Goal: Task Accomplishment & Management: Manage account settings

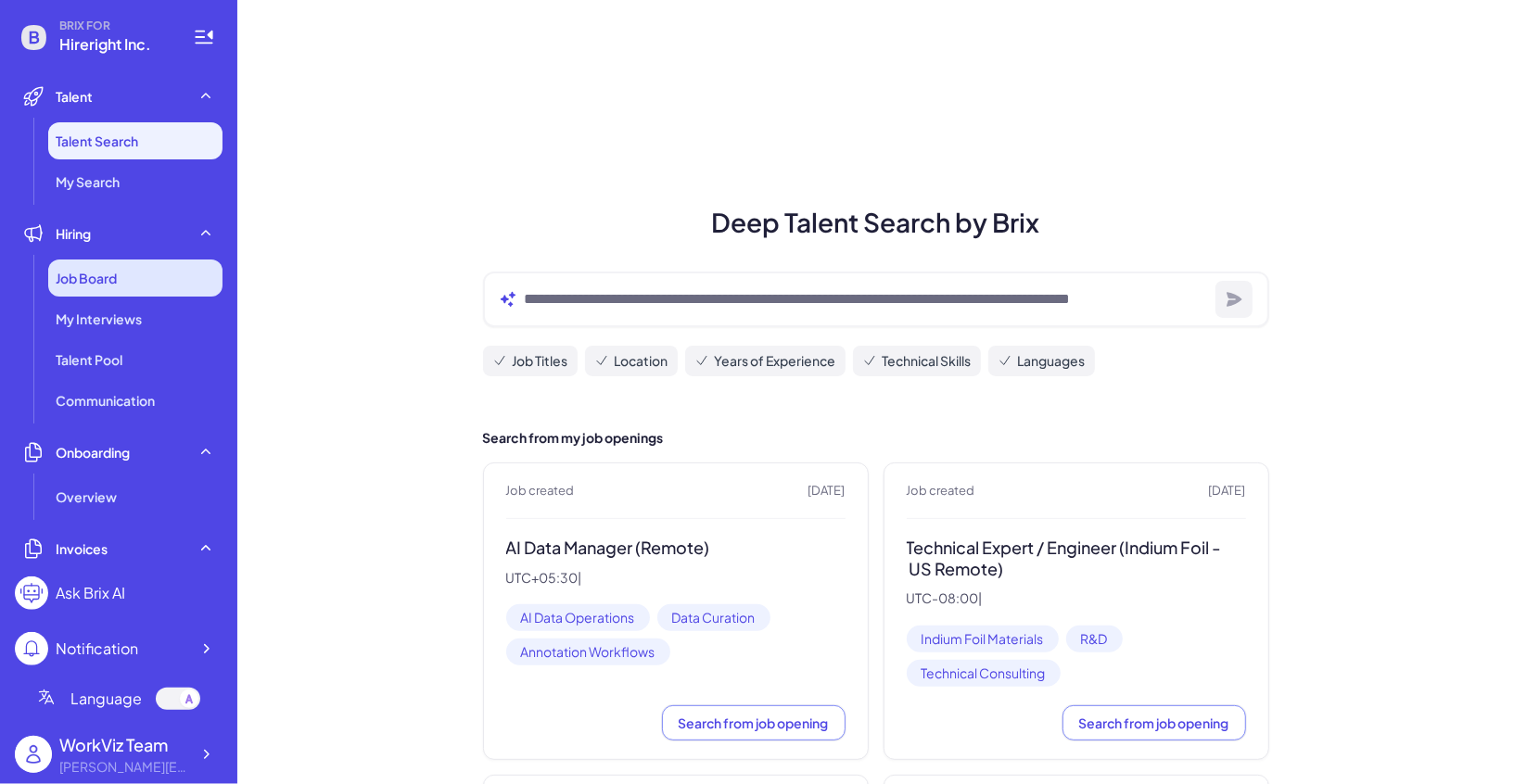
click at [144, 269] on div "Job Board" at bounding box center [136, 277] width 175 height 37
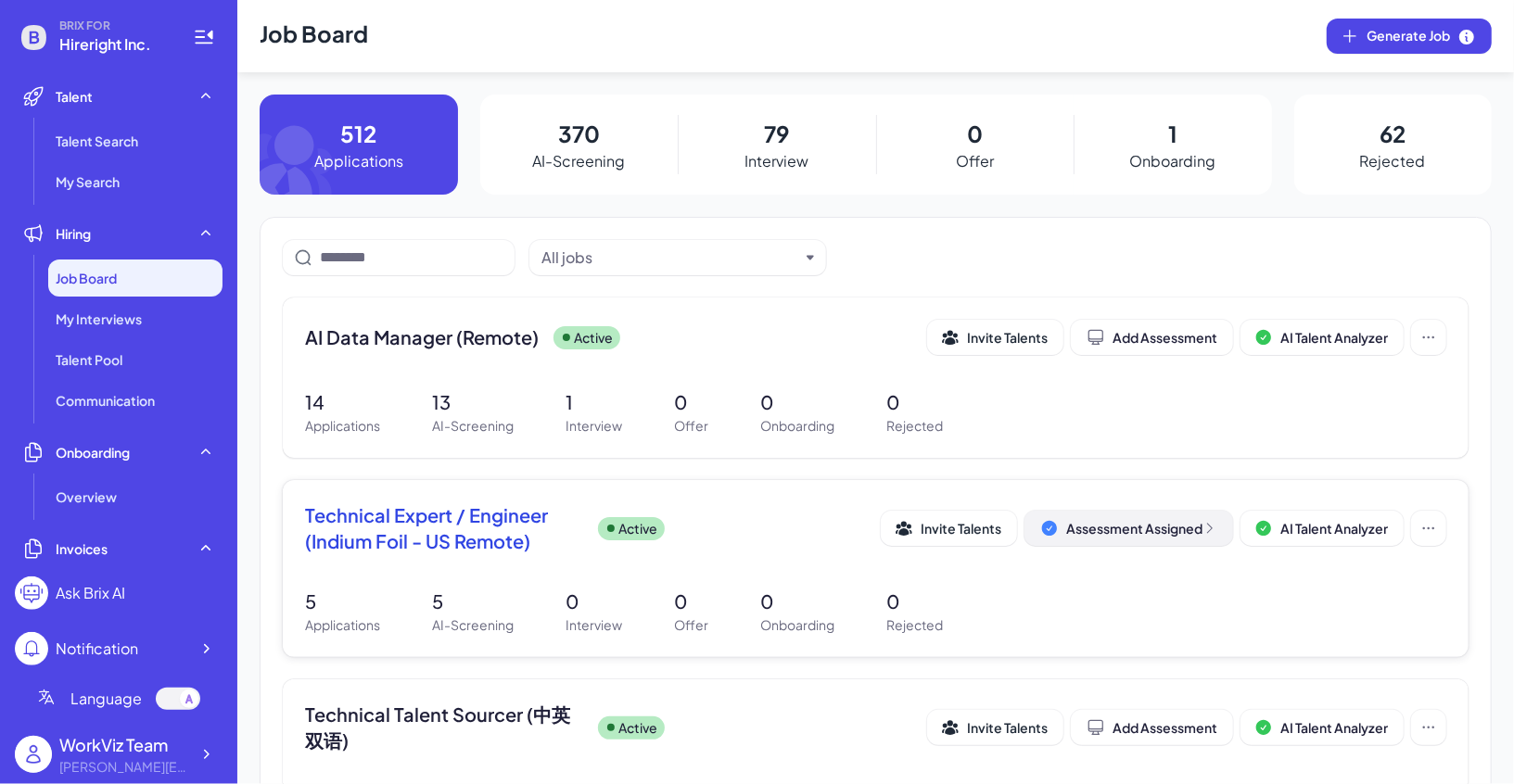
click at [1093, 525] on div "Assessment Assigned" at bounding box center [1141, 529] width 151 height 19
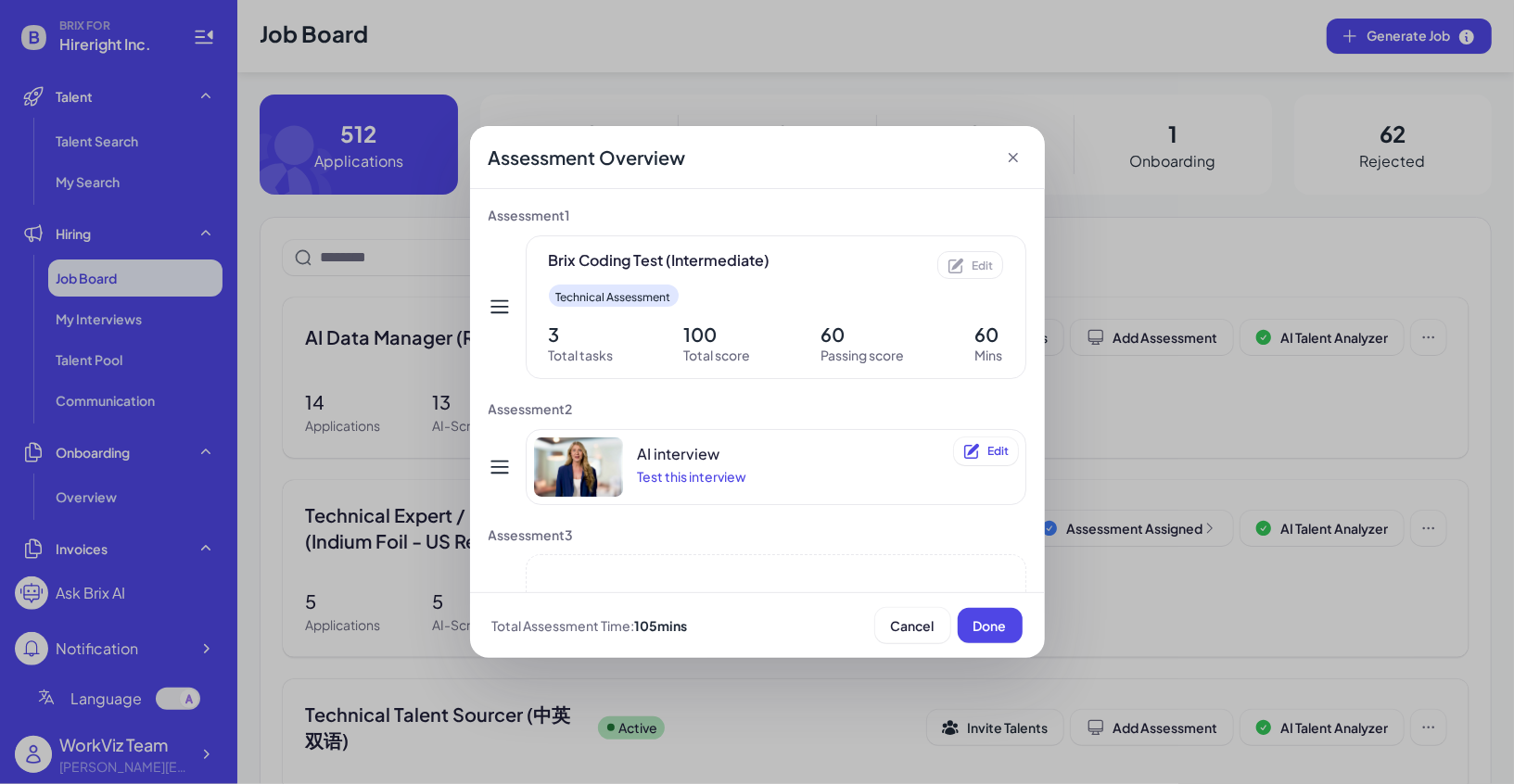
scroll to position [119, 0]
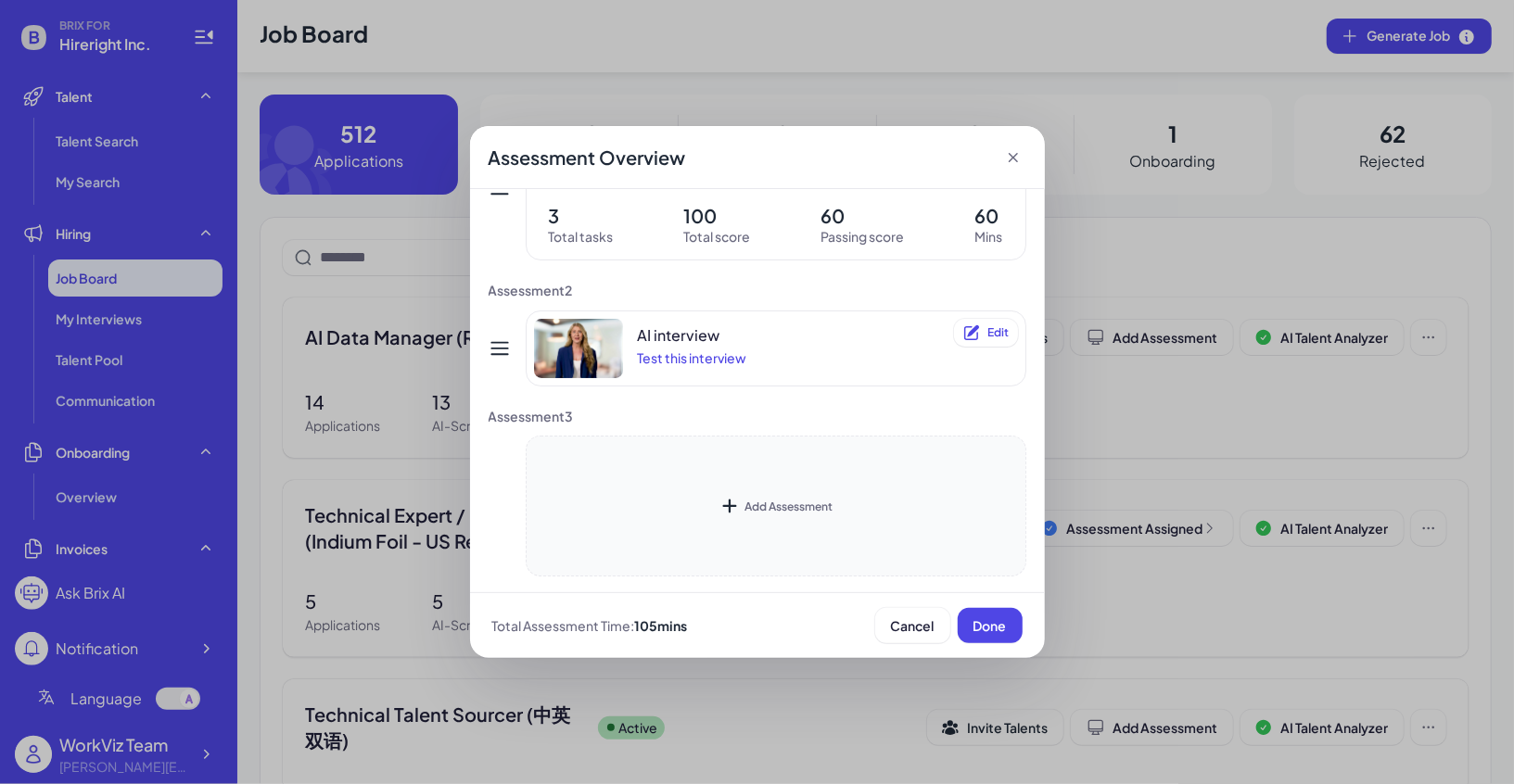
click at [739, 462] on div "Add Assessment" at bounding box center [776, 506] width 500 height 140
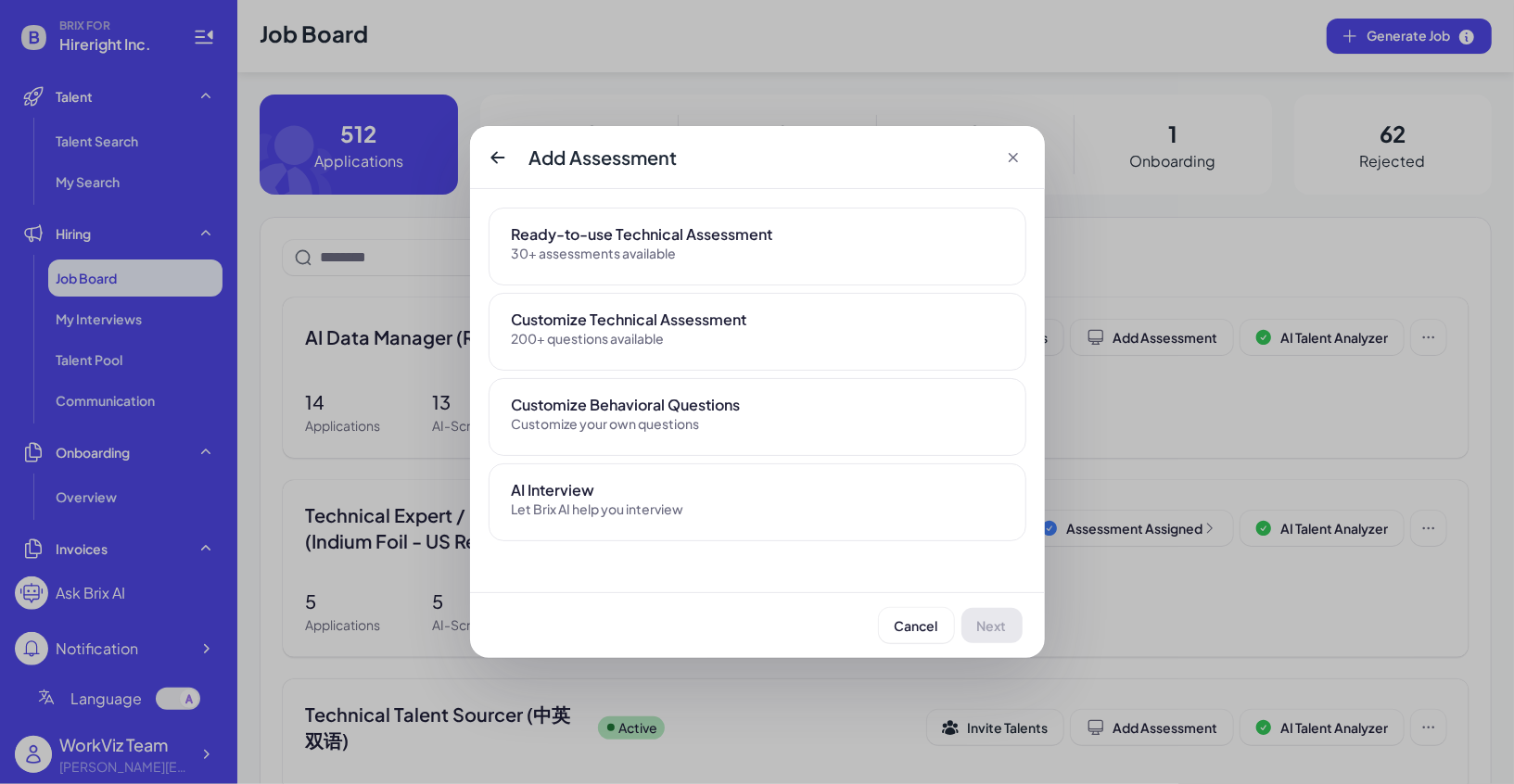
click at [606, 261] on div "Ready-to-use Technical Assessment 30+ assessments available" at bounding box center [757, 247] width 537 height 78
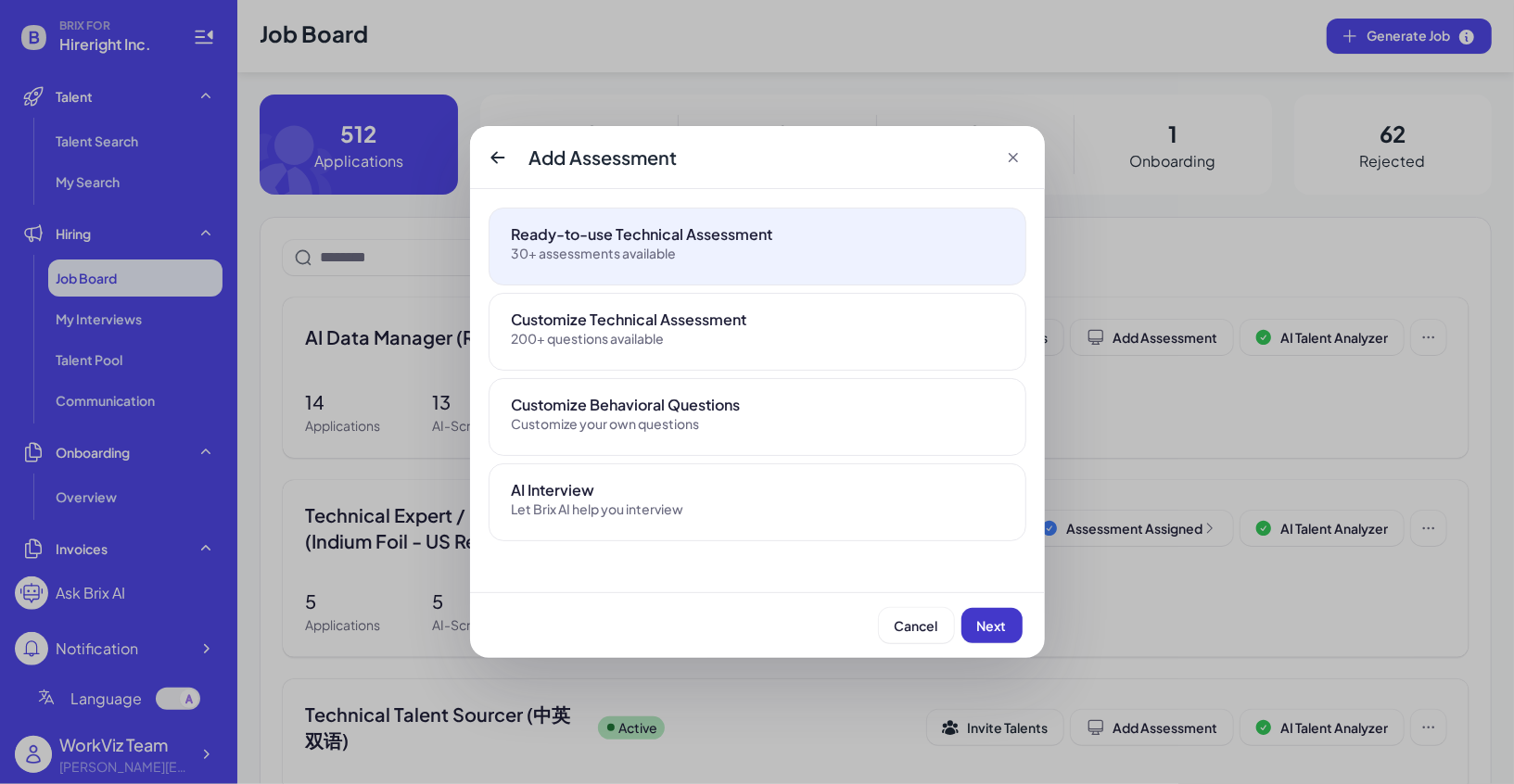
click at [982, 634] on button "Next" at bounding box center [992, 625] width 61 height 35
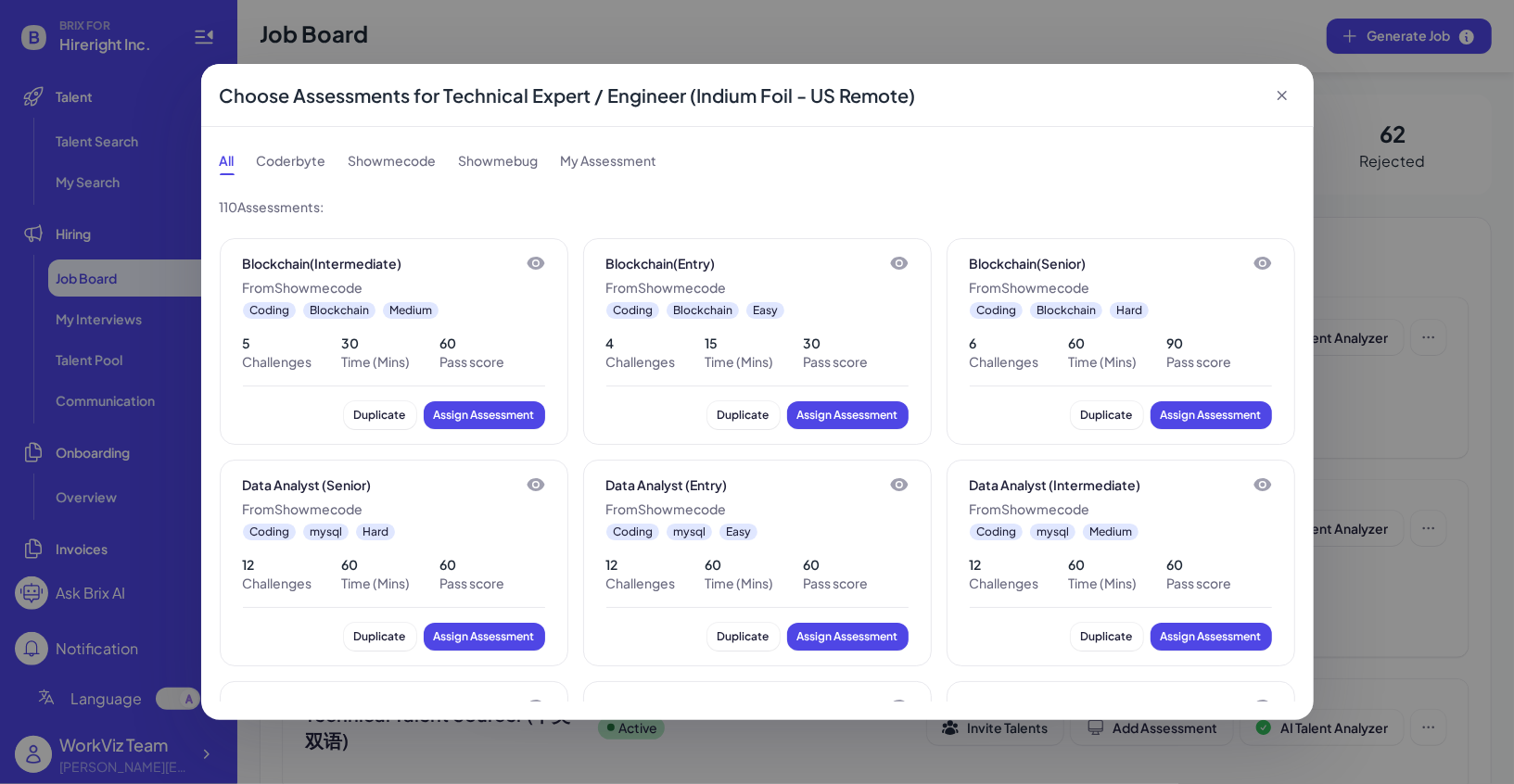
click at [295, 163] on div "Coderbyte" at bounding box center [290, 159] width 69 height 29
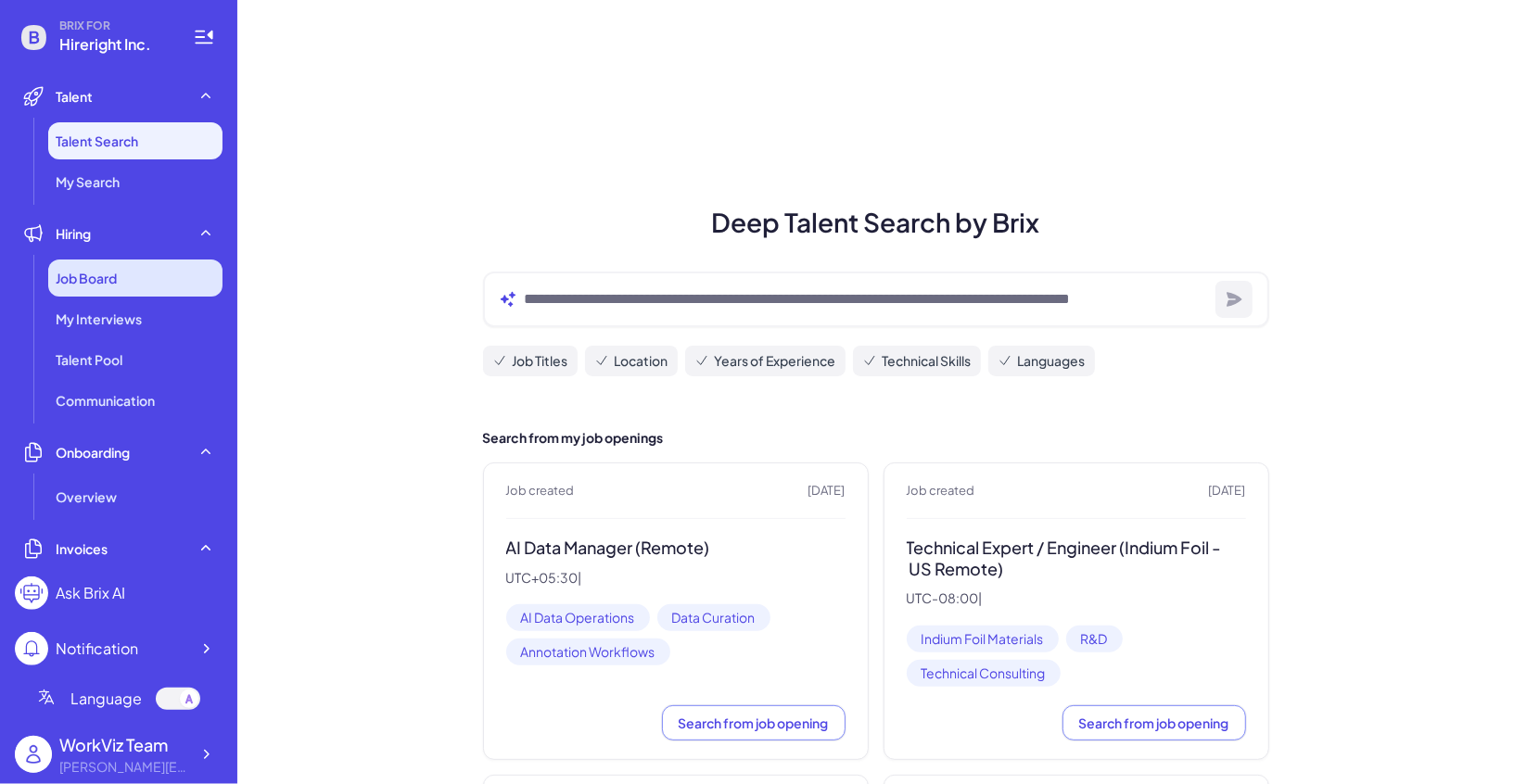
click at [135, 292] on div "Job Board" at bounding box center [136, 277] width 175 height 37
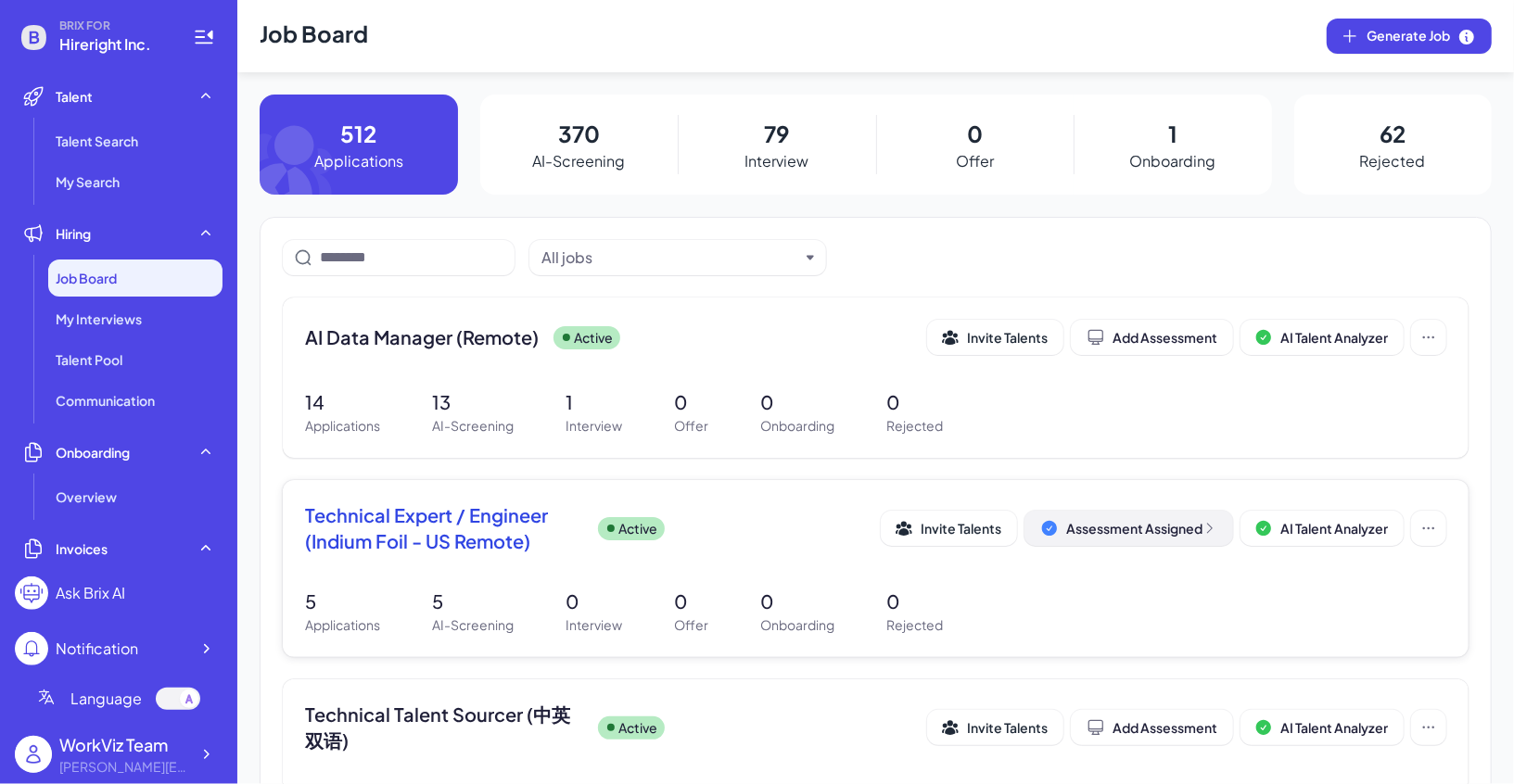
click at [1118, 535] on div "Assessment Assigned" at bounding box center [1141, 529] width 151 height 19
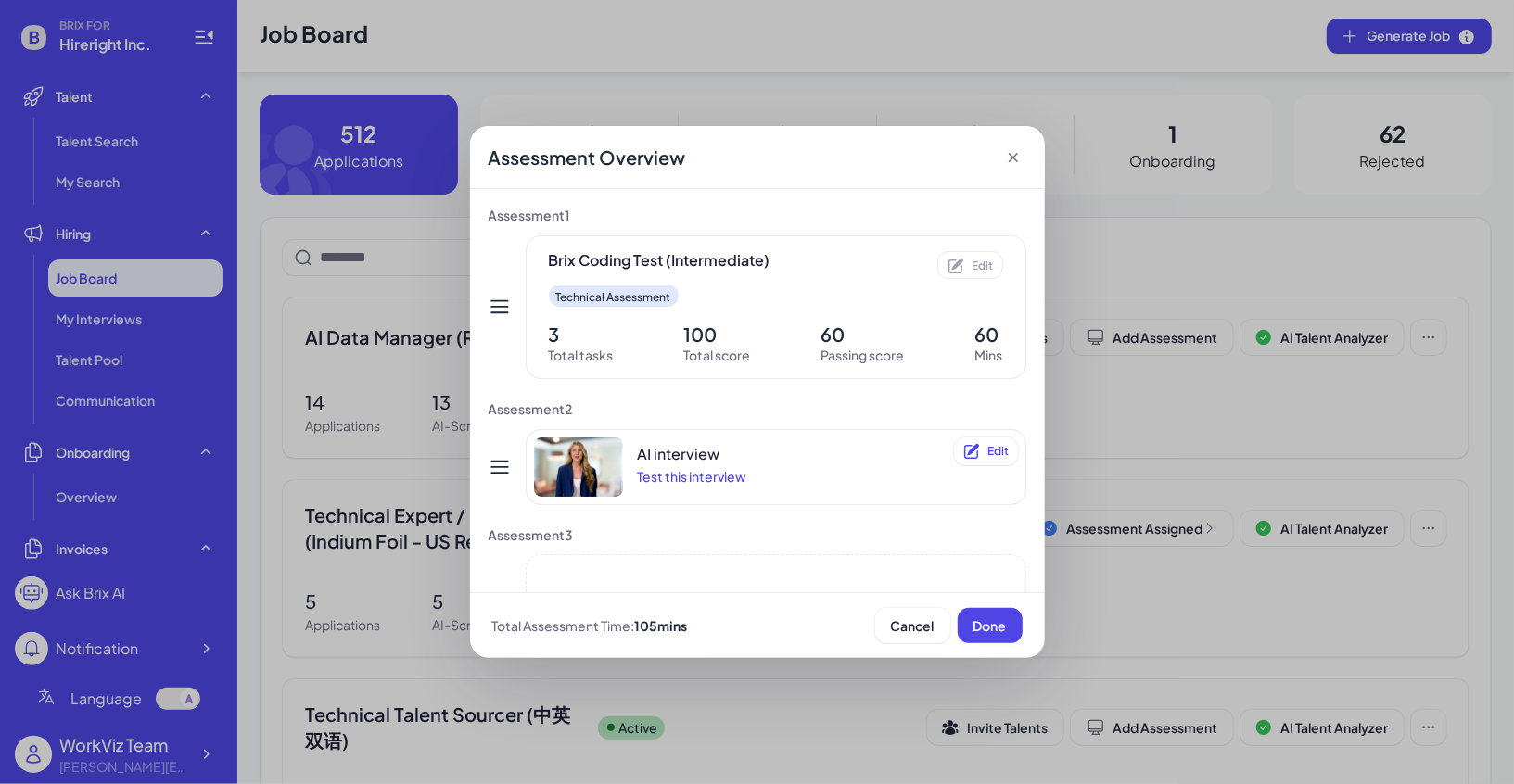
scroll to position [119, 0]
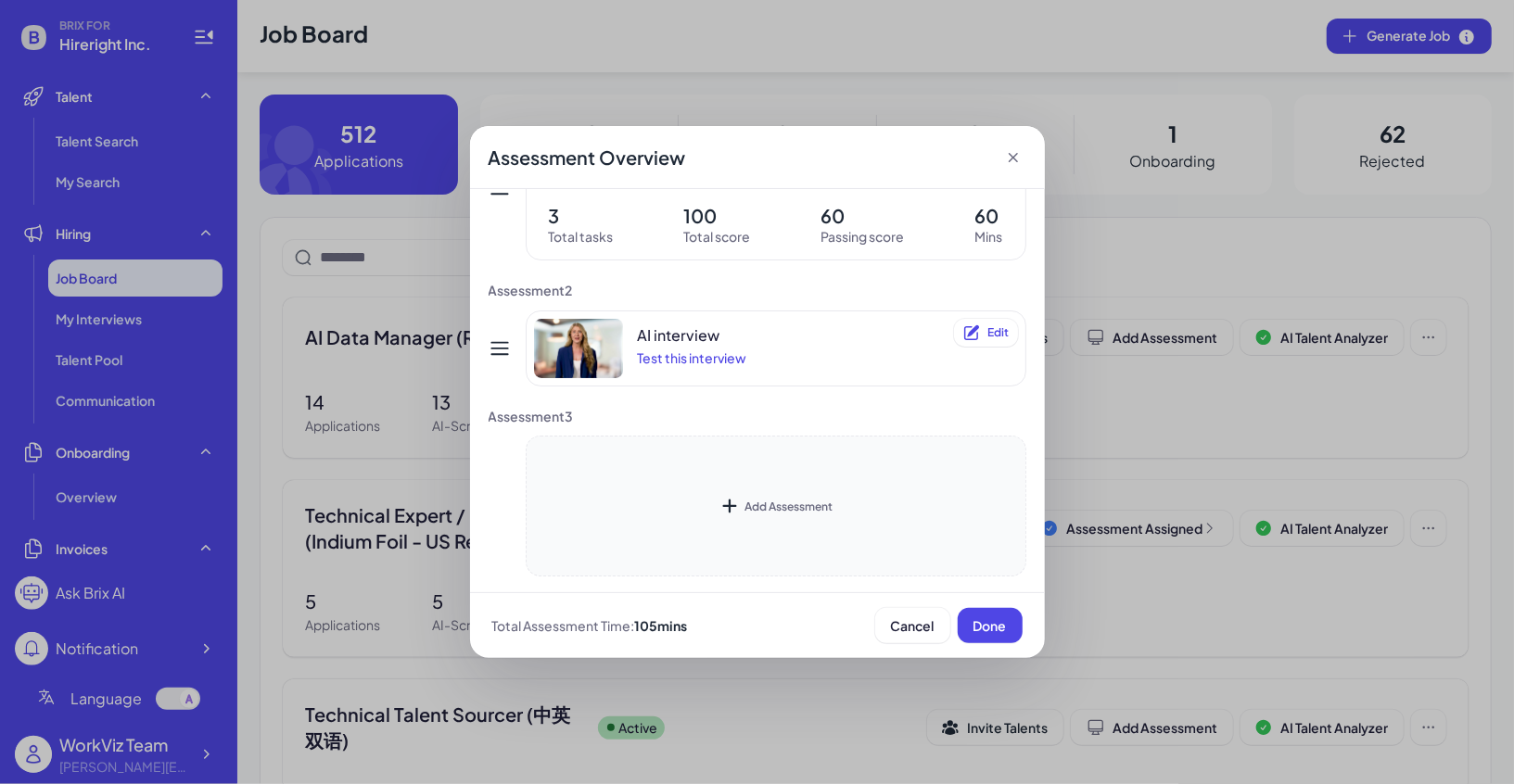
click at [732, 500] on icon at bounding box center [729, 505] width 22 height 22
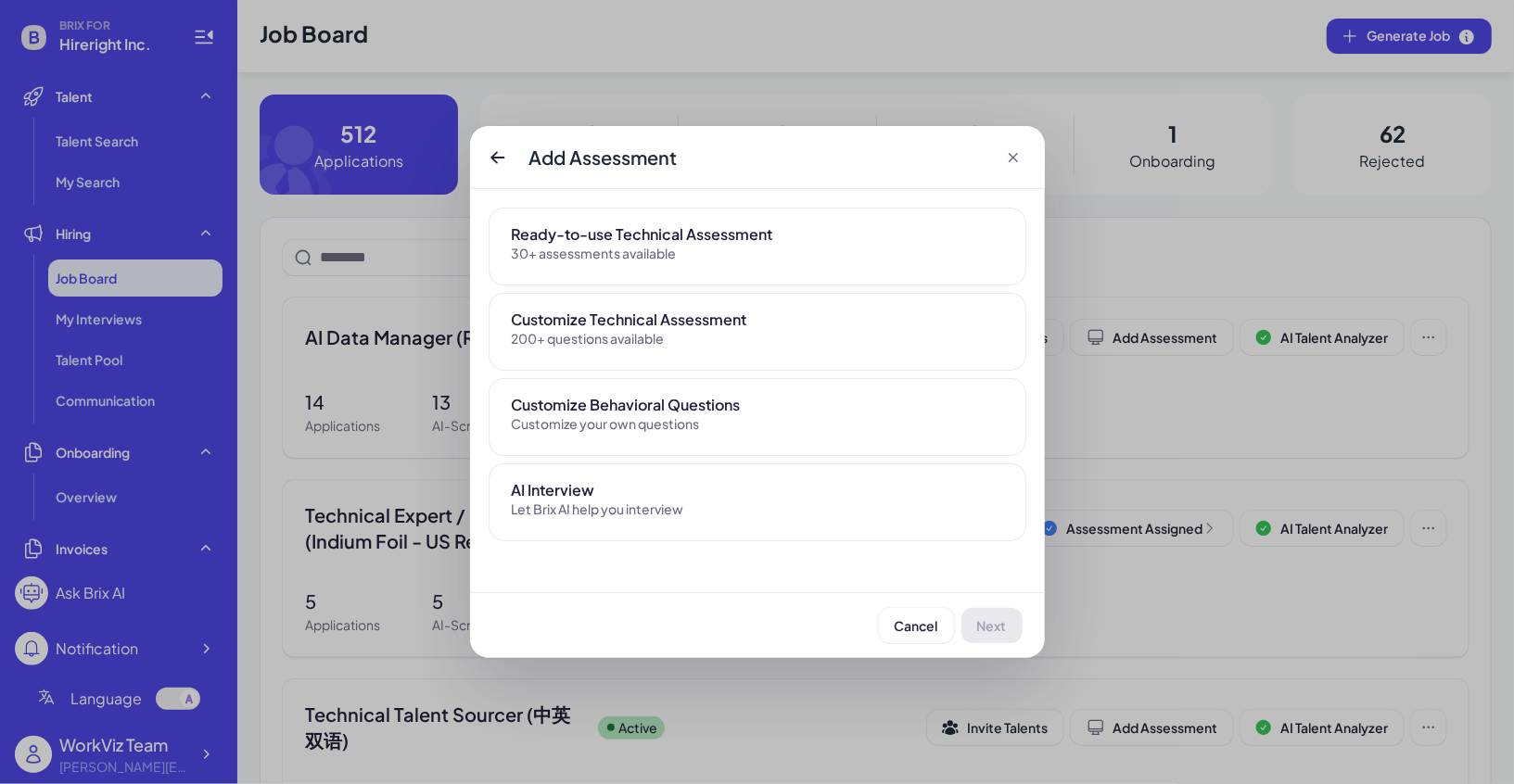
scroll to position [0, 0]
click at [694, 239] on div "Ready-to-use Technical Assessment" at bounding box center [757, 233] width 492 height 22
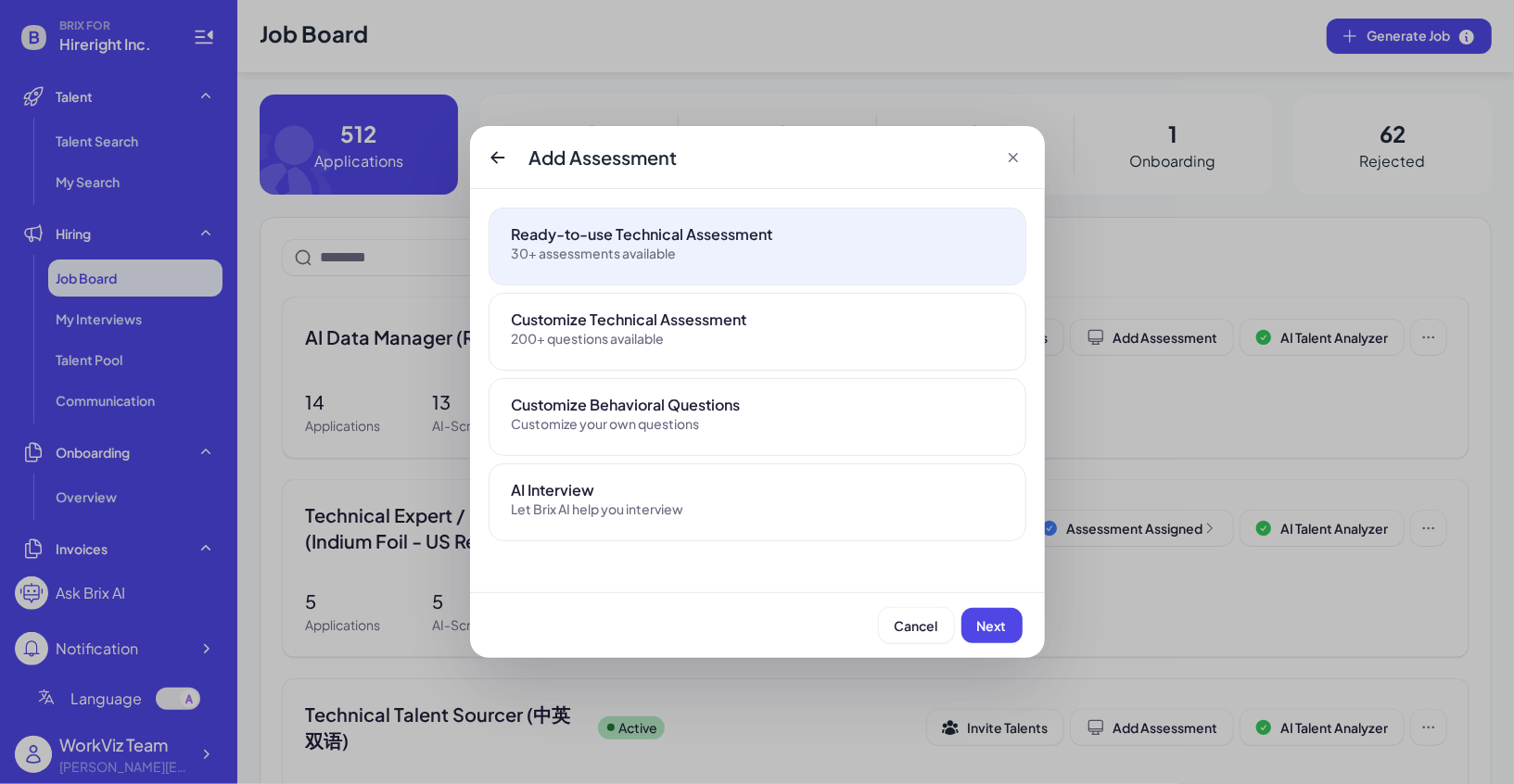
click at [986, 650] on div "Cancel Next" at bounding box center [757, 625] width 574 height 65
click at [989, 627] on span "Next" at bounding box center [991, 625] width 29 height 17
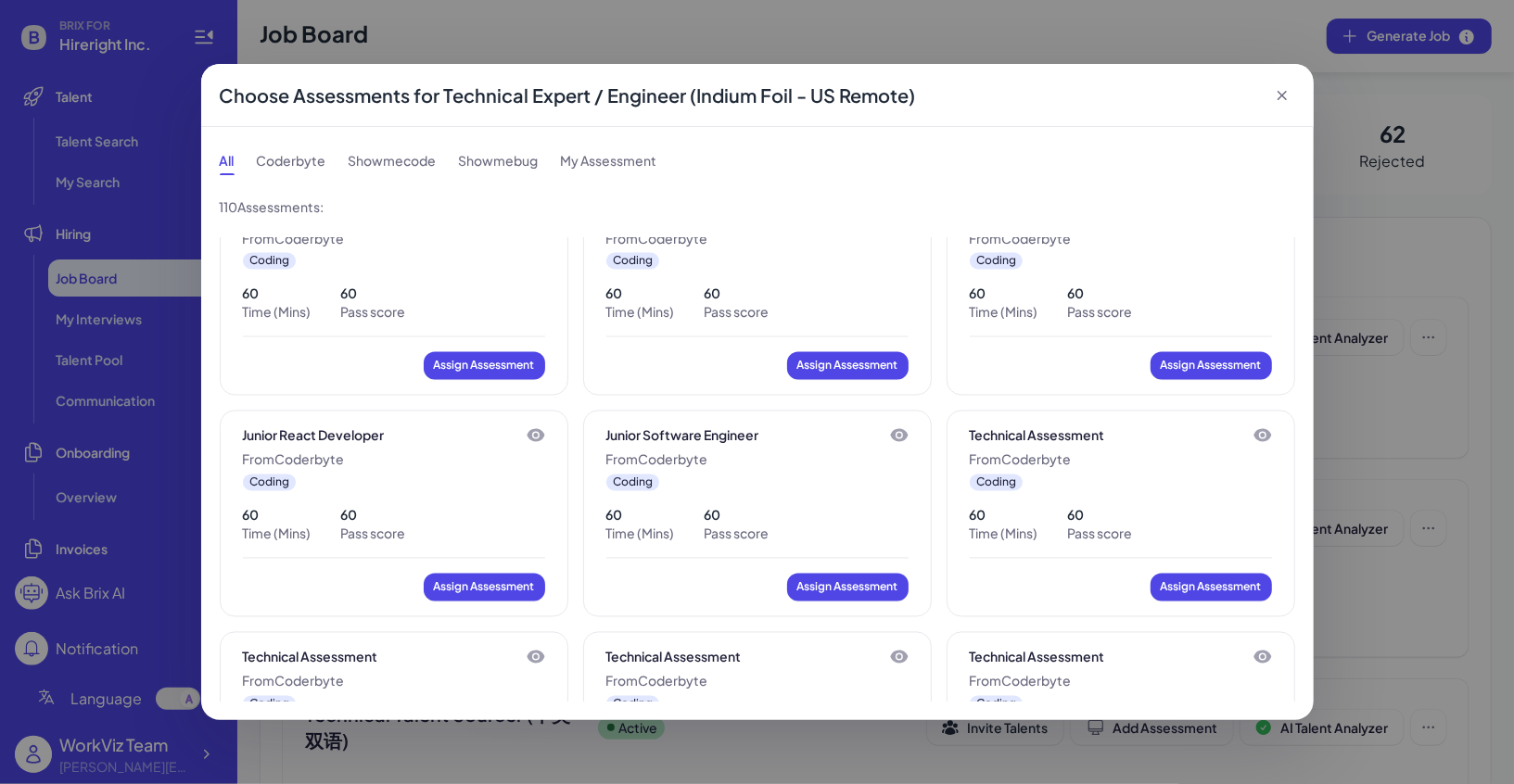
scroll to position [2881, 0]
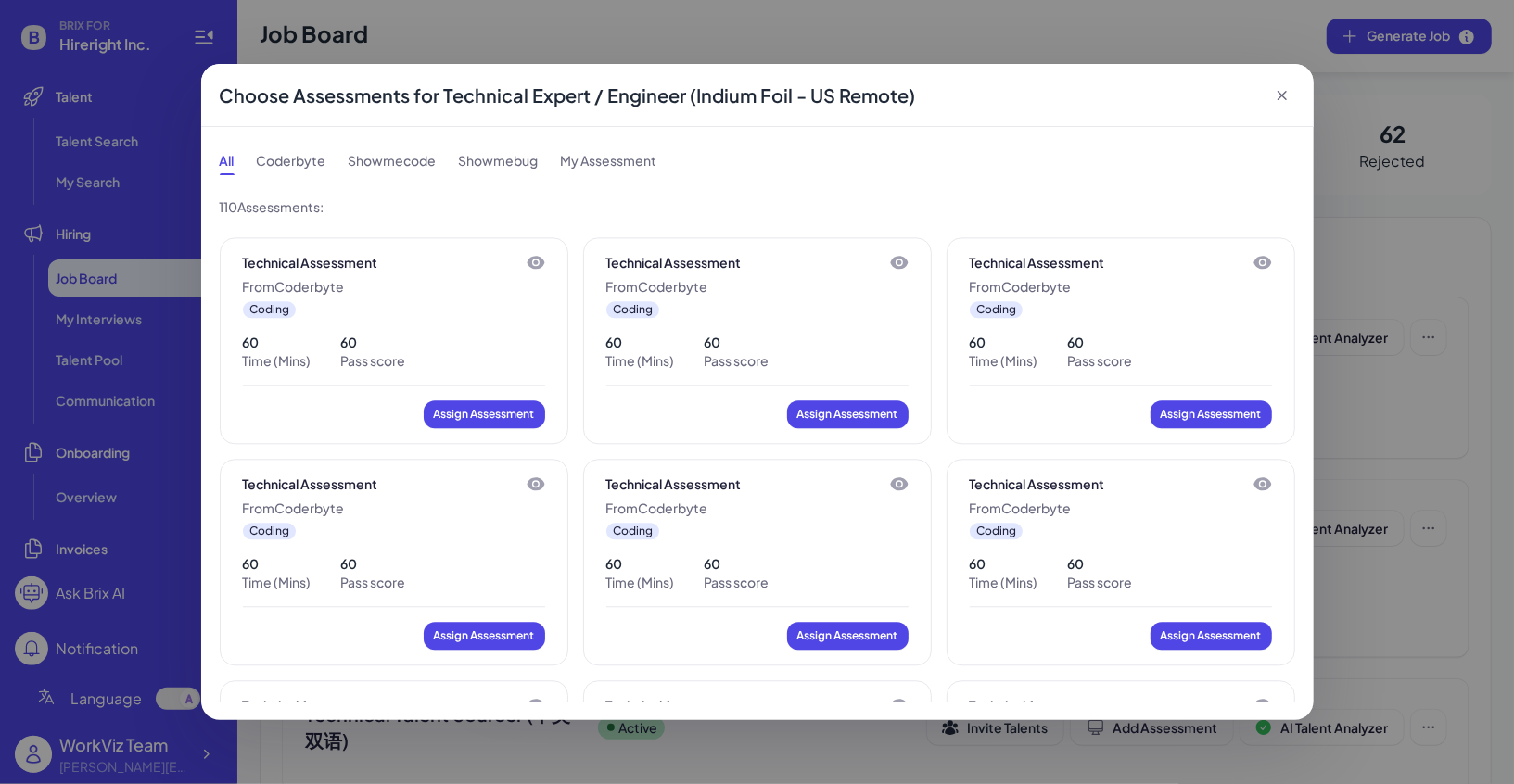
click at [1280, 97] on icon at bounding box center [1281, 96] width 9 height 9
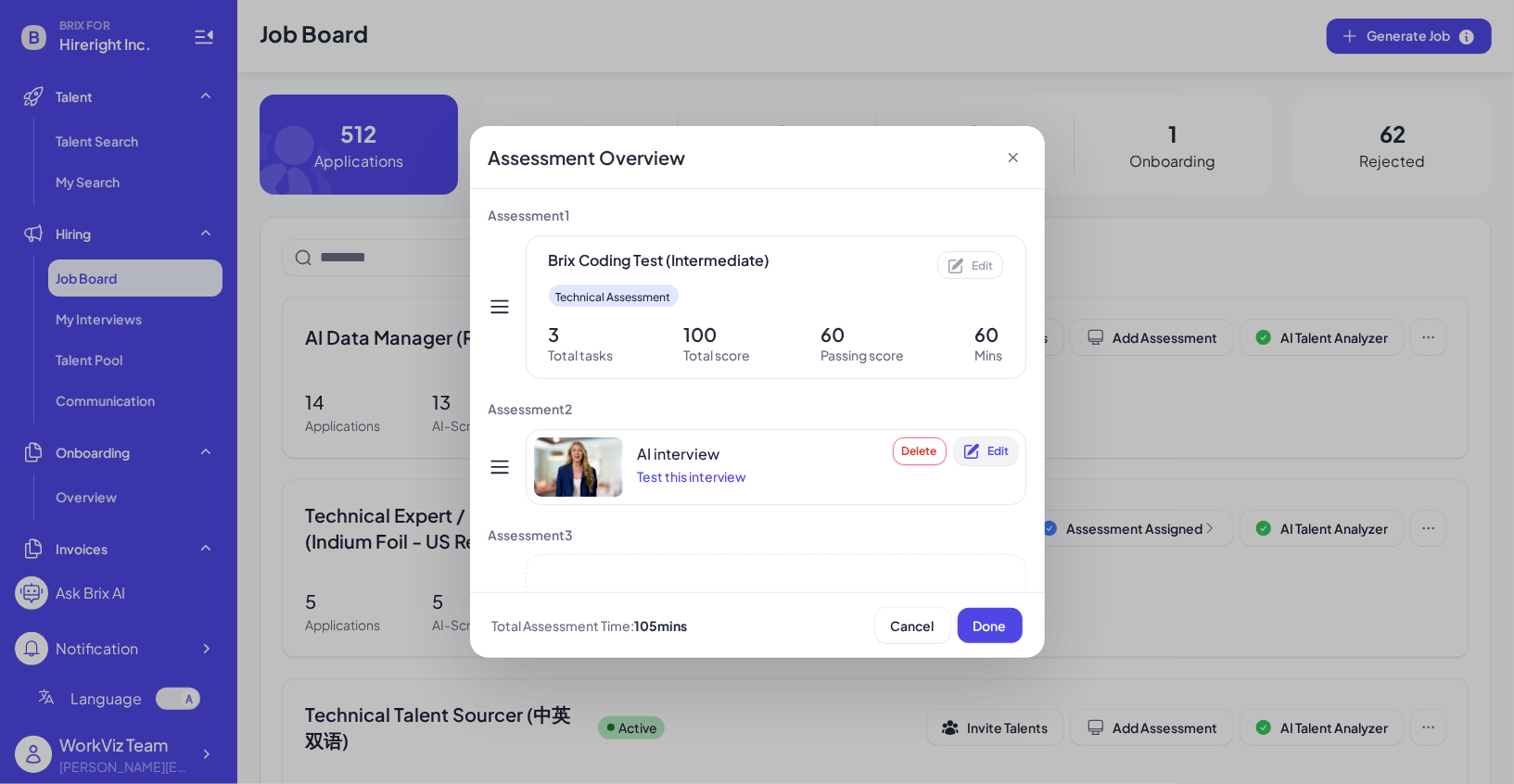
click at [993, 451] on span "Edit" at bounding box center [999, 451] width 21 height 14
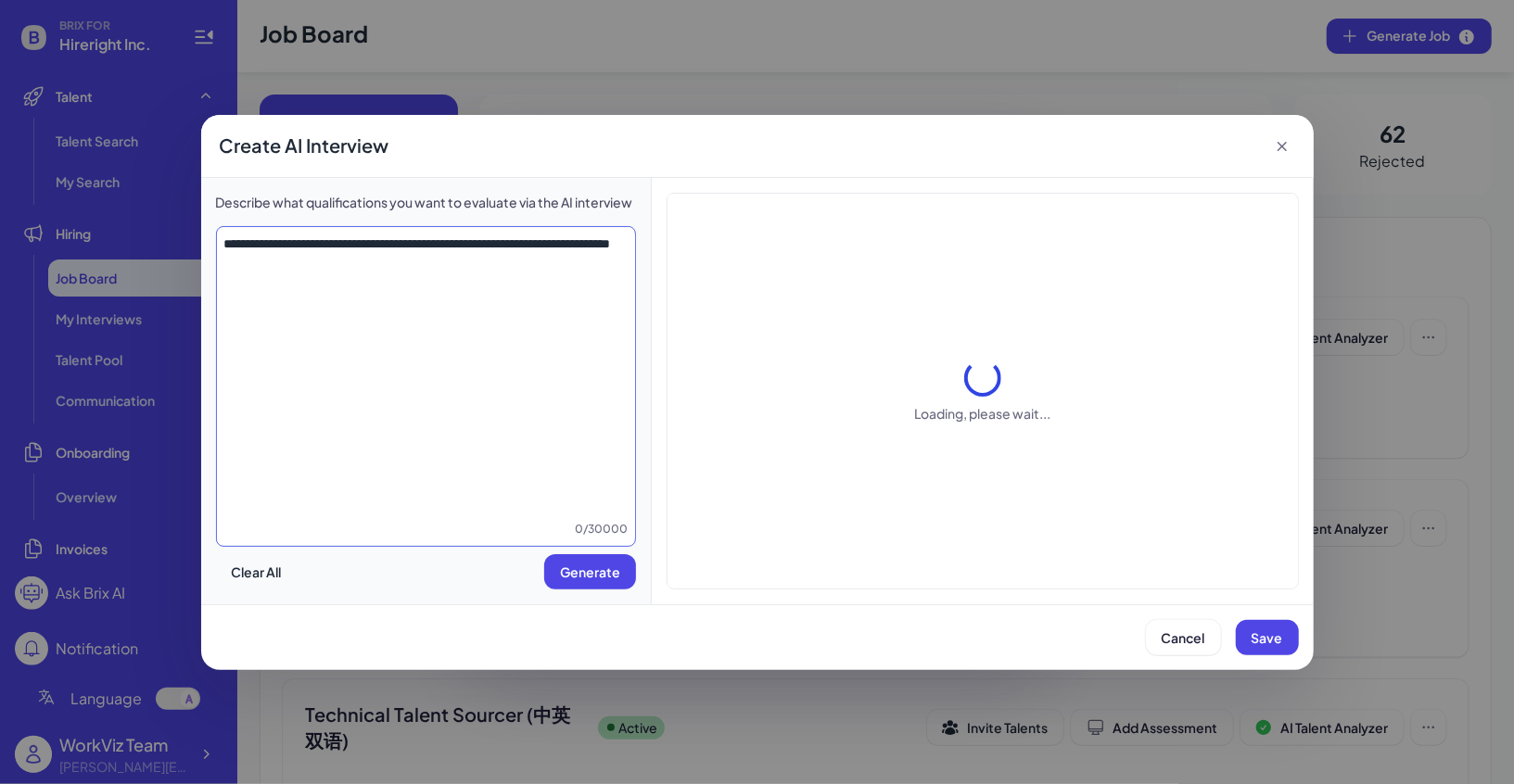
click at [441, 330] on textarea "**********" at bounding box center [425, 378] width 419 height 287
click at [1275, 637] on span "Save" at bounding box center [1266, 638] width 31 height 17
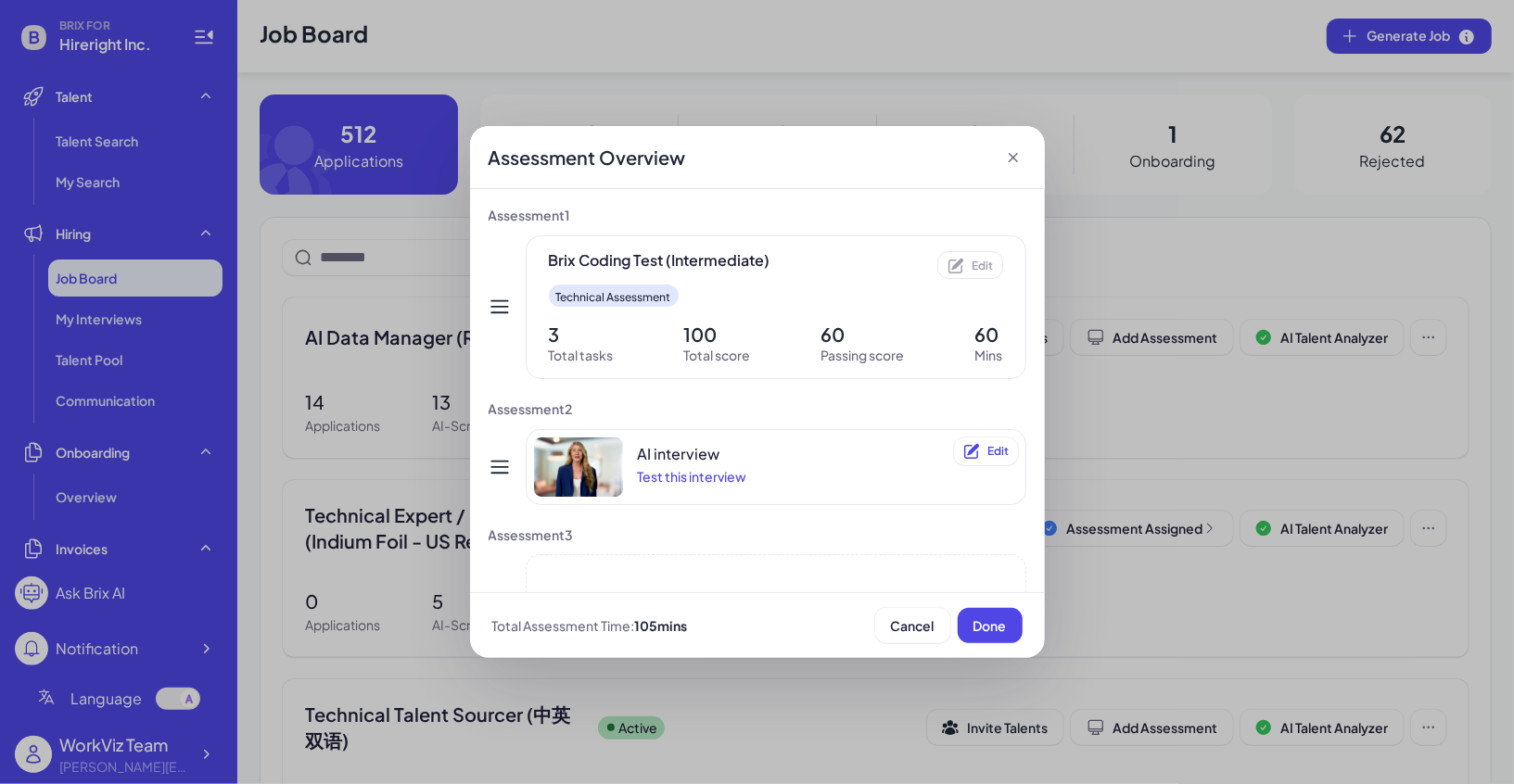
click at [1016, 160] on icon at bounding box center [1012, 158] width 9 height 9
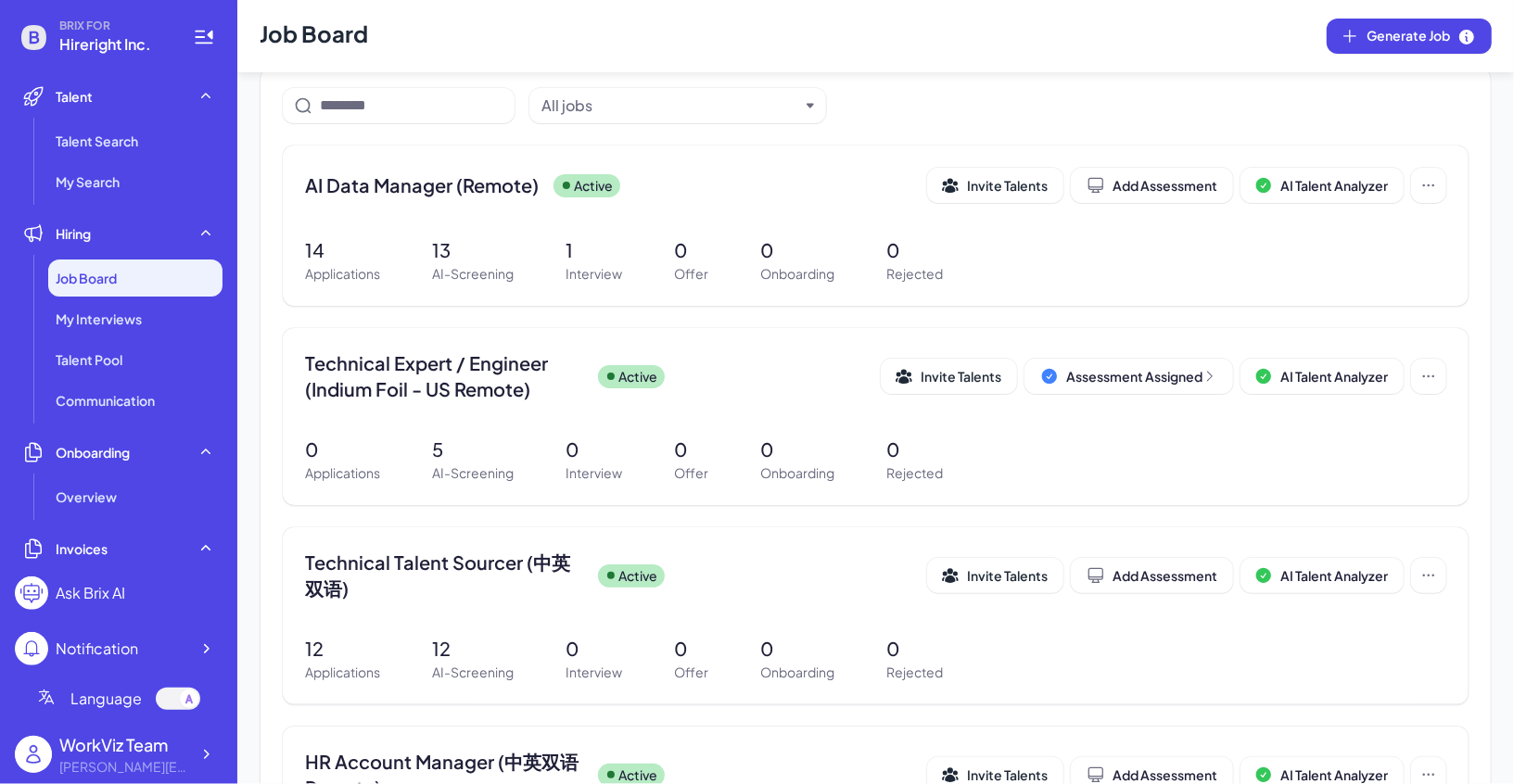
scroll to position [167, 0]
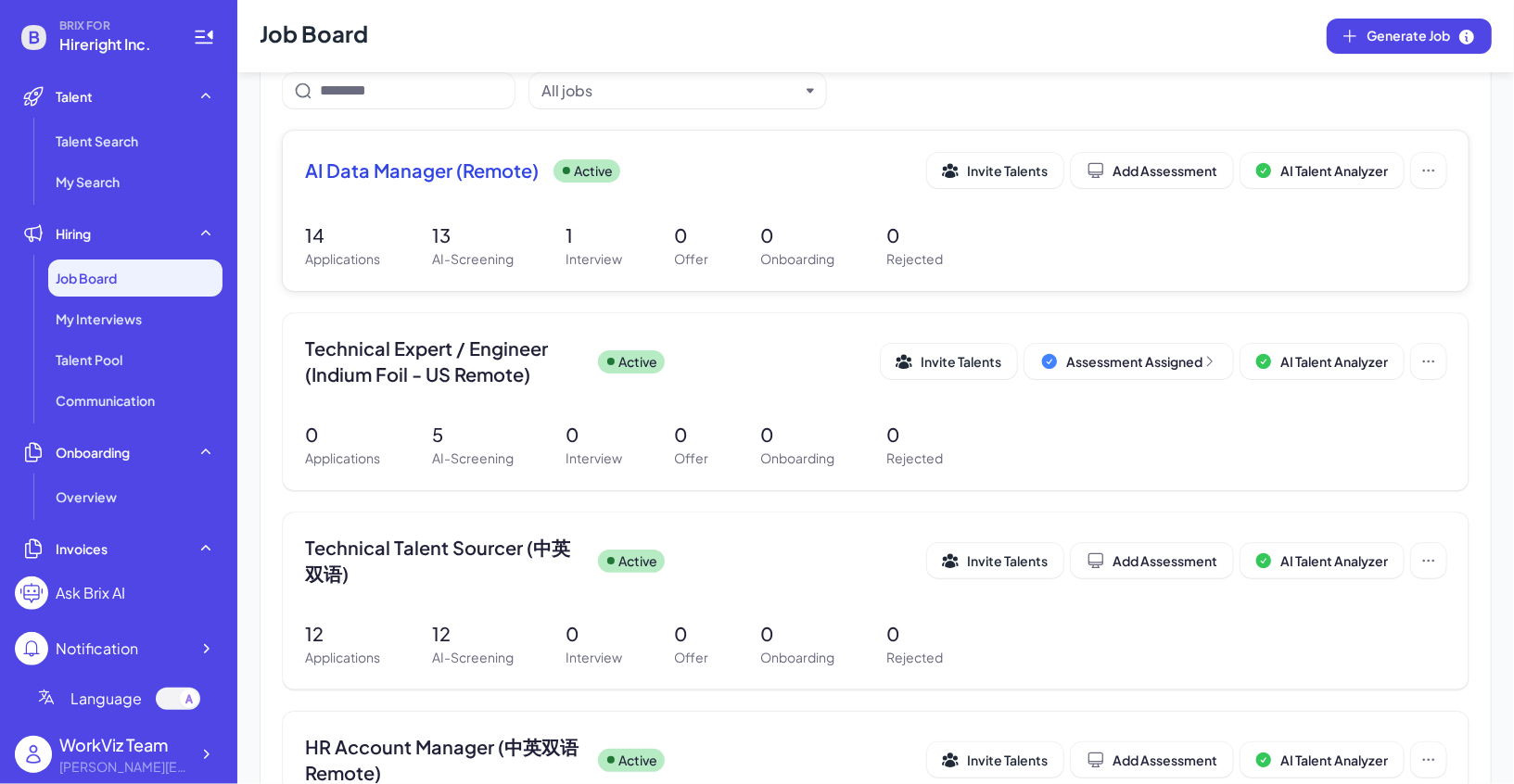
click at [439, 174] on span "AI Data Manager (Remote)" at bounding box center [421, 170] width 234 height 26
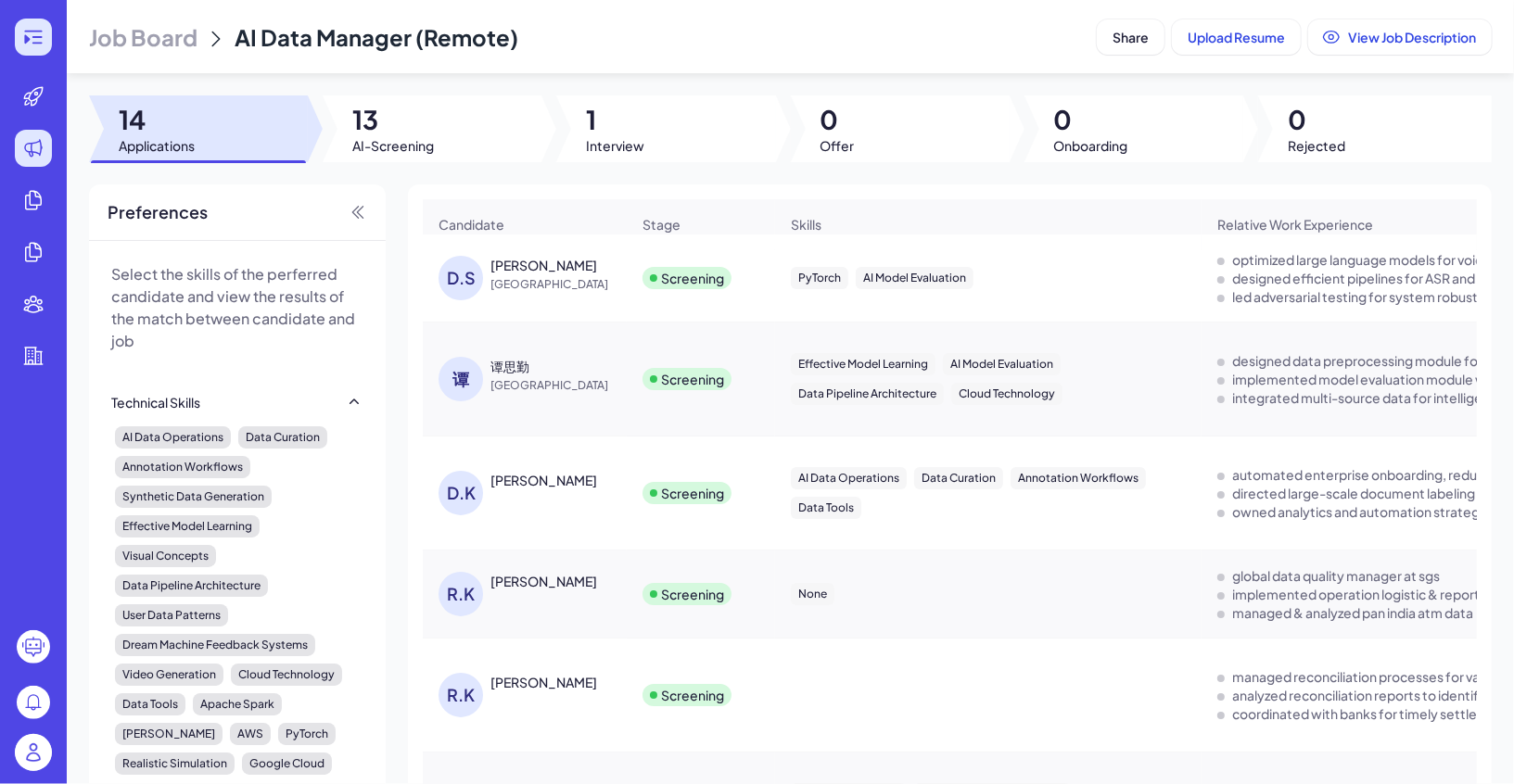
click at [27, 44] on icon at bounding box center [32, 36] width 22 height 22
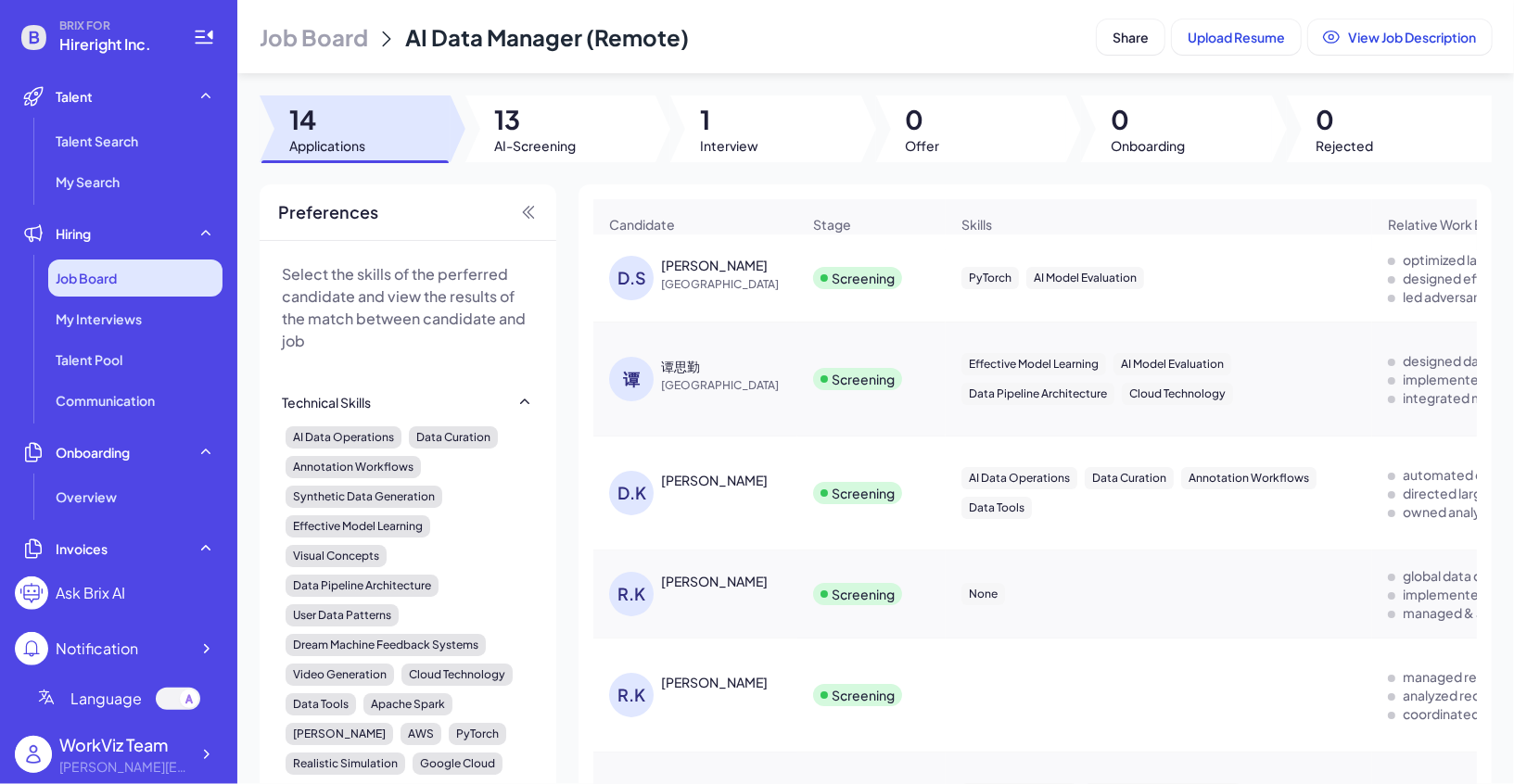
click at [111, 267] on div "Job Board" at bounding box center [136, 277] width 175 height 37
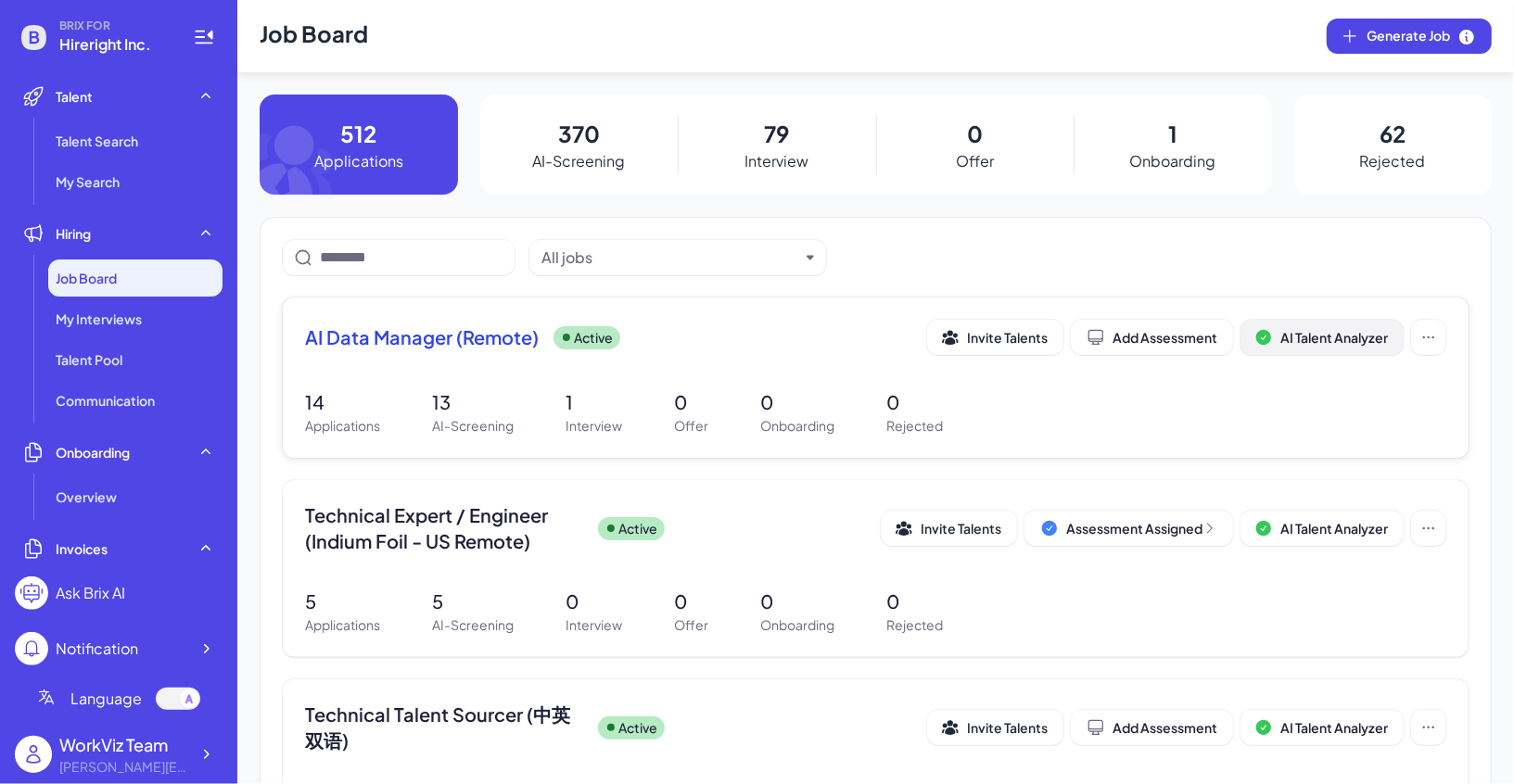
click at [1325, 339] on span "AI Talent Analyzer" at bounding box center [1334, 338] width 107 height 17
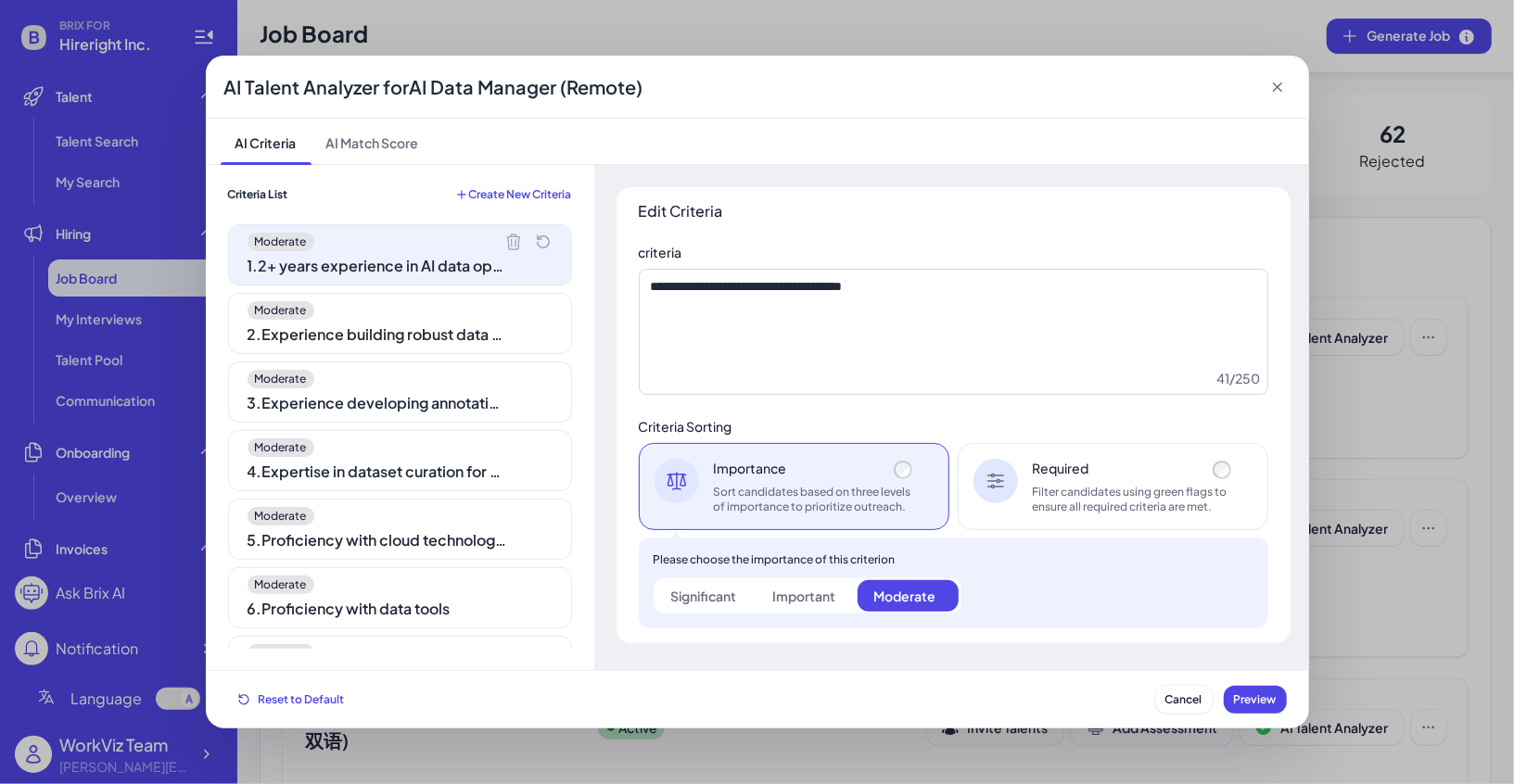
click at [387, 327] on div "2 . Experience building robust data pipelines" at bounding box center [377, 334] width 259 height 22
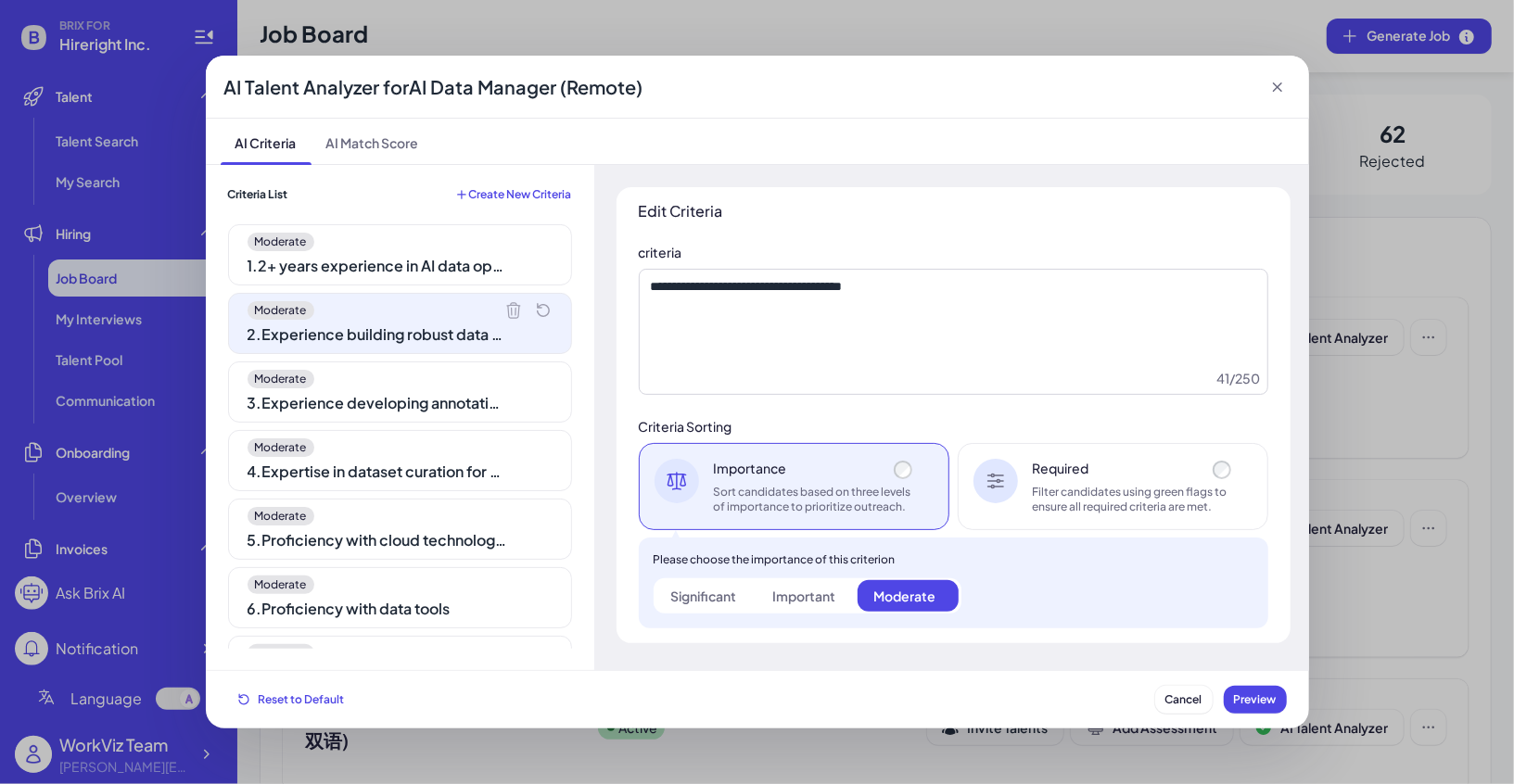
click at [390, 392] on div "3 . Experience developing annotation workflows" at bounding box center [377, 402] width 259 height 22
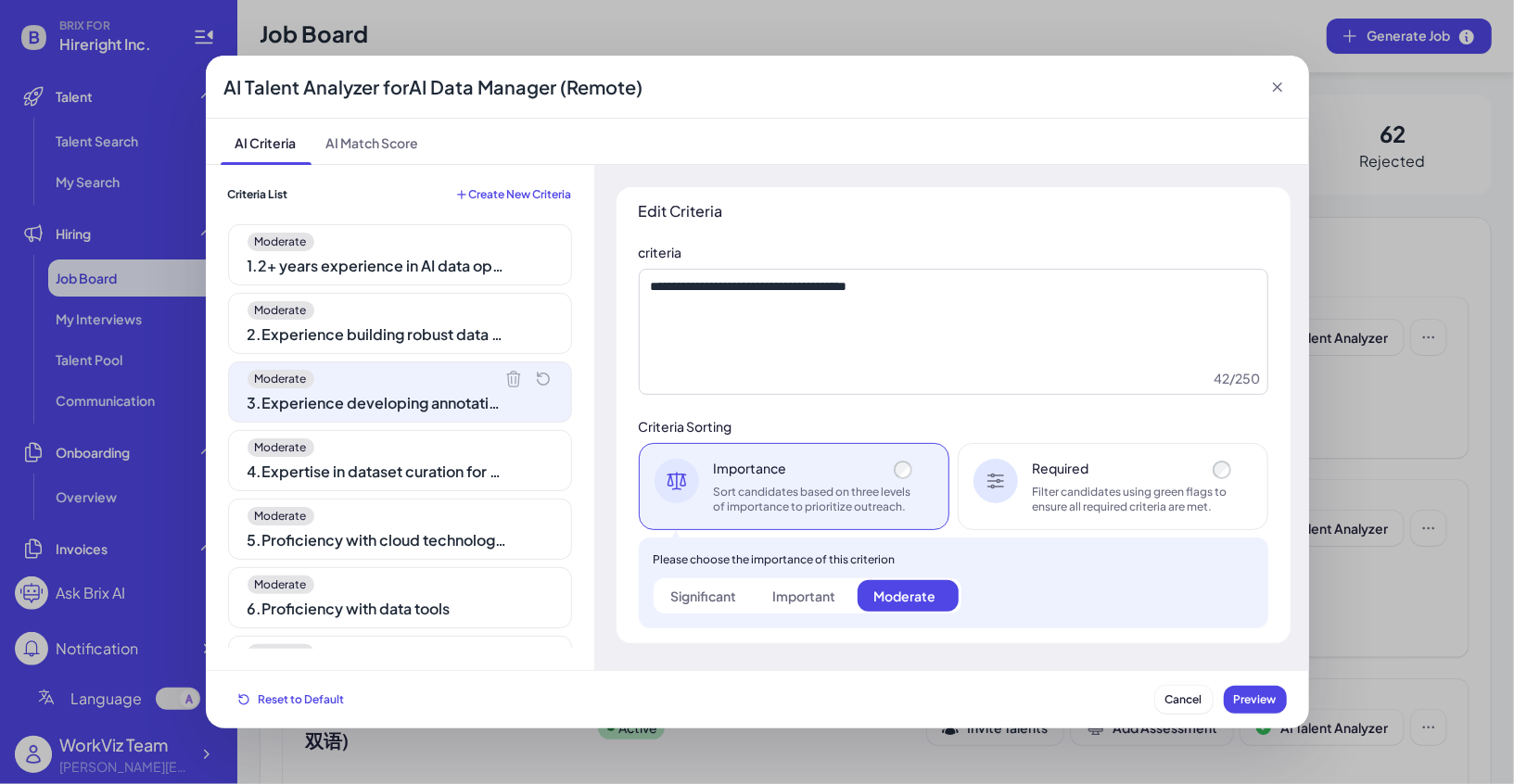
click at [405, 453] on div "Moderate" at bounding box center [400, 448] width 305 height 19
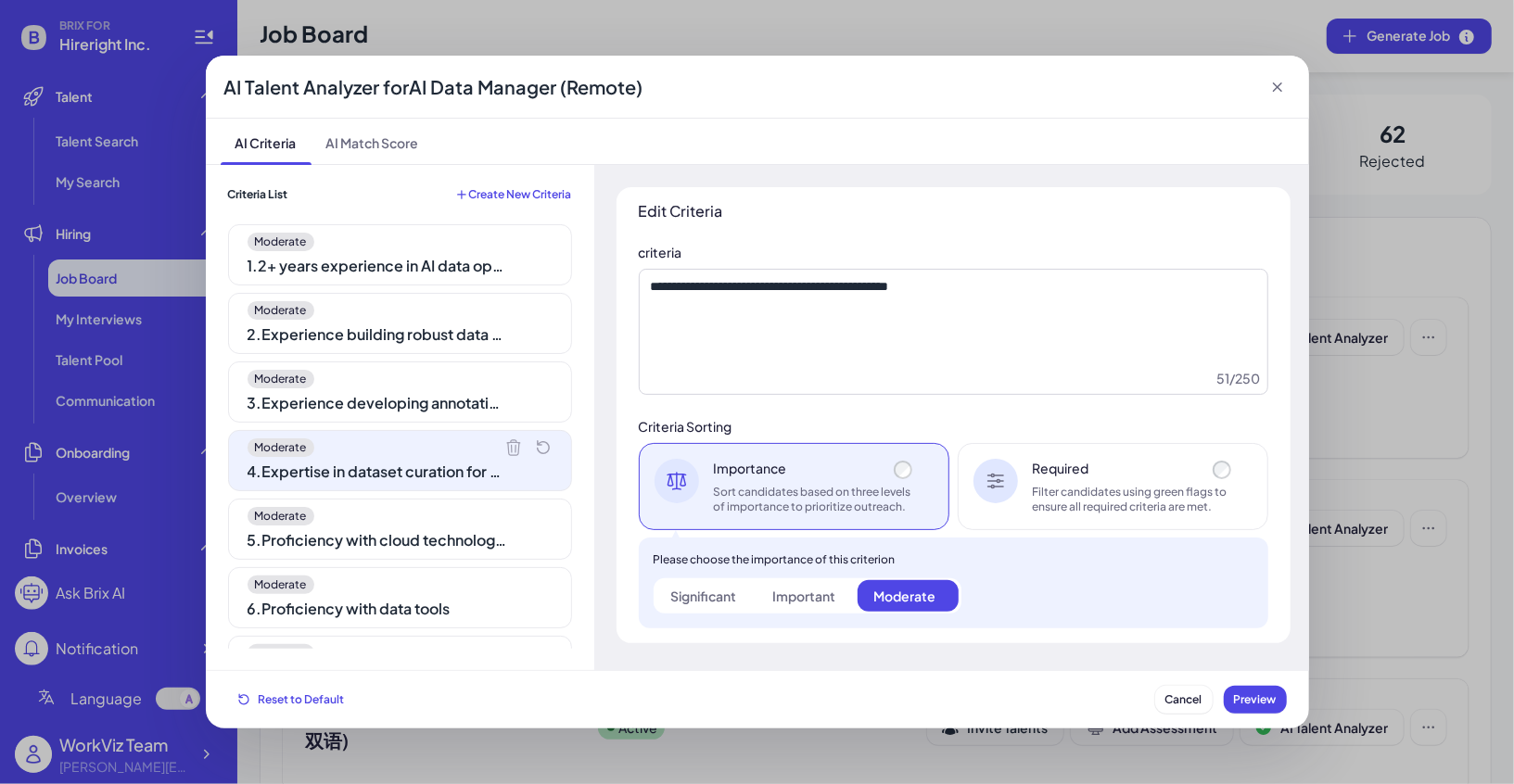
click at [412, 514] on div "Moderate" at bounding box center [400, 516] width 305 height 19
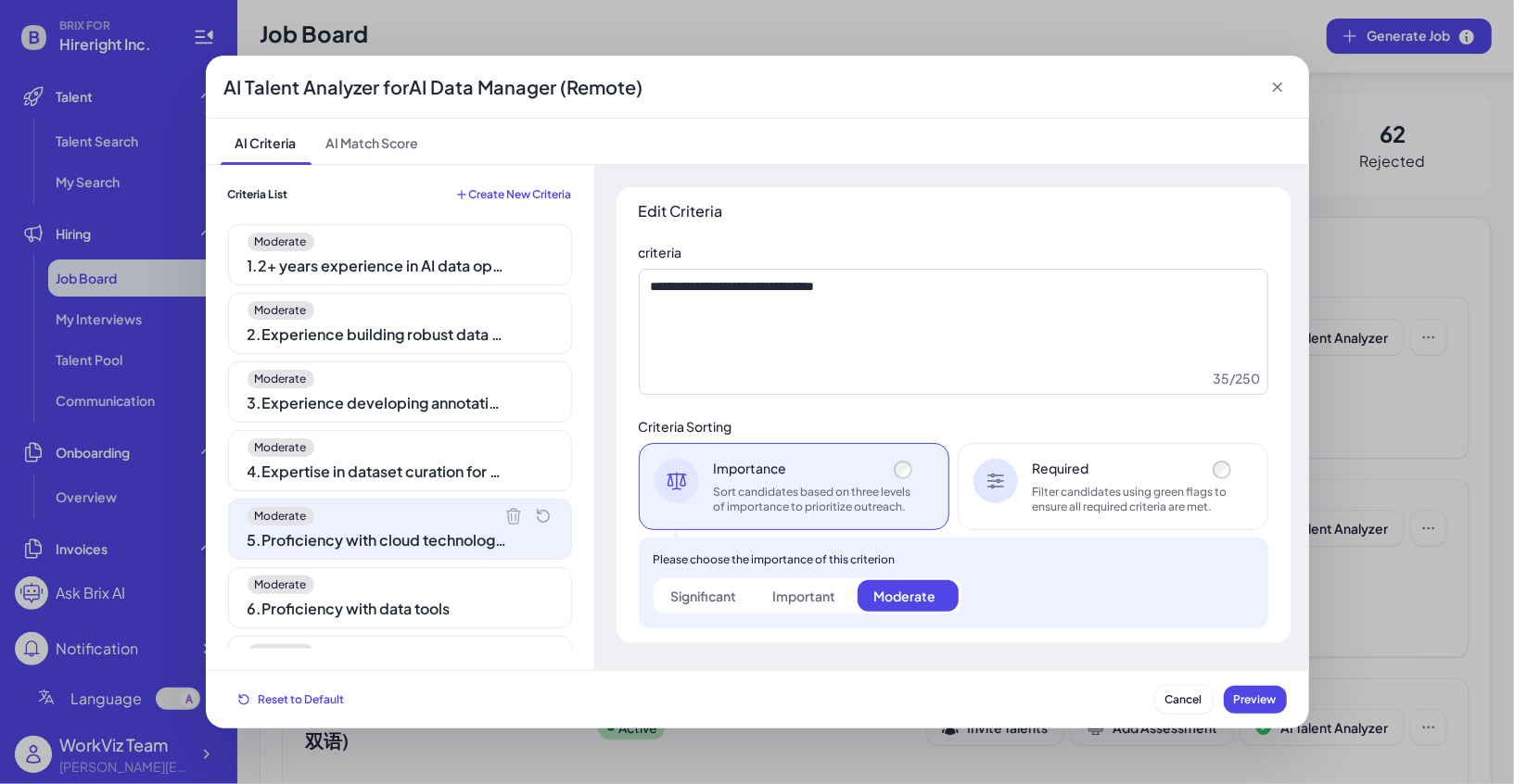
scroll to position [68, 0]
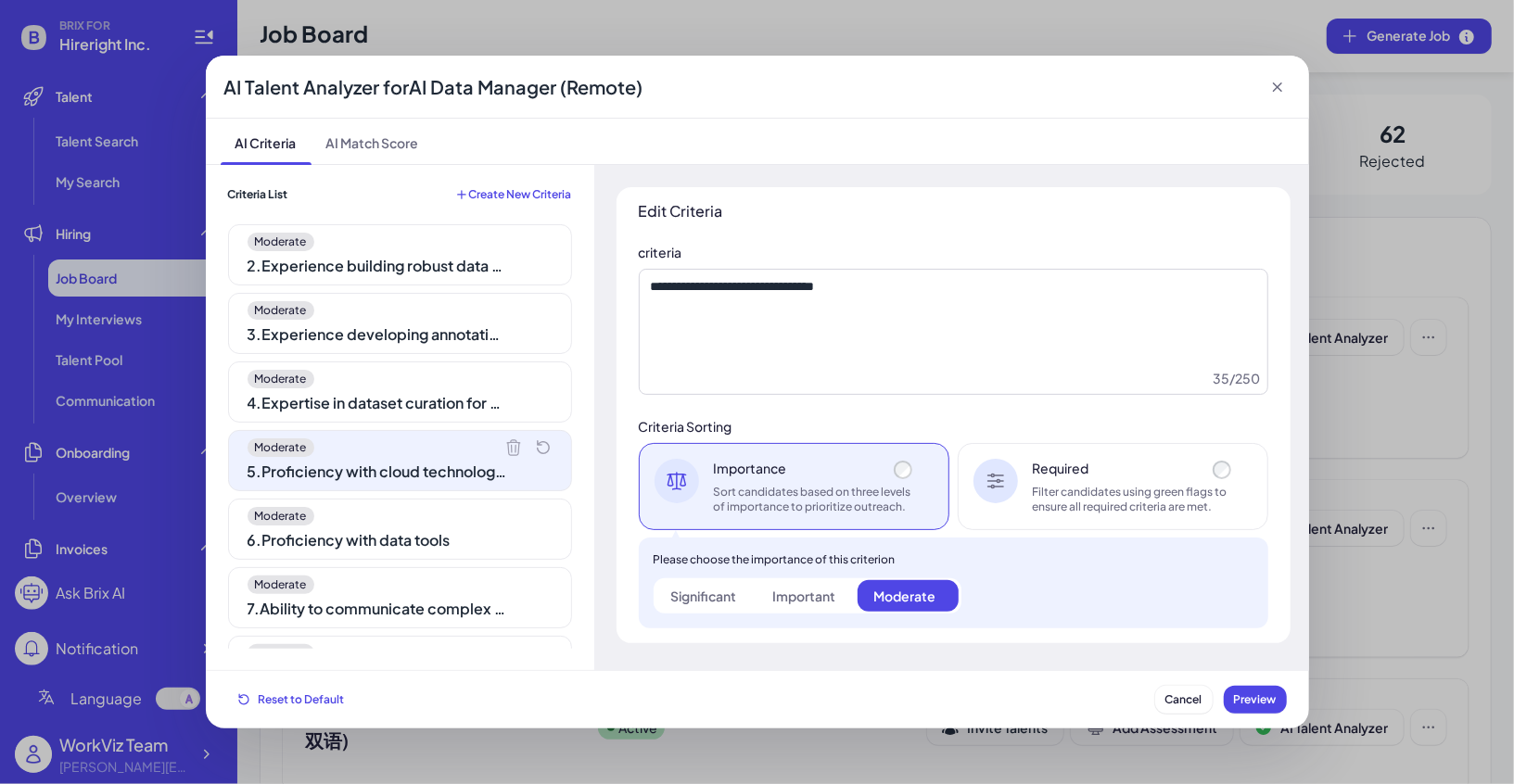
click at [422, 523] on div "Moderate 6 . Proficiency with data tools" at bounding box center [400, 529] width 344 height 61
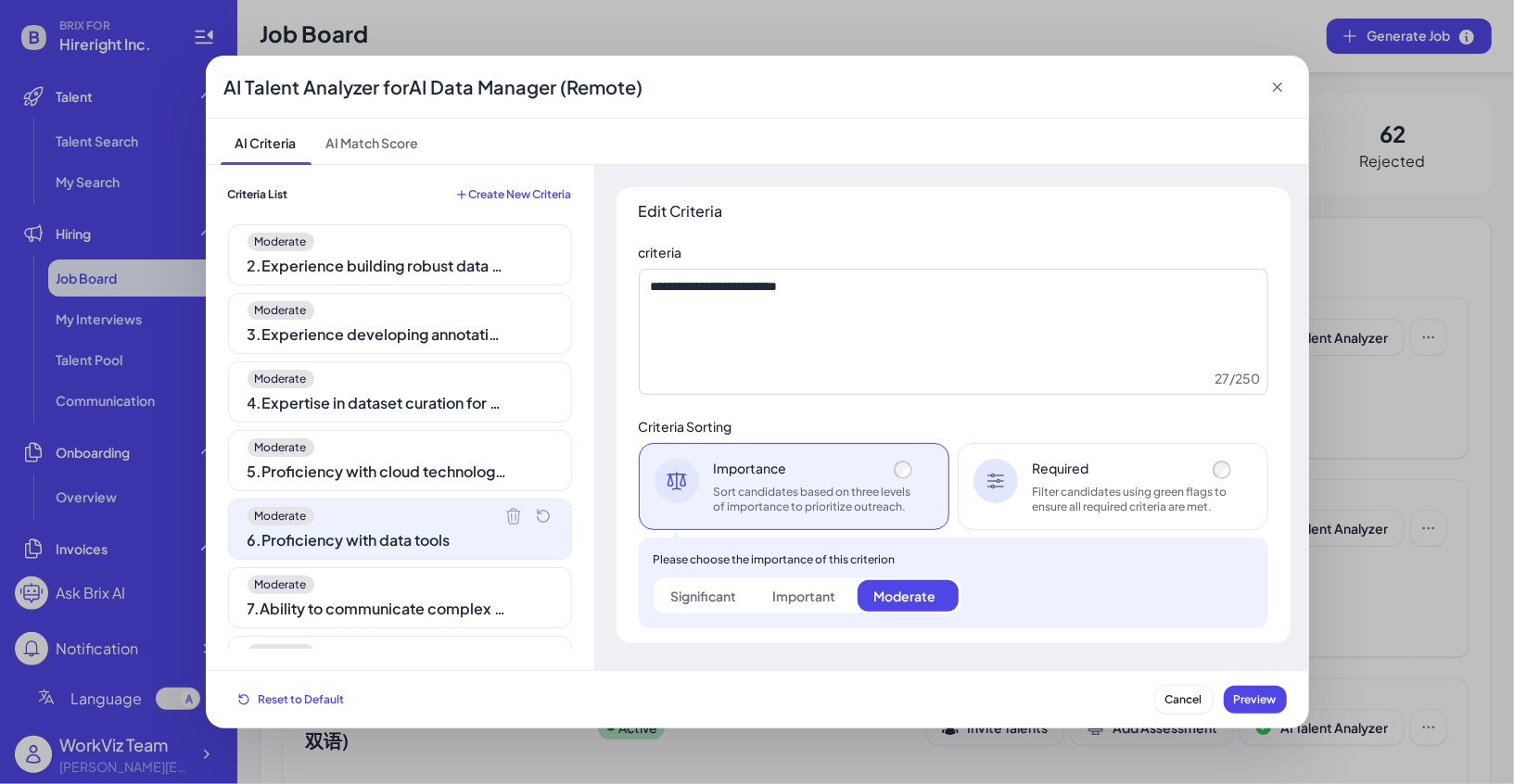
scroll to position [149, 0]
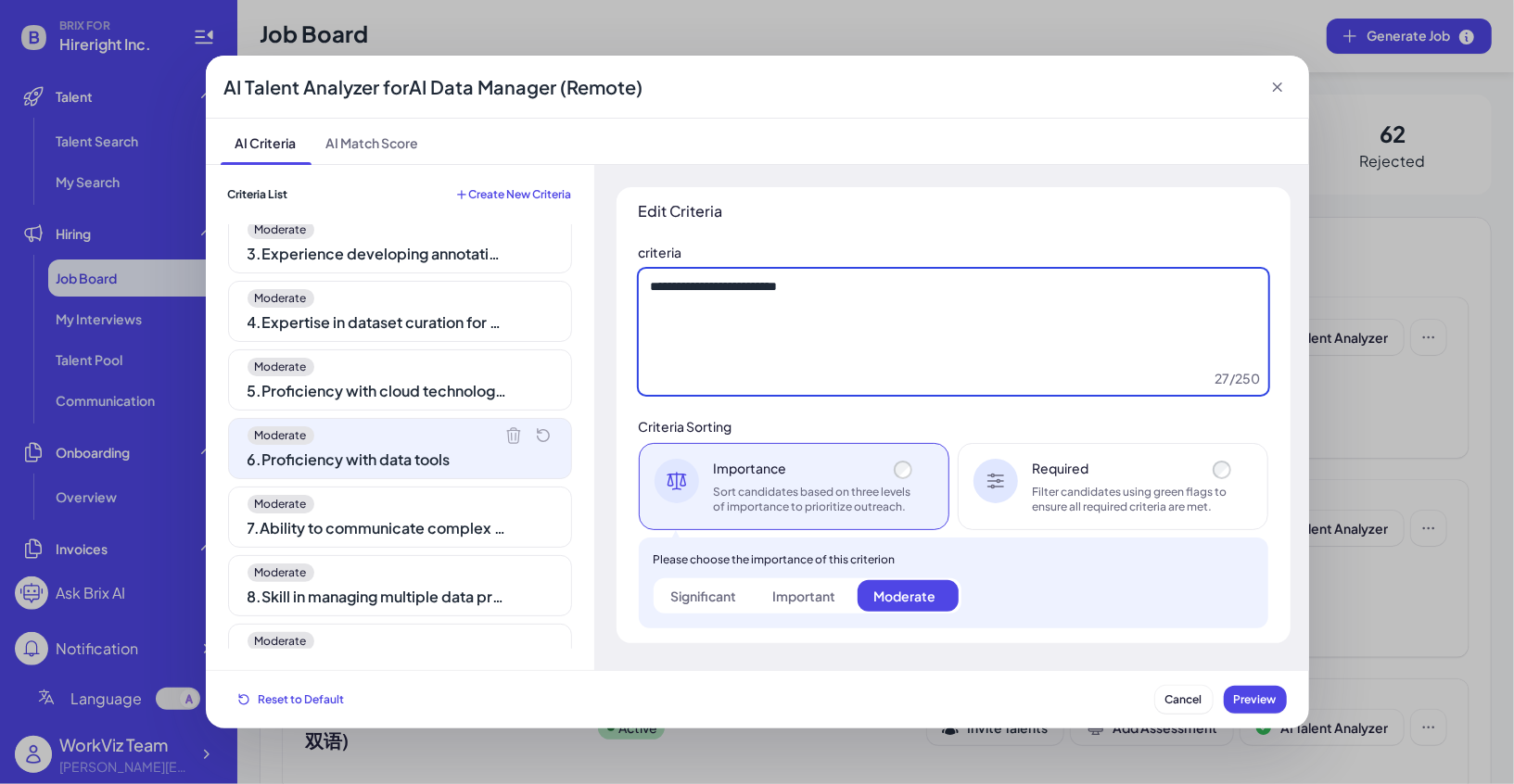
click at [853, 317] on textarea "**********" at bounding box center [953, 331] width 629 height 126
type textarea "*"
type textarea "**********"
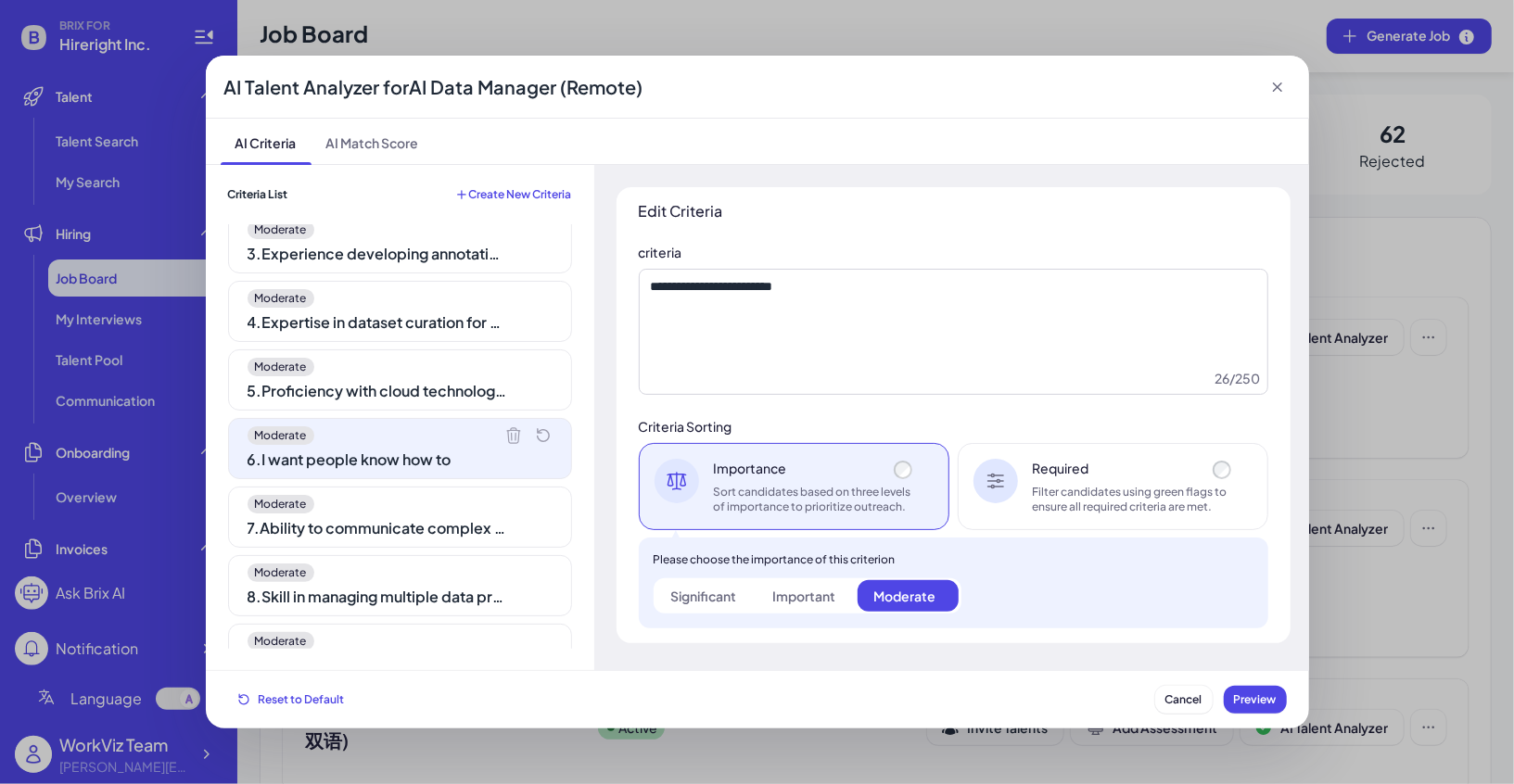
click at [434, 371] on div "Moderate" at bounding box center [400, 367] width 305 height 19
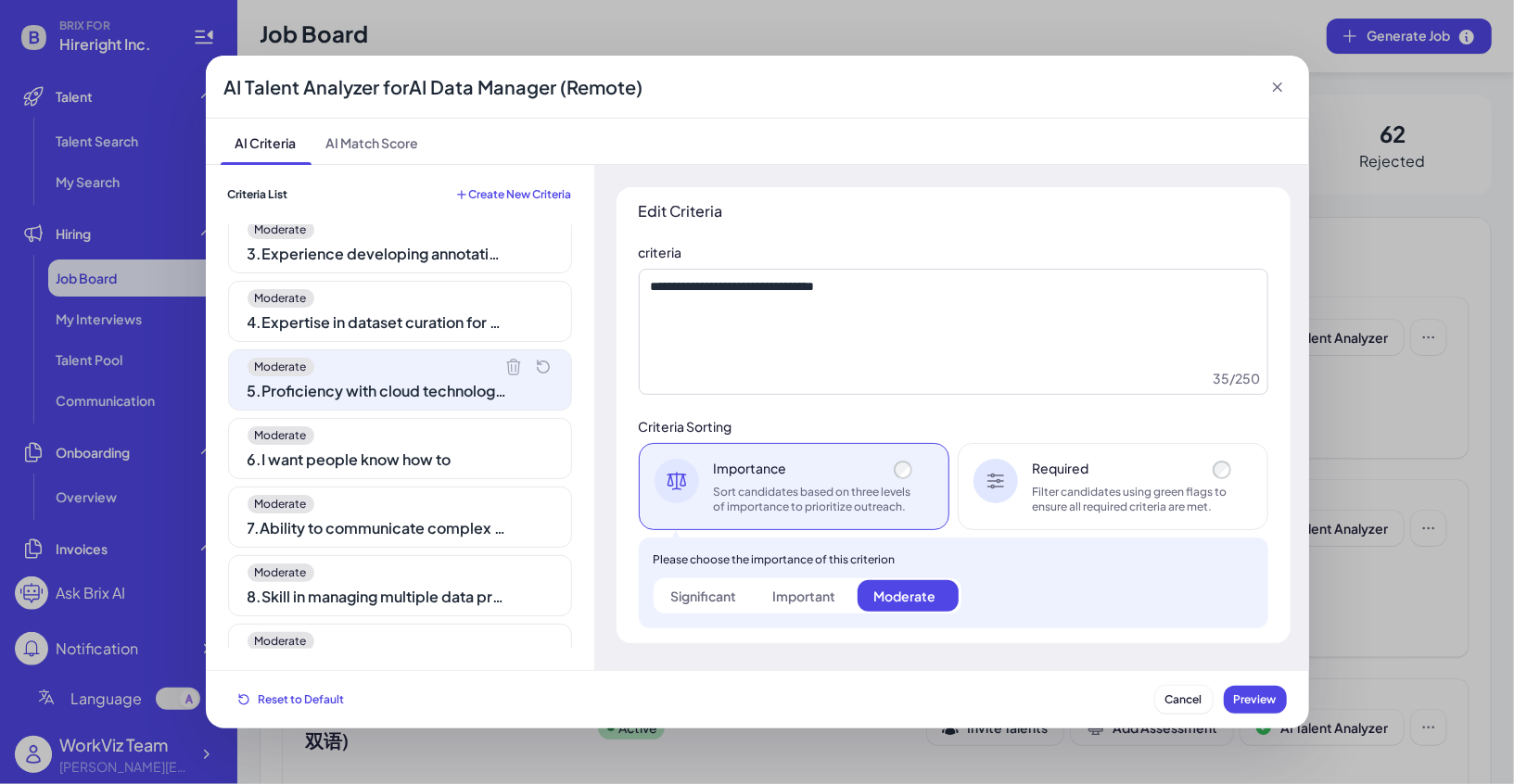
click at [456, 321] on div "4 . Expertise in dataset curation for AI model training" at bounding box center [377, 322] width 259 height 22
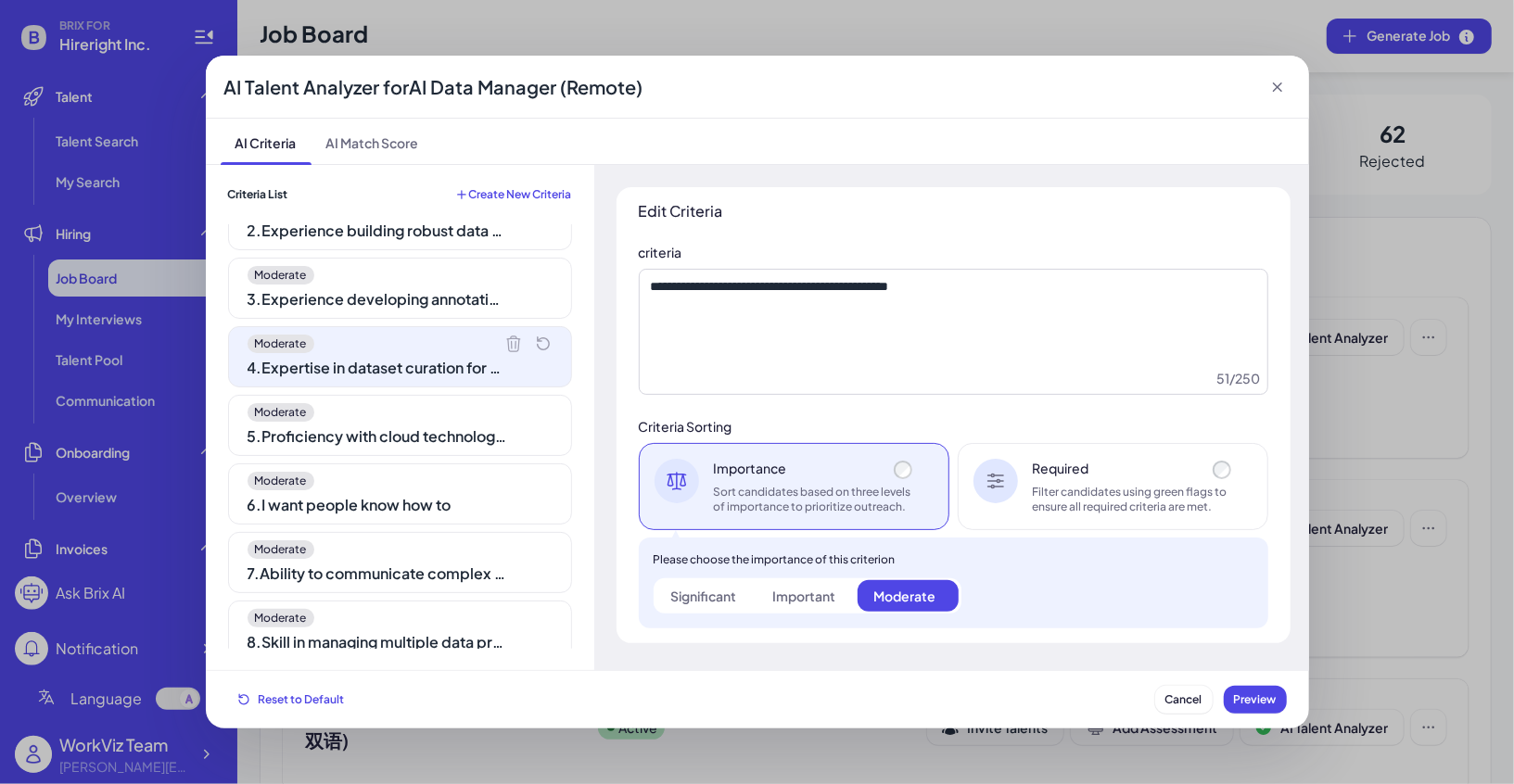
click at [453, 295] on div "3 . Experience developing annotation workflows" at bounding box center [377, 299] width 259 height 22
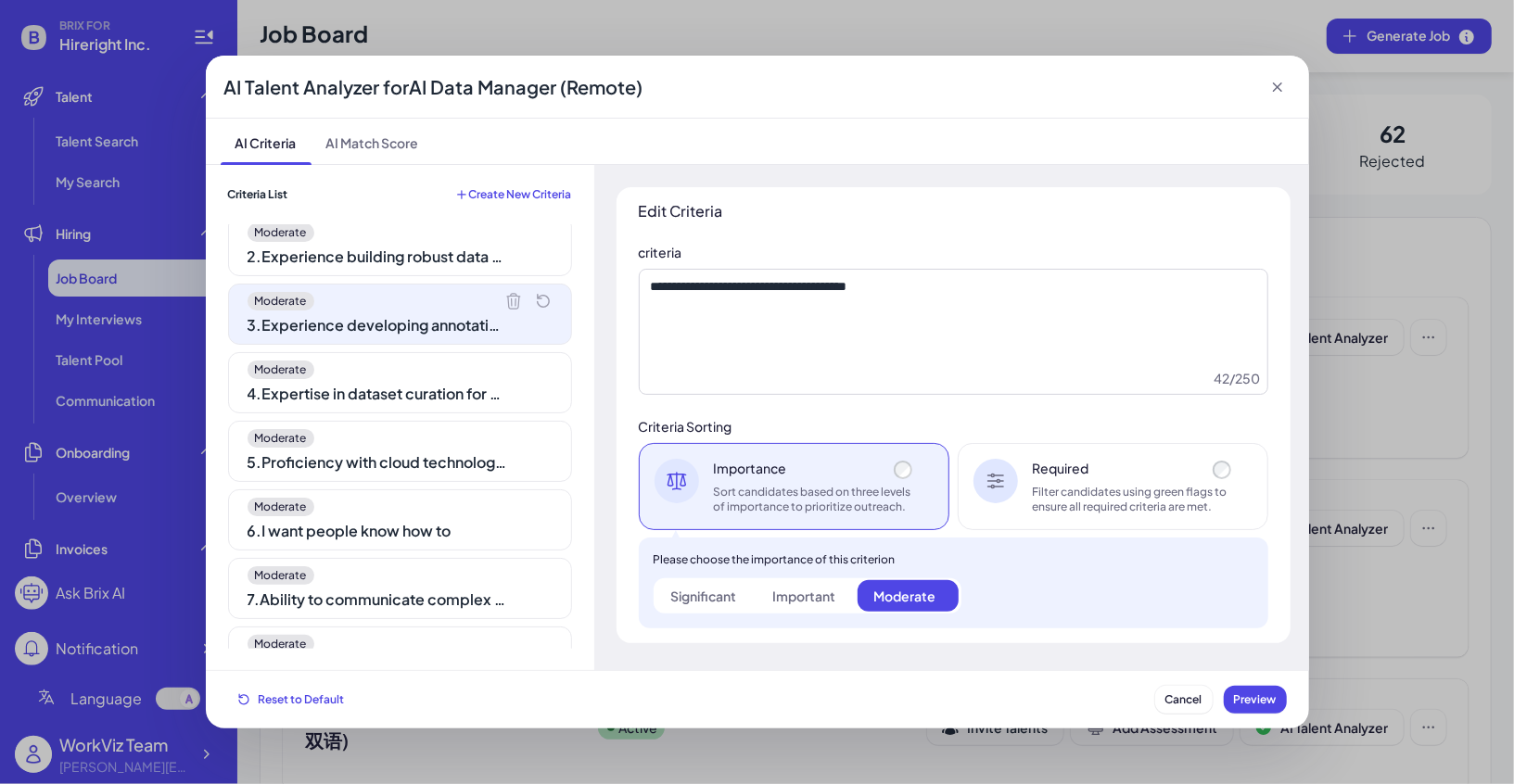
scroll to position [74, 0]
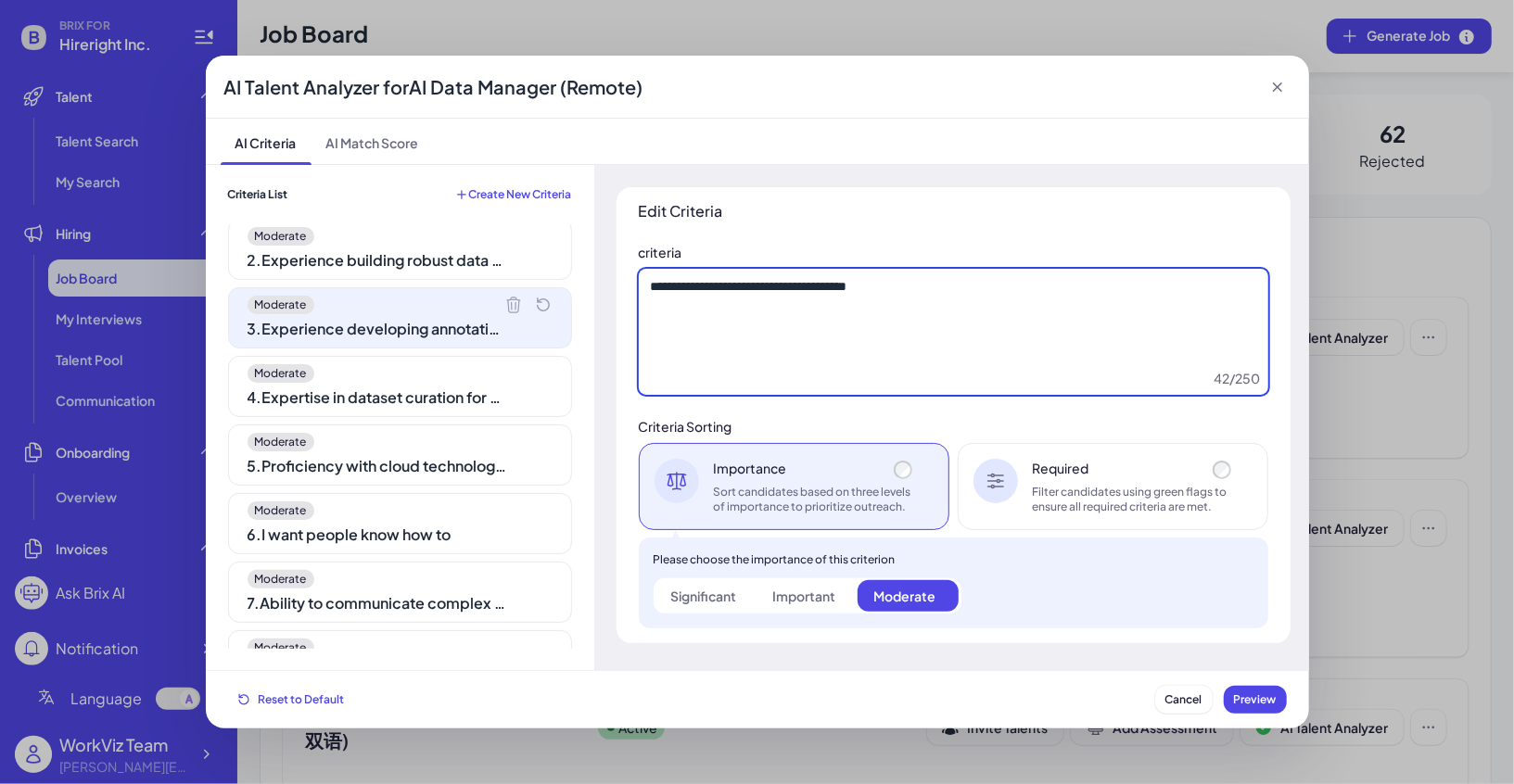
click at [944, 308] on textarea "**********" at bounding box center [953, 331] width 629 height 126
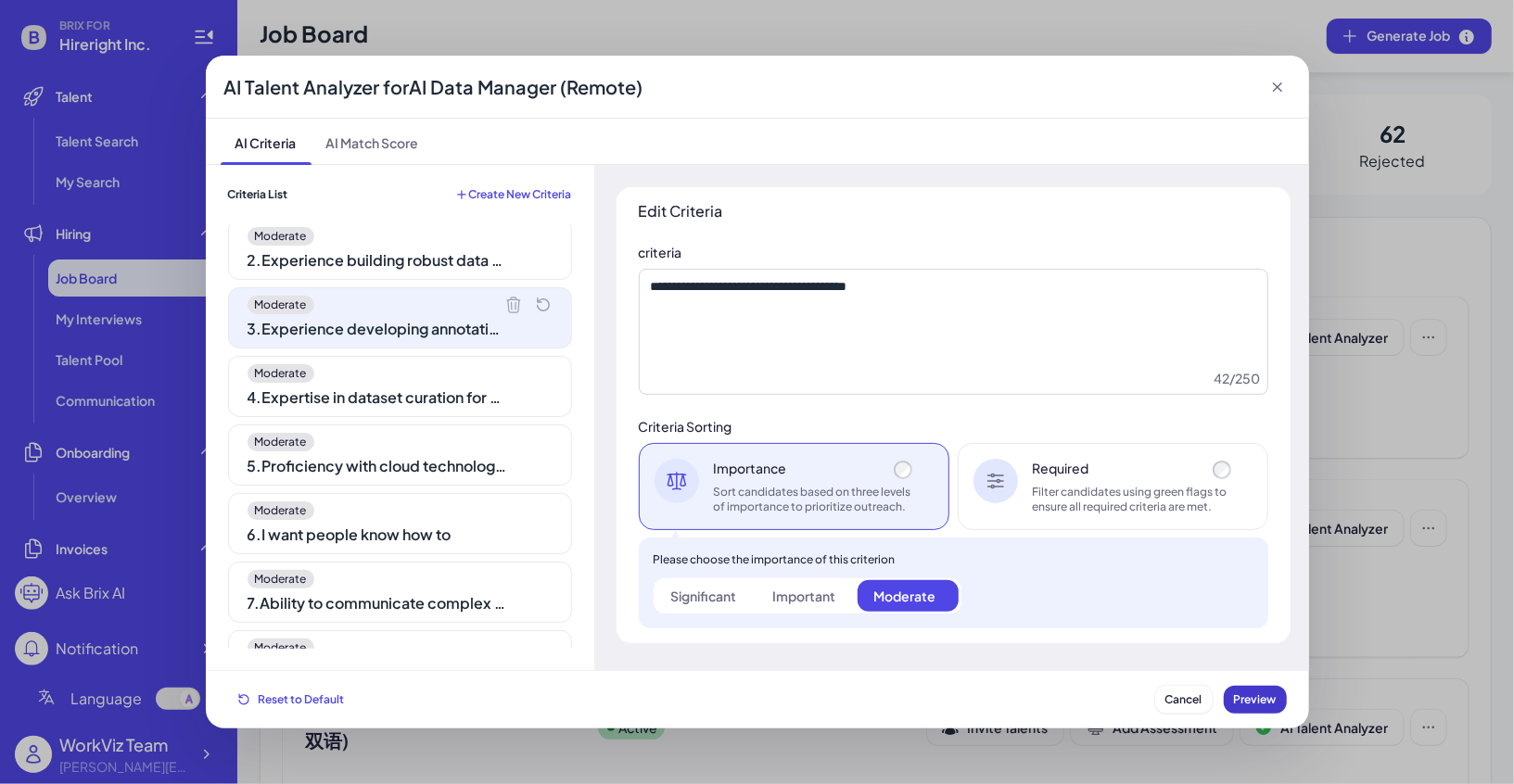
click at [1249, 703] on span "Preview" at bounding box center [1255, 699] width 43 height 14
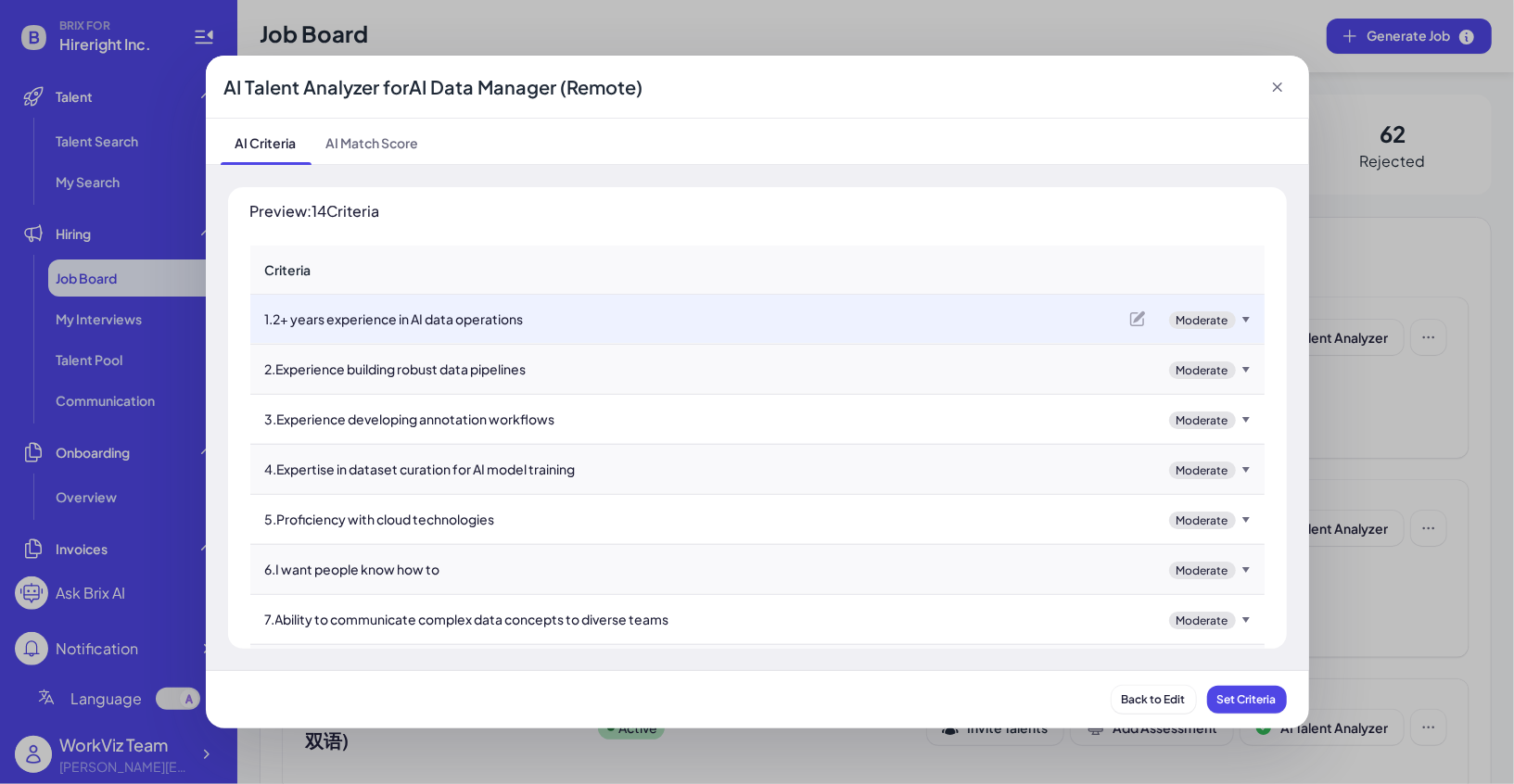
click at [1276, 91] on icon at bounding box center [1278, 87] width 19 height 19
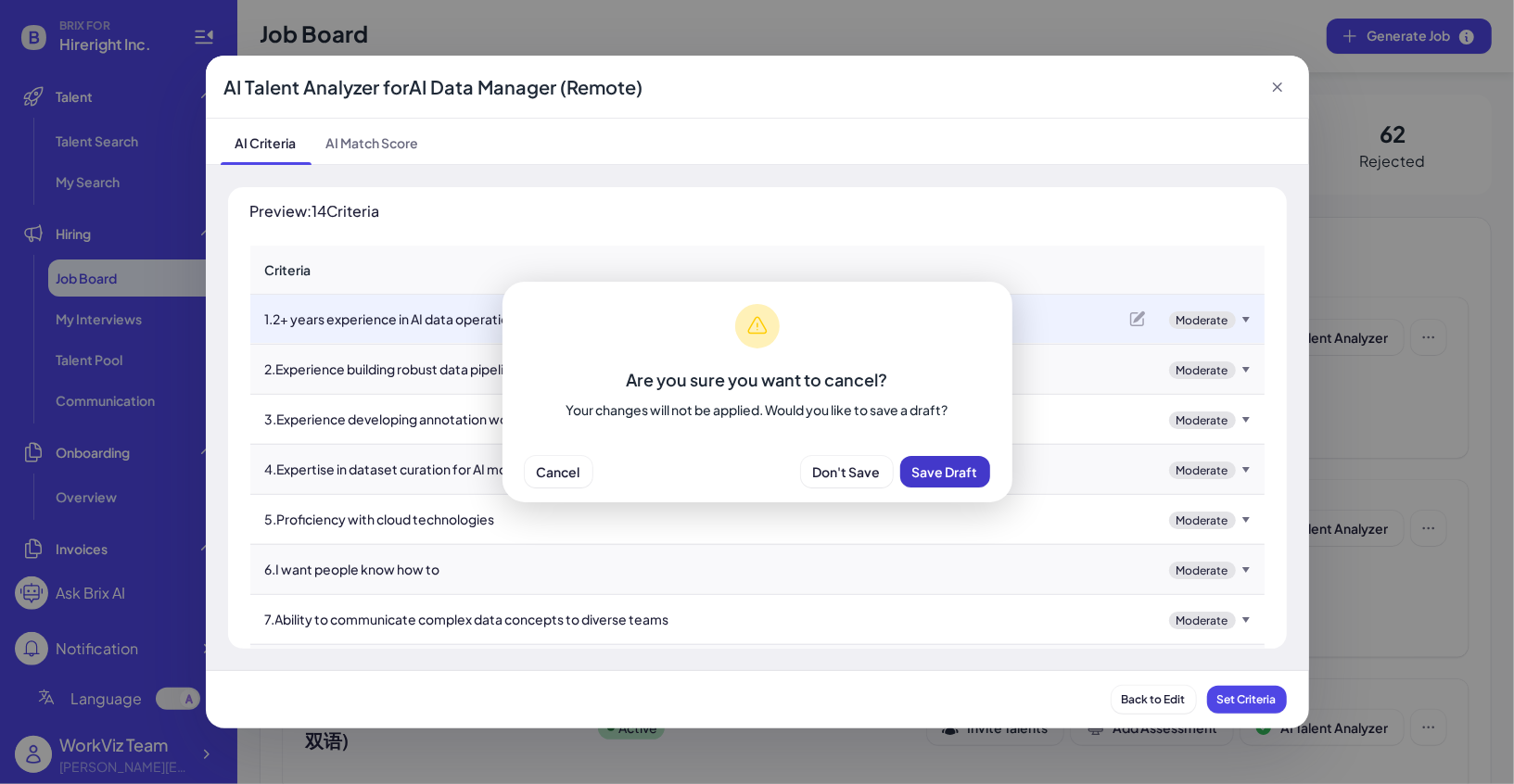
click at [932, 470] on span "Save Draft" at bounding box center [944, 472] width 65 height 17
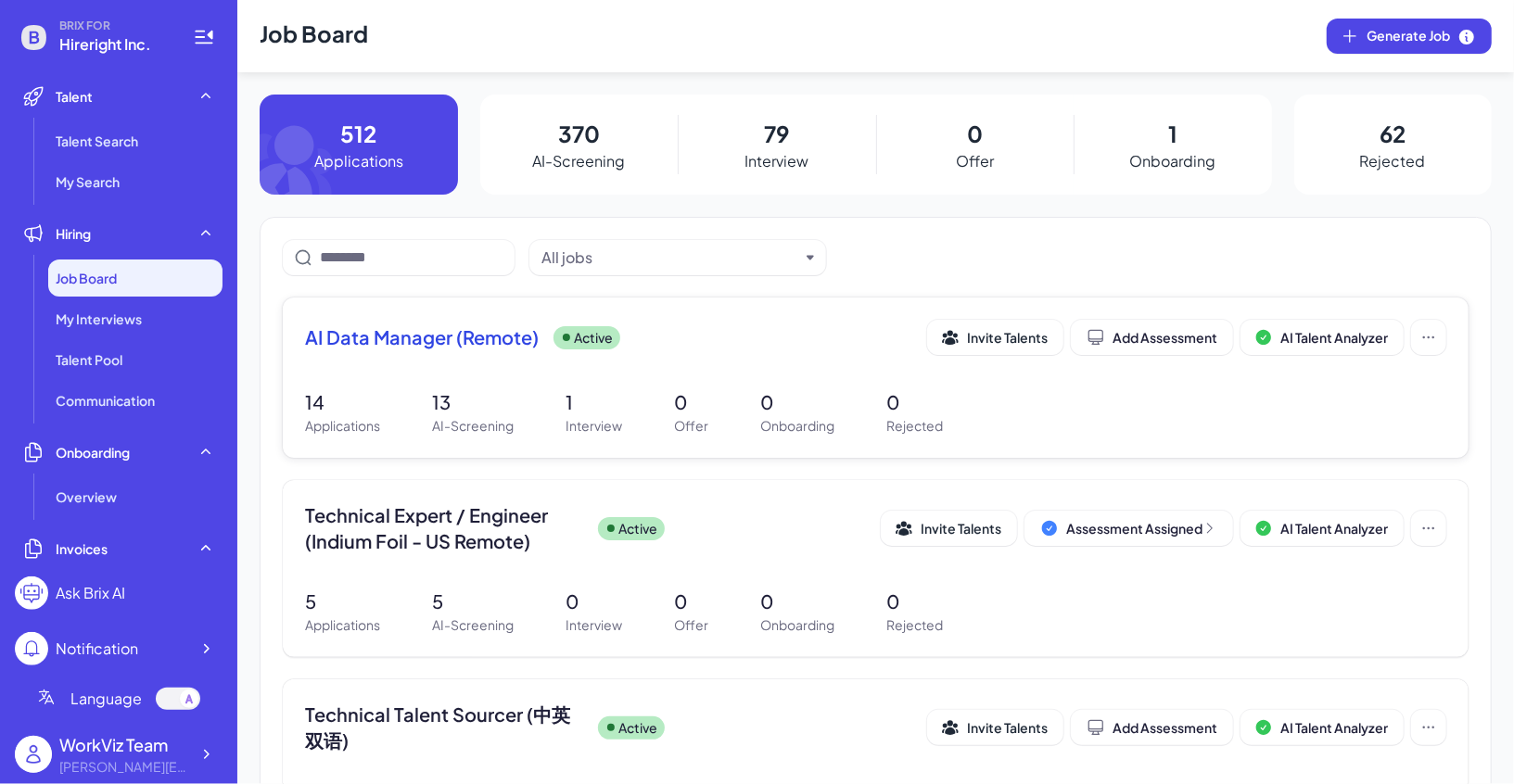
click at [465, 343] on span "AI Data Manager (Remote)" at bounding box center [421, 337] width 234 height 26
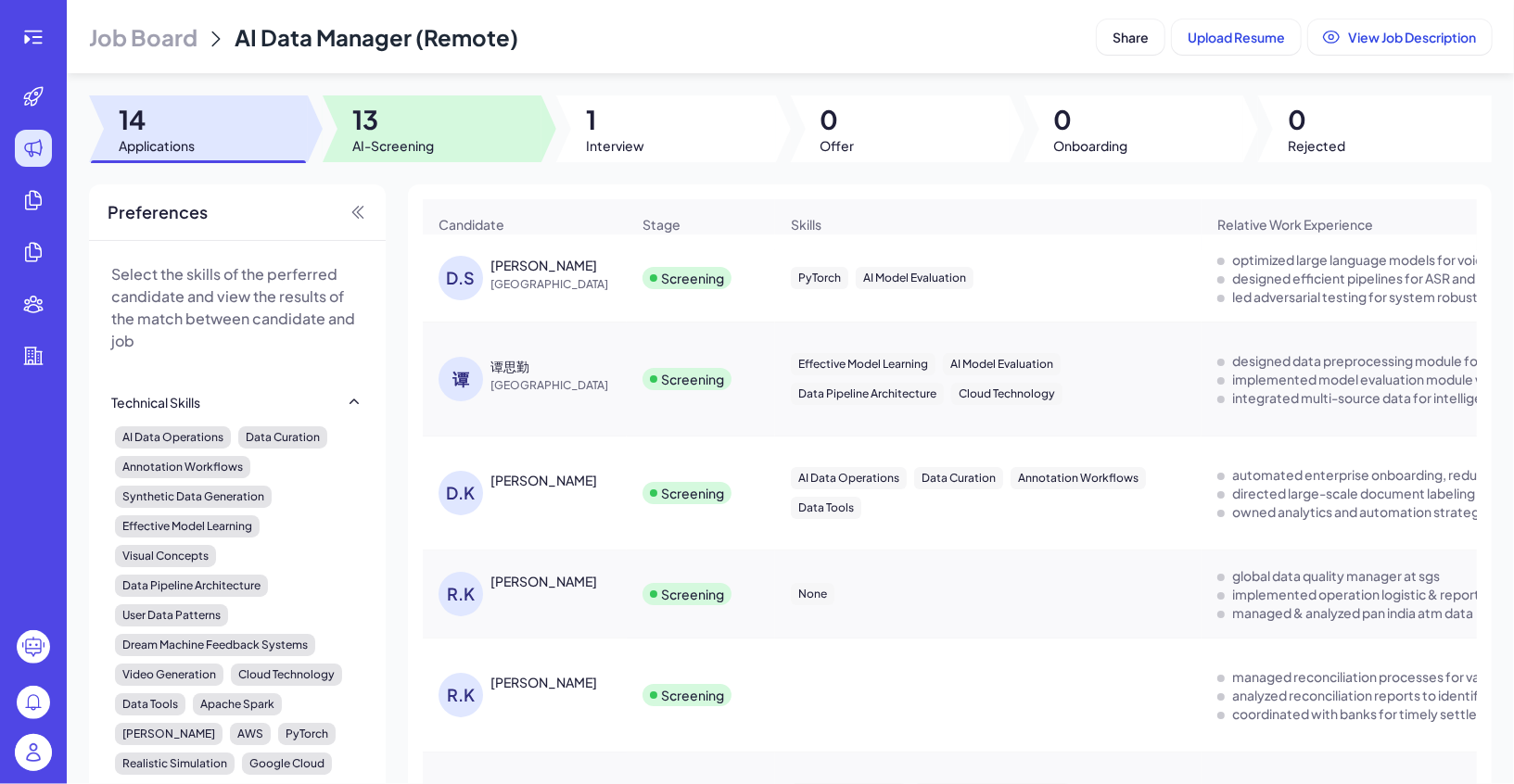
click at [482, 120] on div at bounding box center [432, 129] width 218 height 66
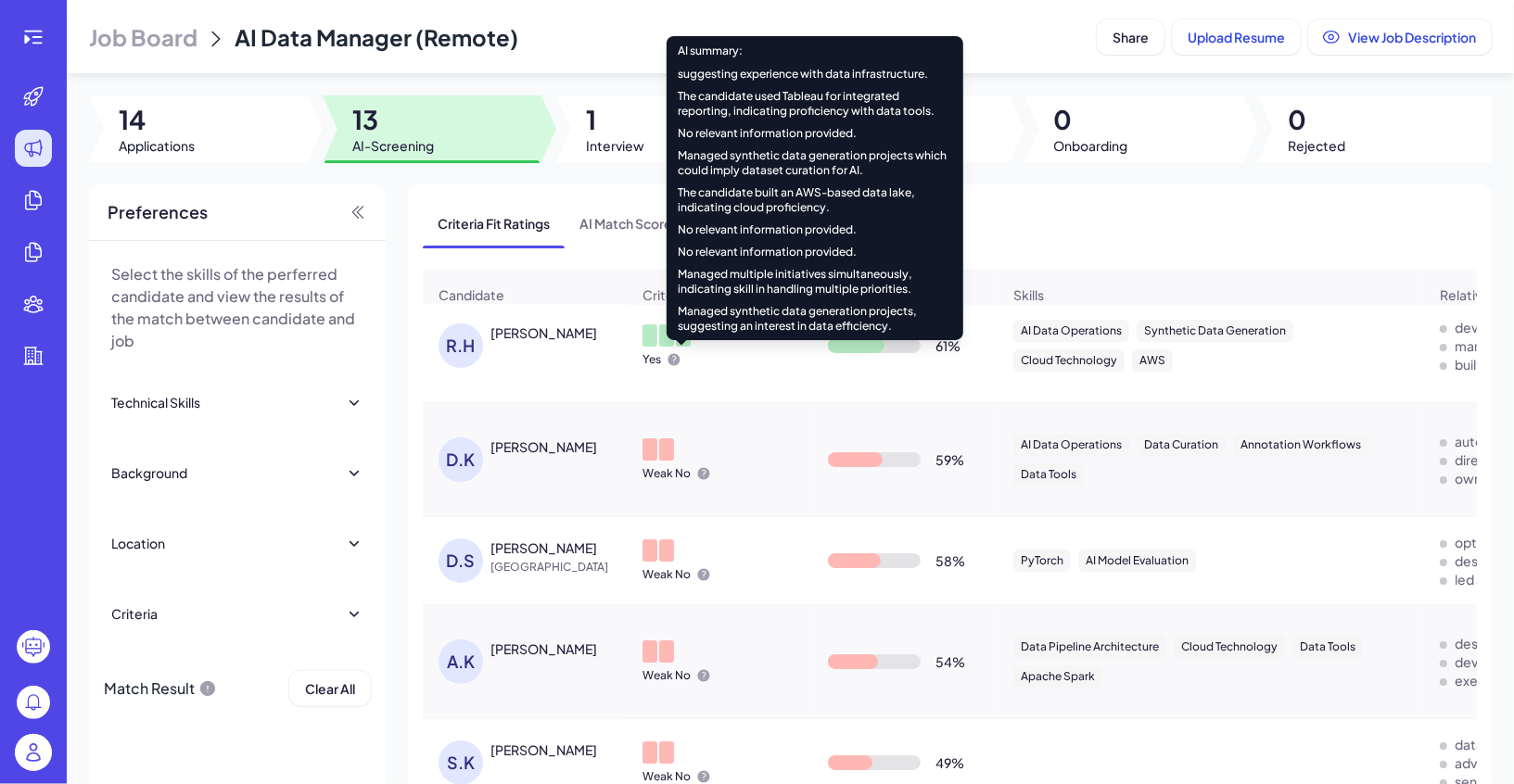
scroll to position [170, 0]
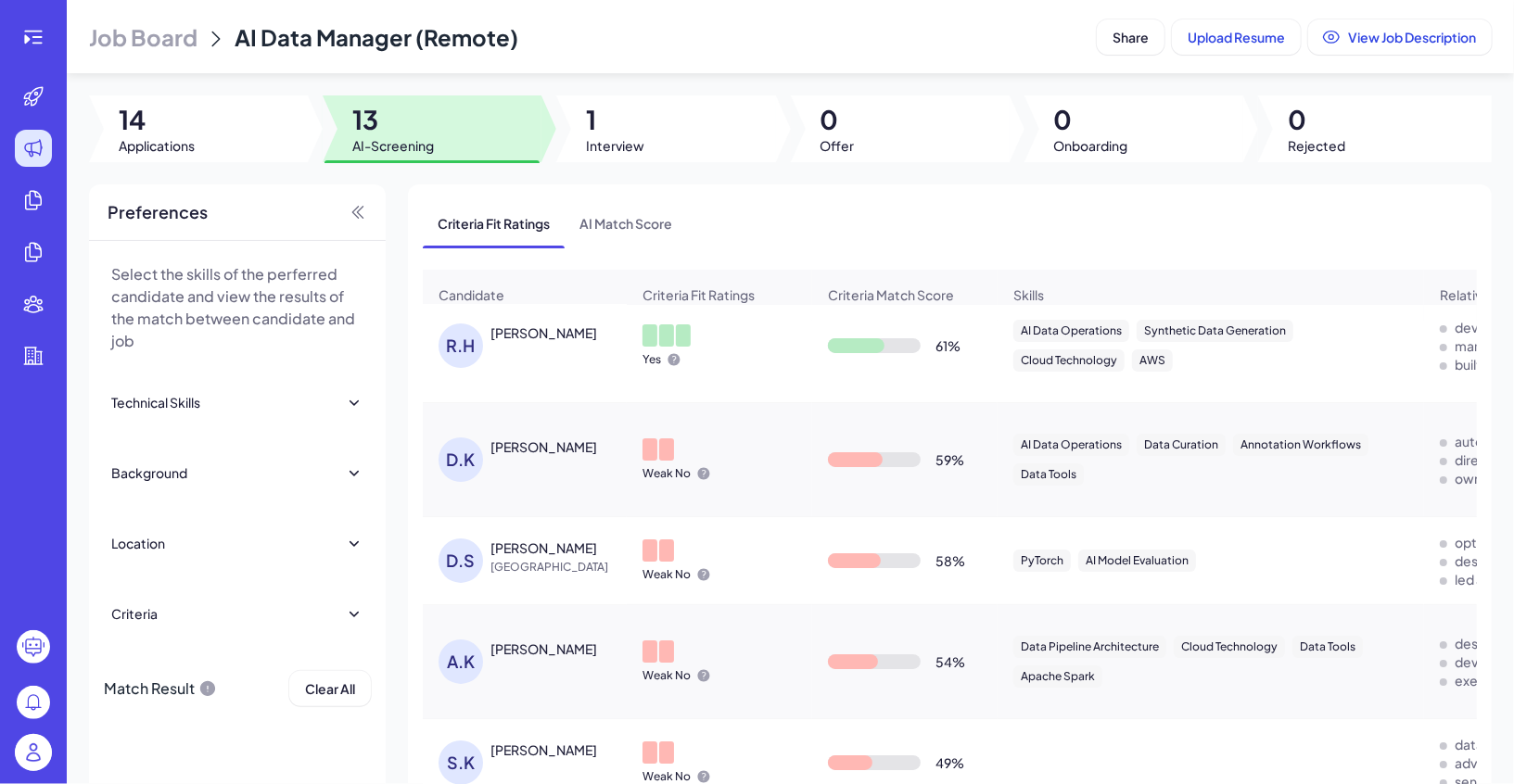
click at [345, 610] on icon at bounding box center [354, 614] width 19 height 19
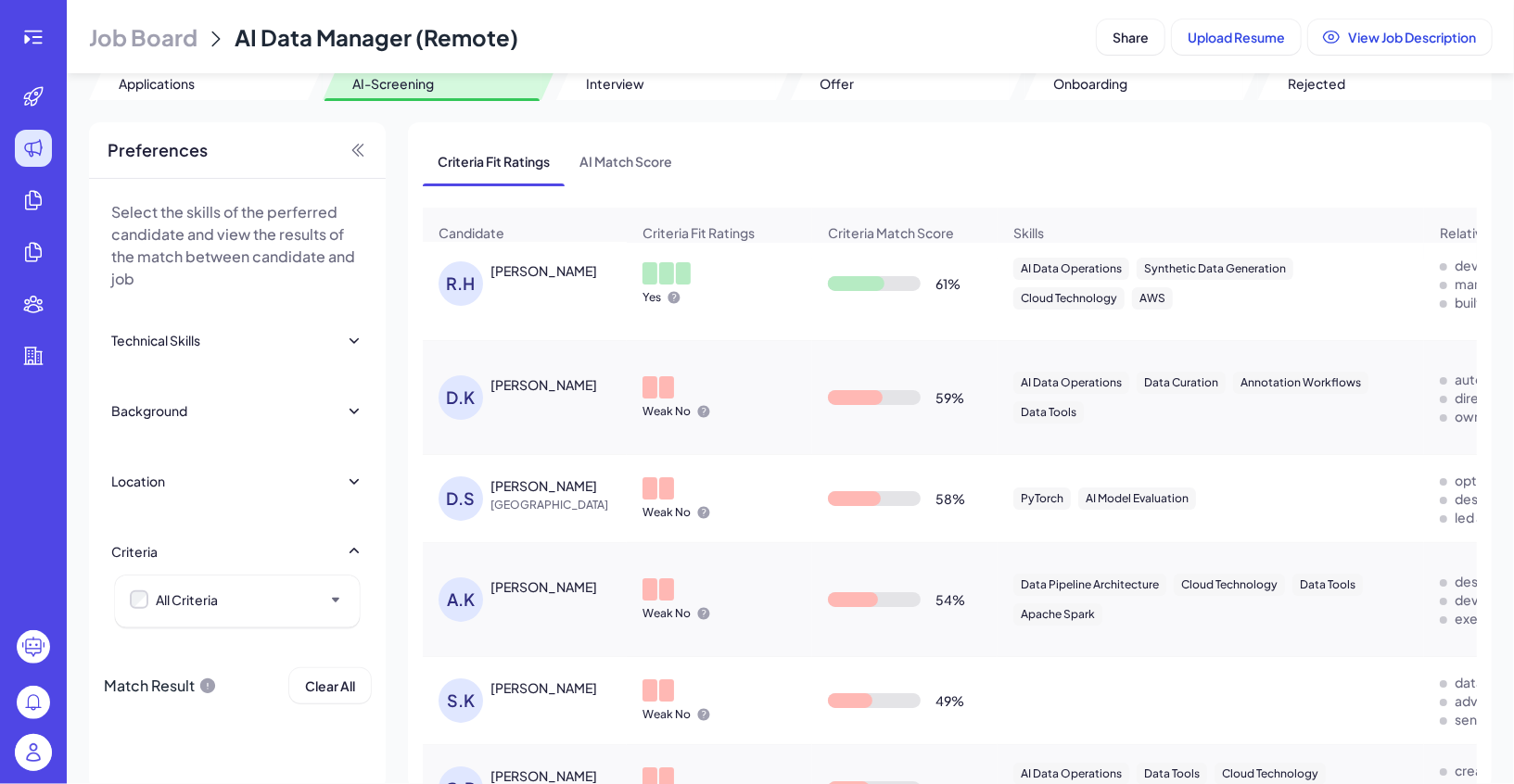
scroll to position [103, 0]
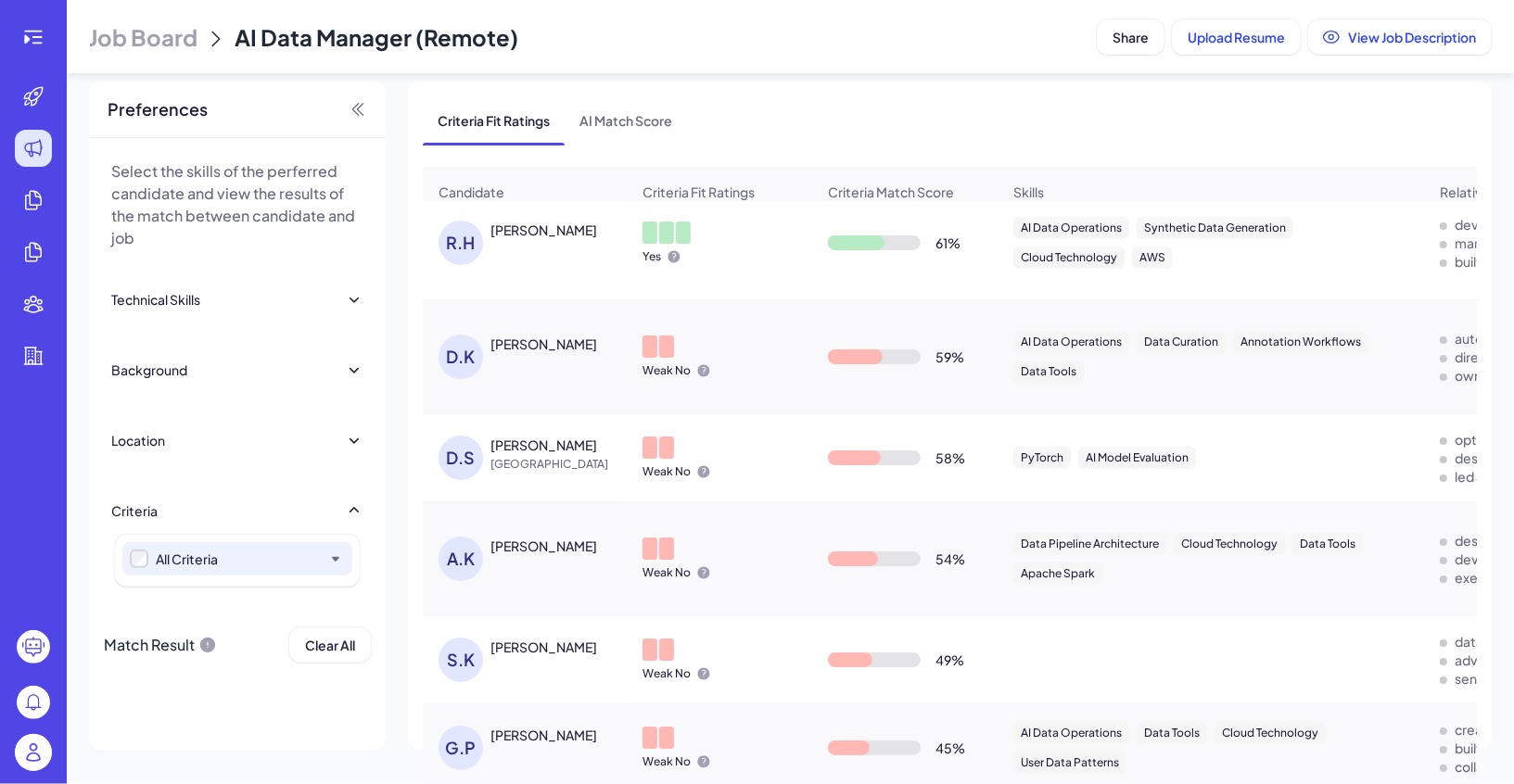
click at [339, 557] on icon at bounding box center [336, 559] width 19 height 19
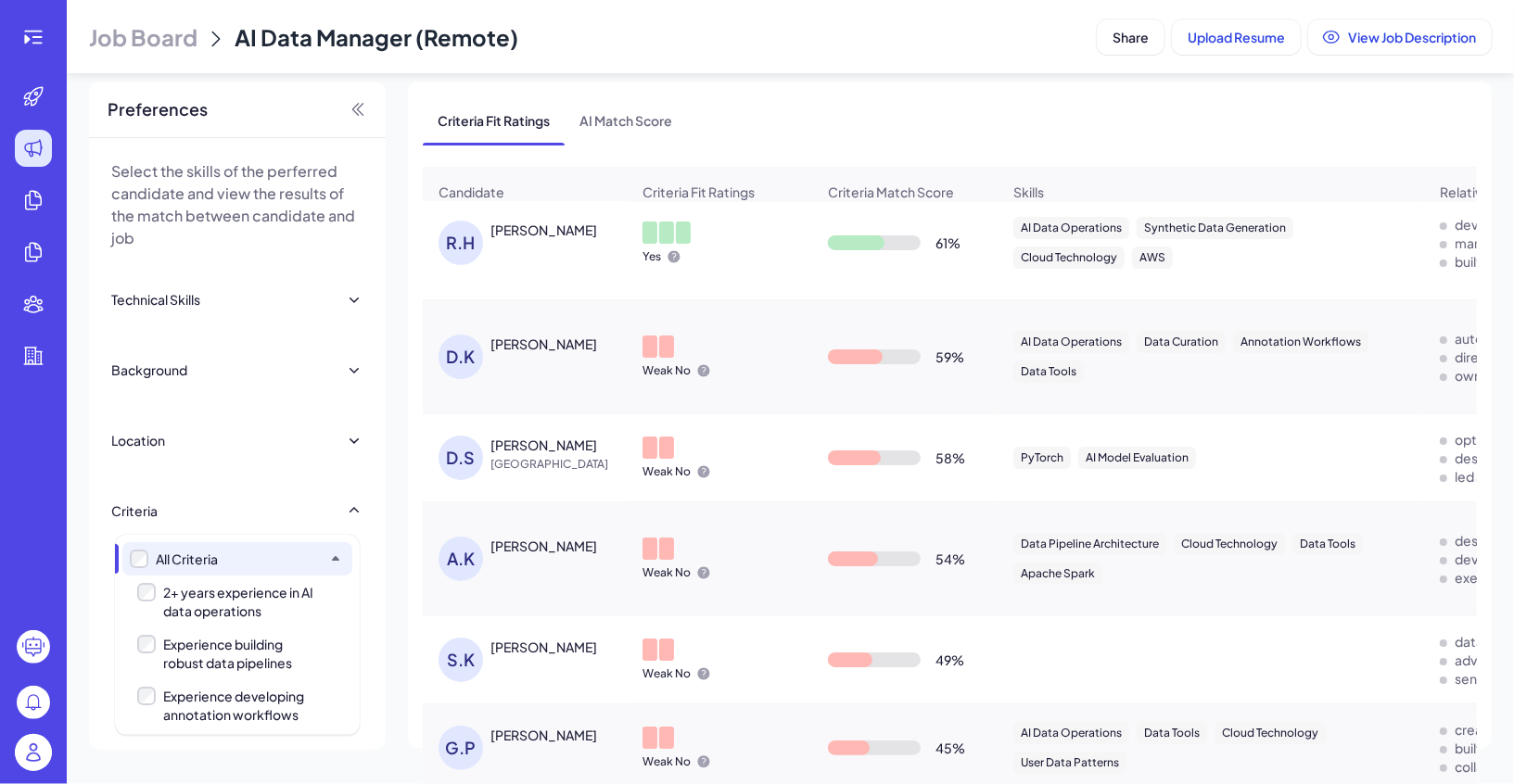
scroll to position [0, 0]
click at [252, 645] on div "Experience building robust data pipelines" at bounding box center [242, 657] width 158 height 37
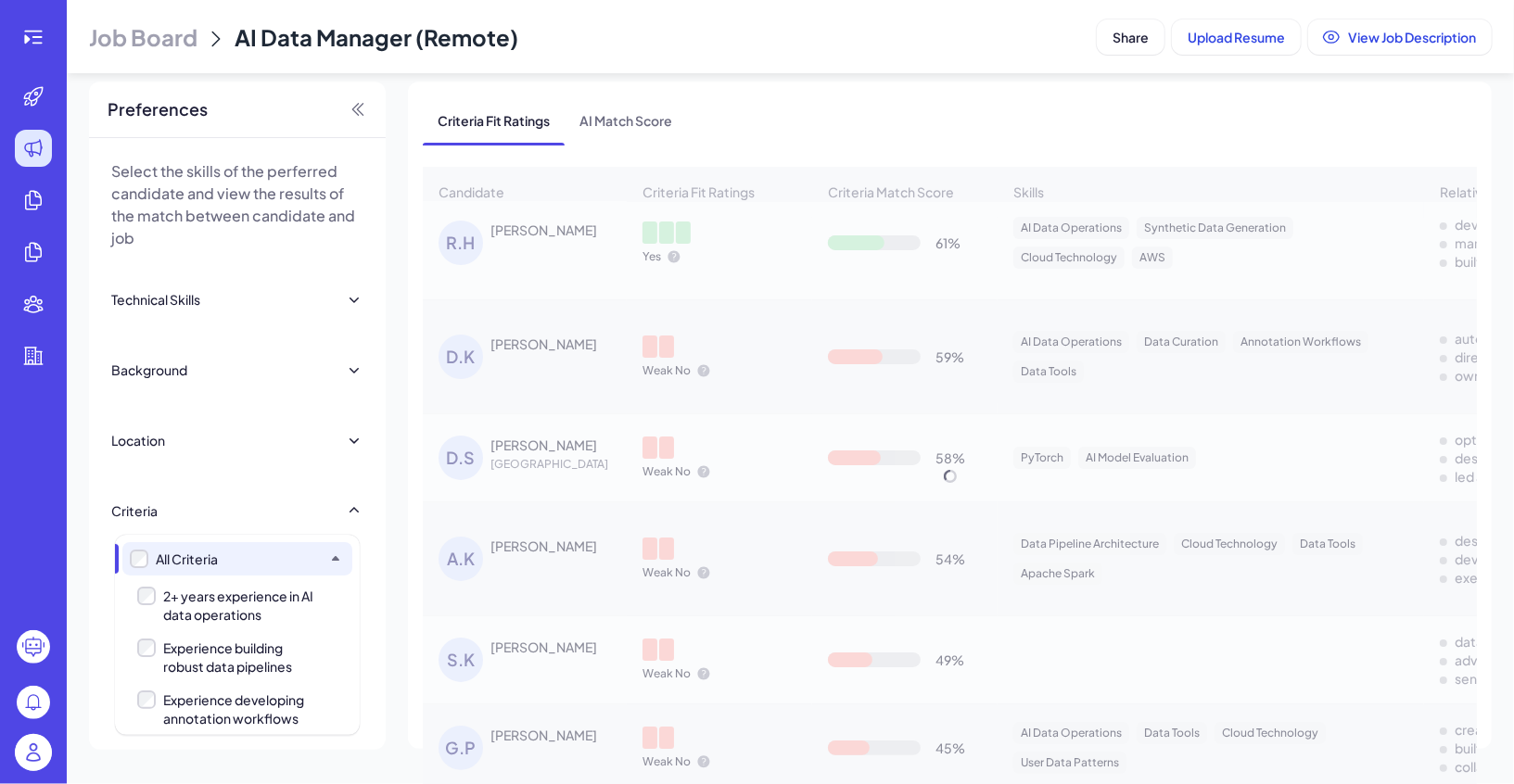
click at [247, 692] on div "Experience developing annotation workflows" at bounding box center [242, 708] width 158 height 37
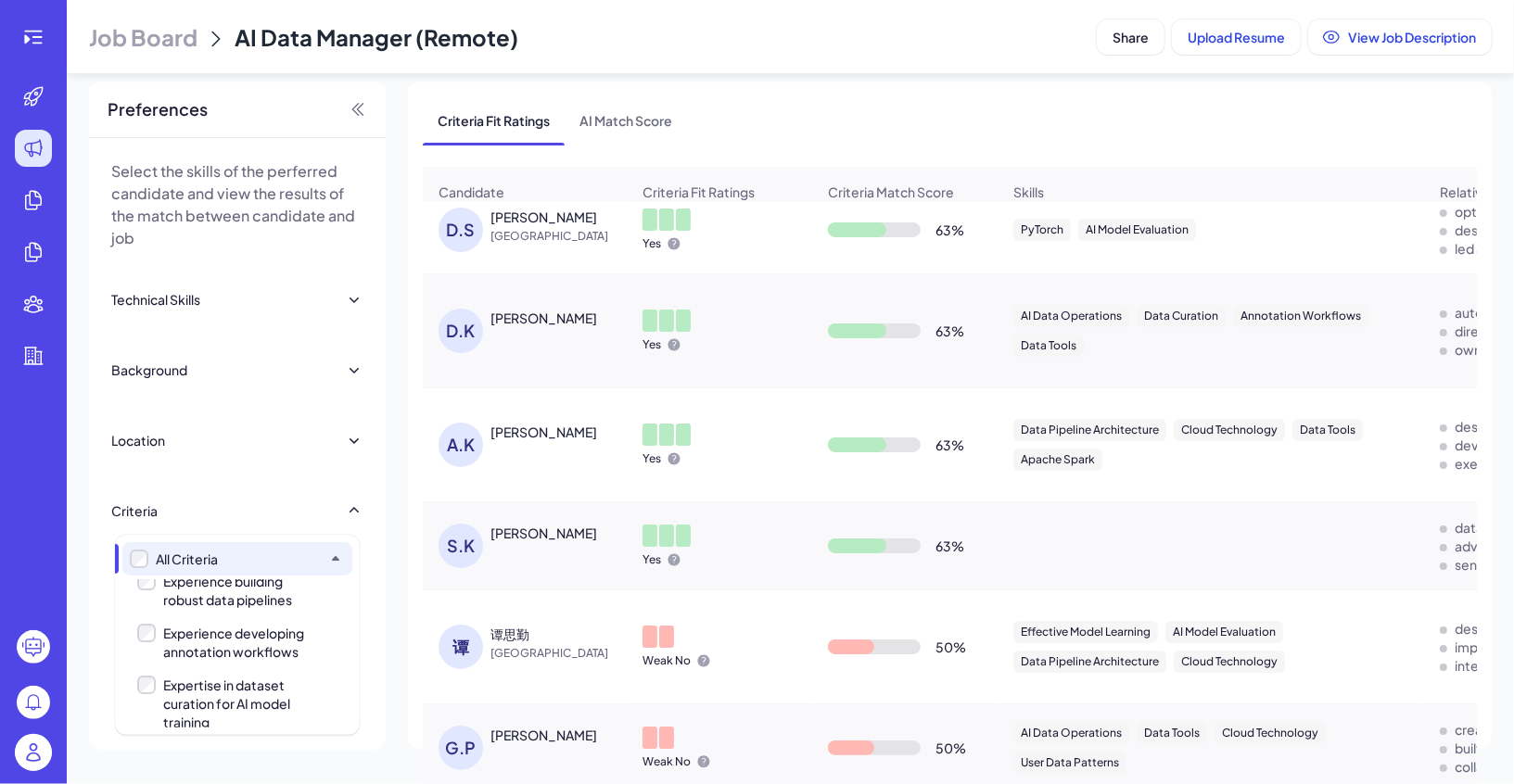
click at [233, 683] on div "Expertise in dataset curation for AI model training" at bounding box center [242, 703] width 158 height 56
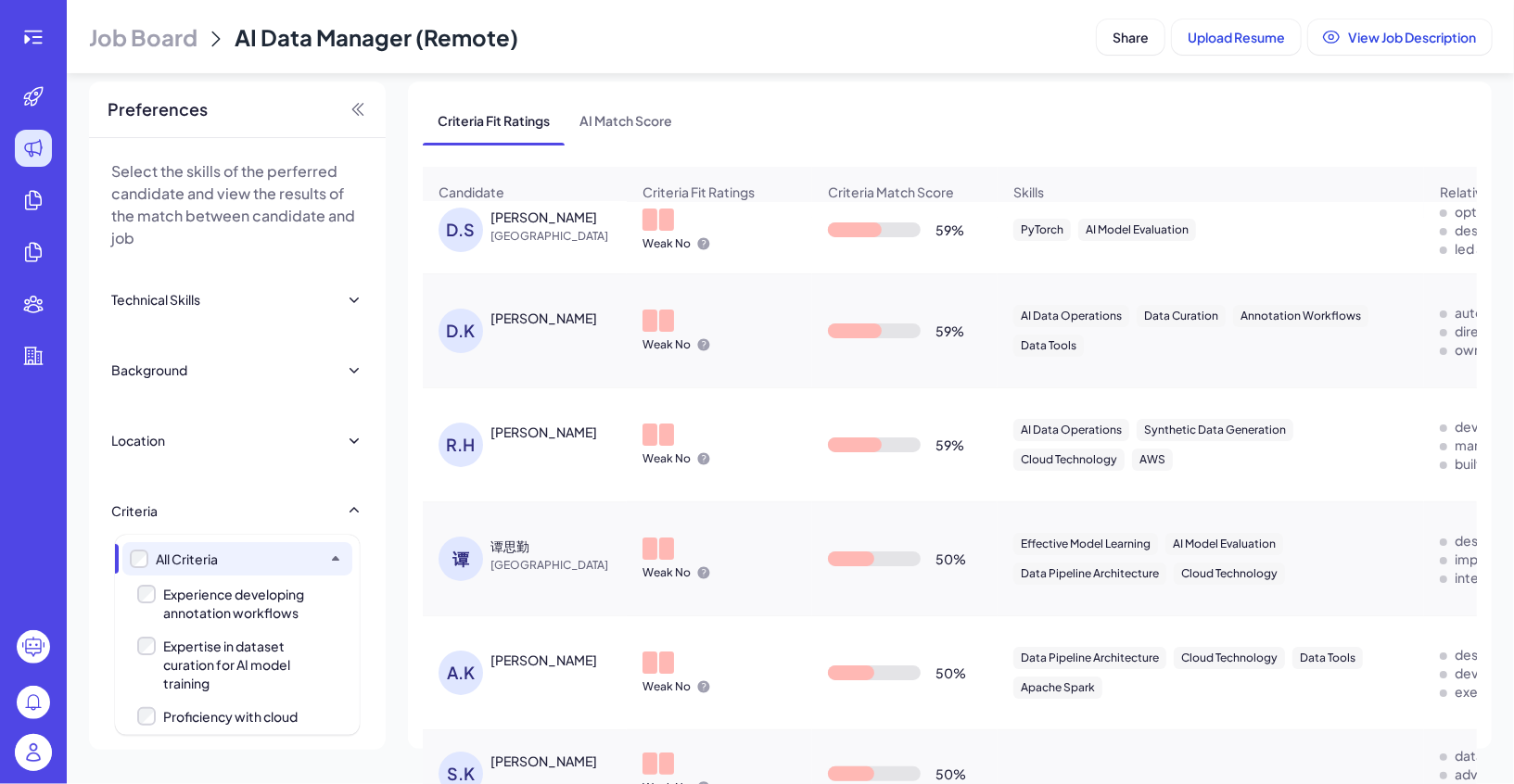
click at [228, 719] on div "Proficiency with cloud technologies" at bounding box center [242, 725] width 158 height 37
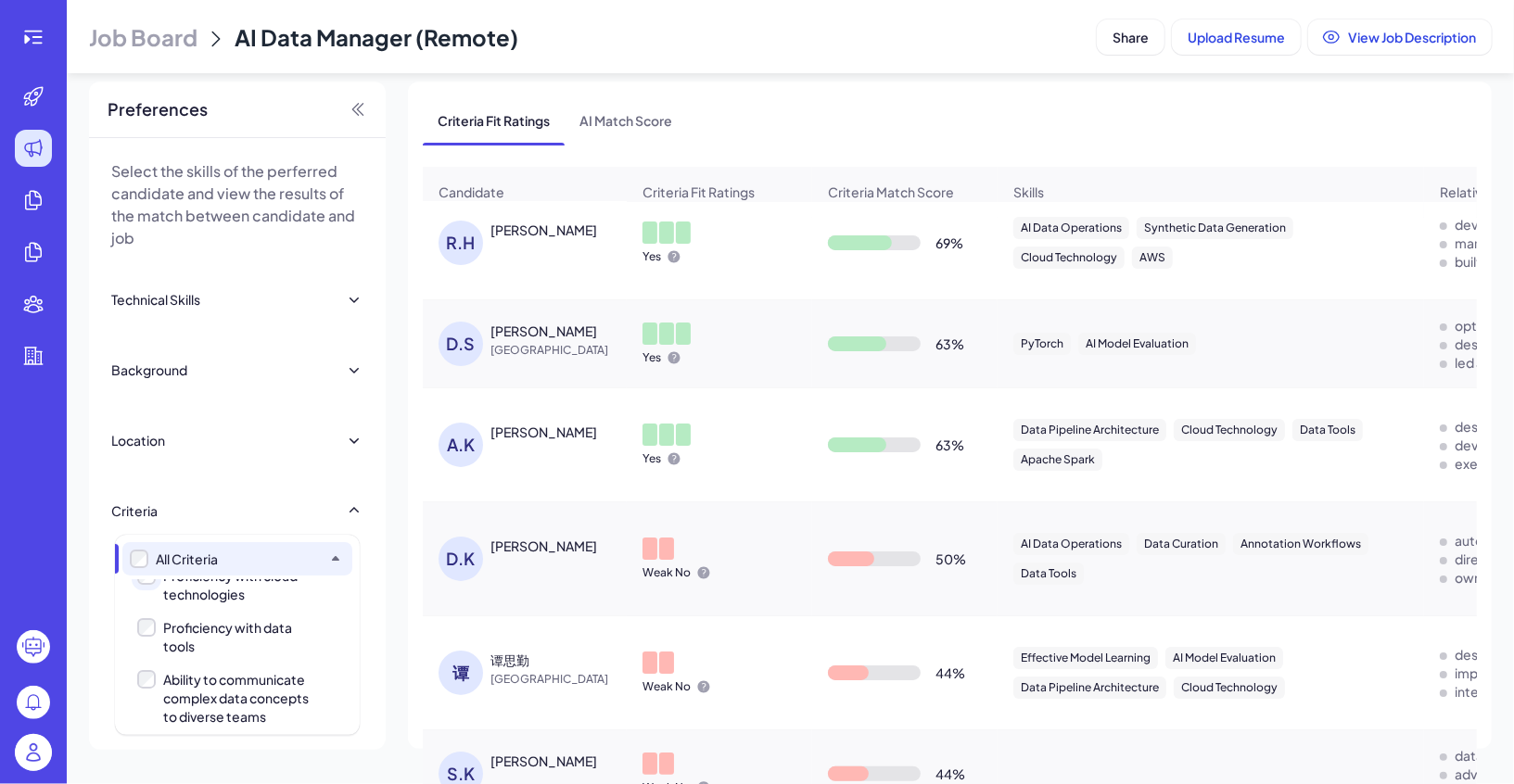
scroll to position [271, 0]
click at [219, 666] on div "Ability to communicate complex data concepts to diverse teams" at bounding box center [242, 673] width 158 height 56
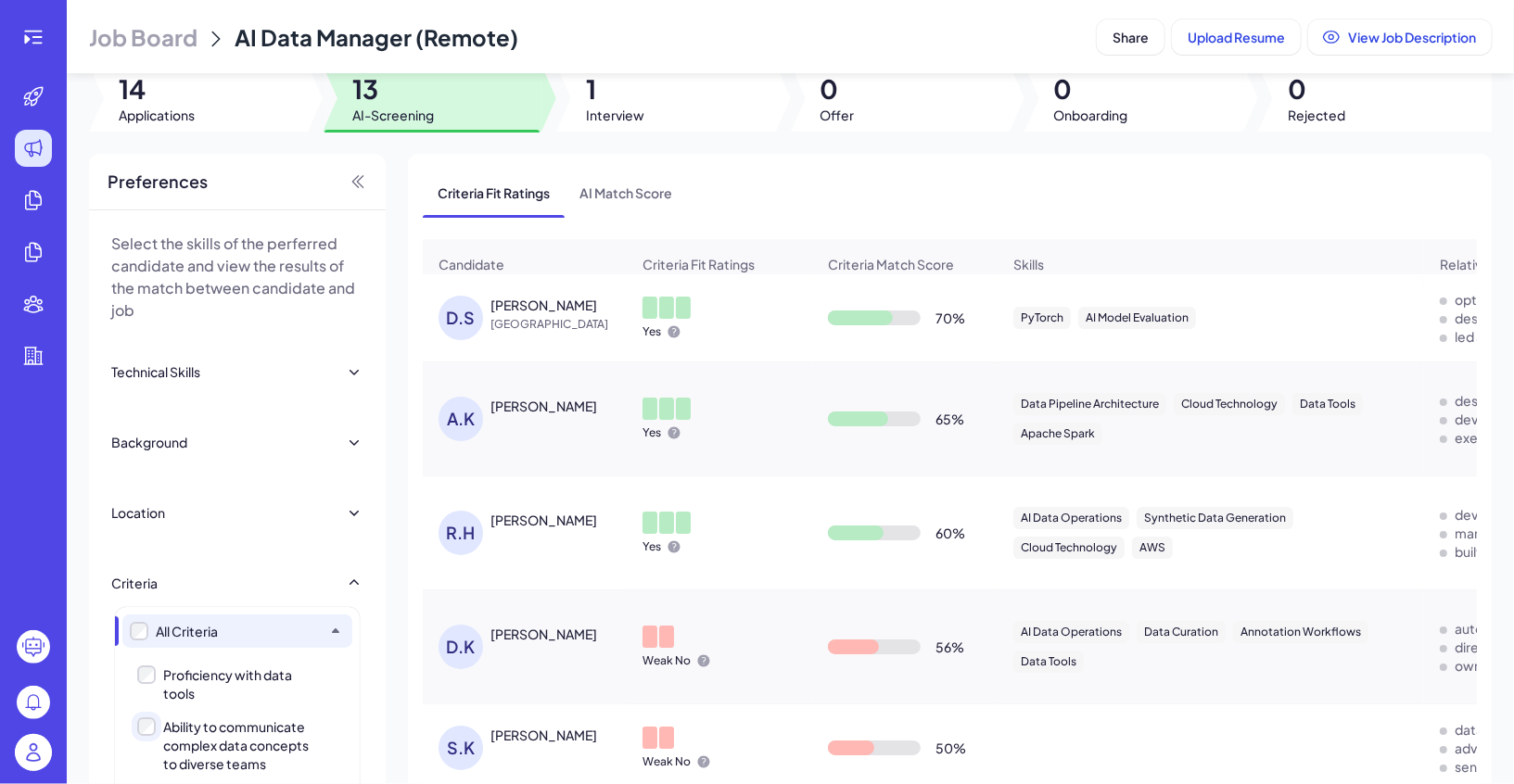
scroll to position [0, 0]
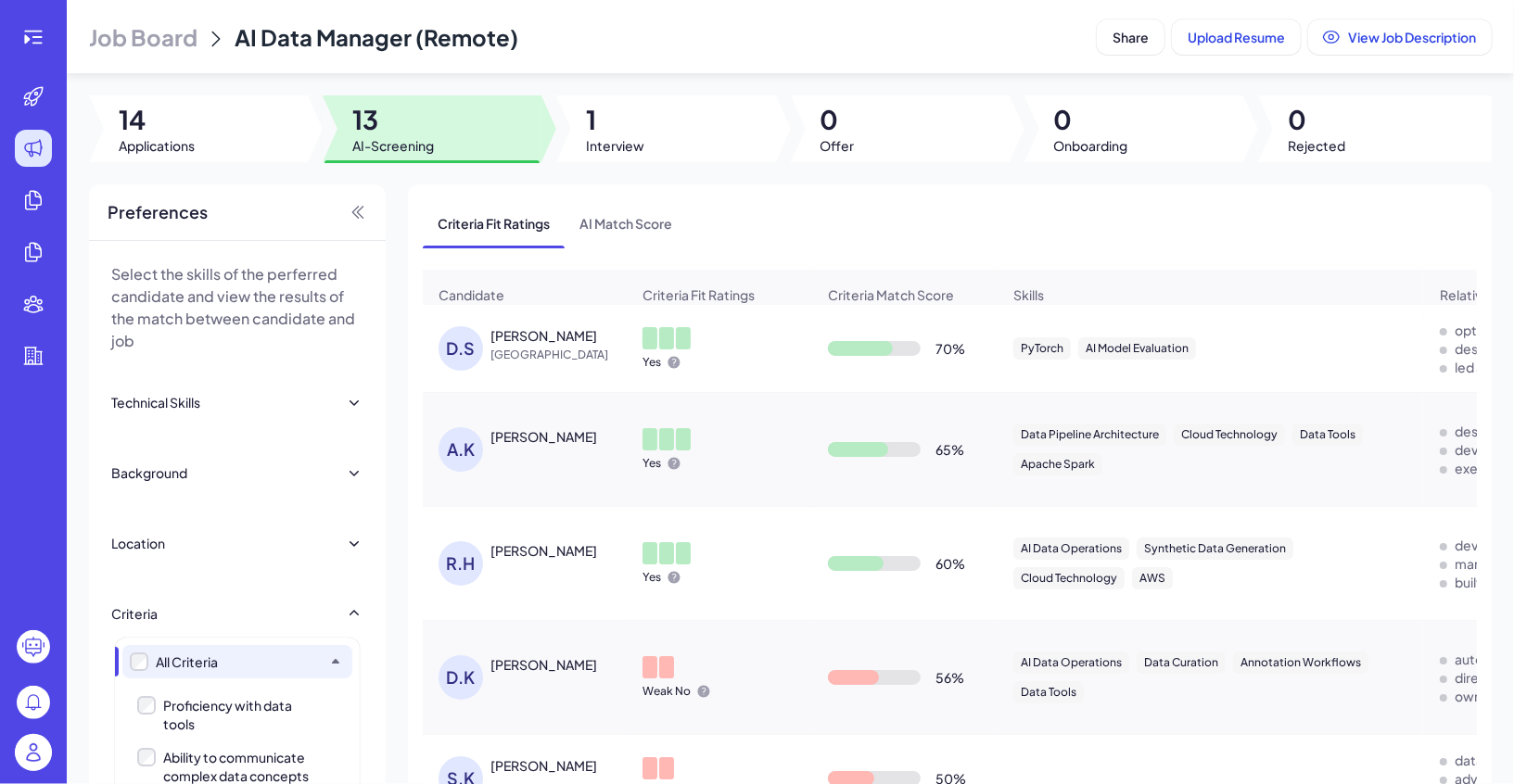
click at [554, 331] on div "[PERSON_NAME]" at bounding box center [544, 336] width 106 height 19
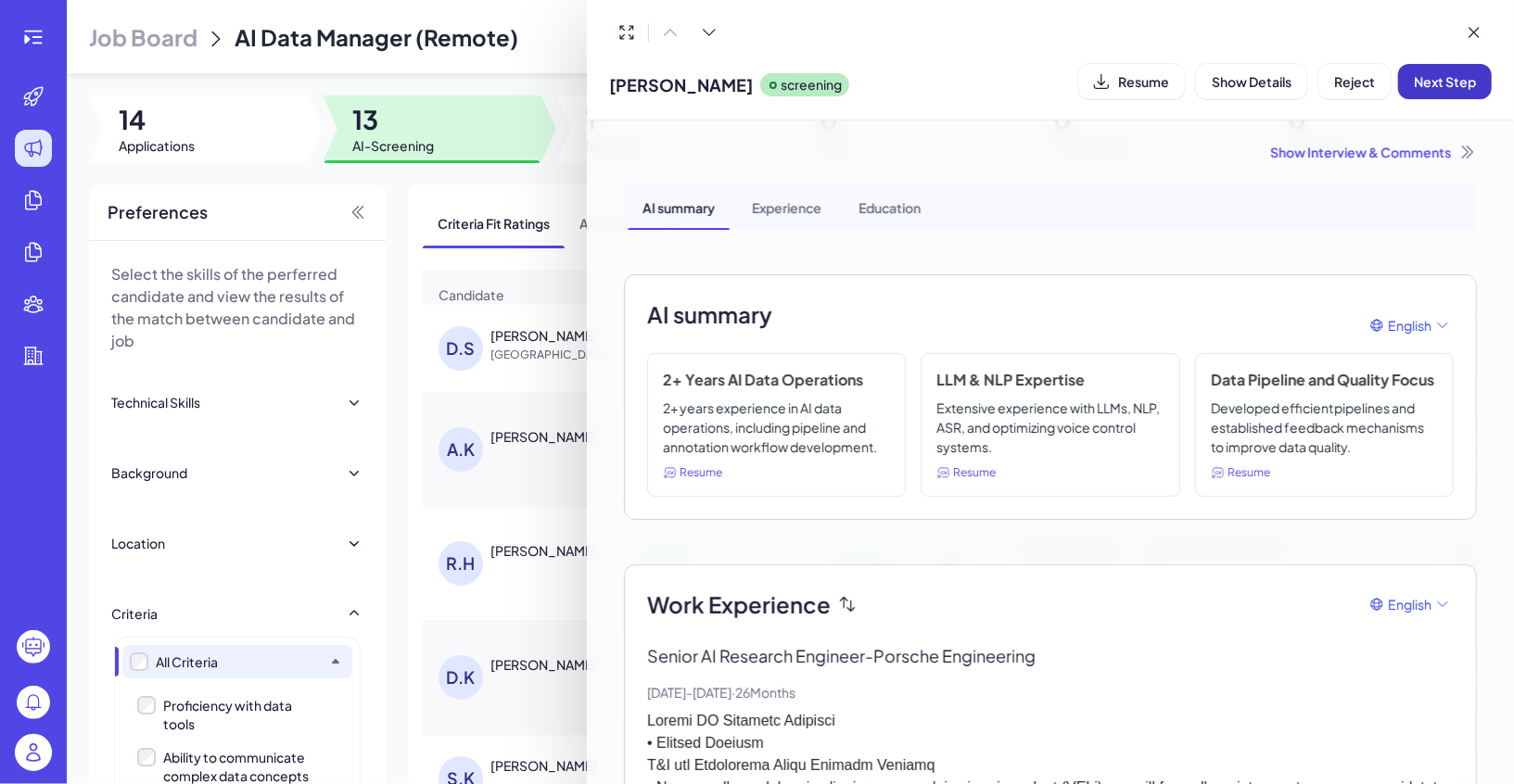
click at [1458, 80] on span "Next Step" at bounding box center [1444, 82] width 62 height 17
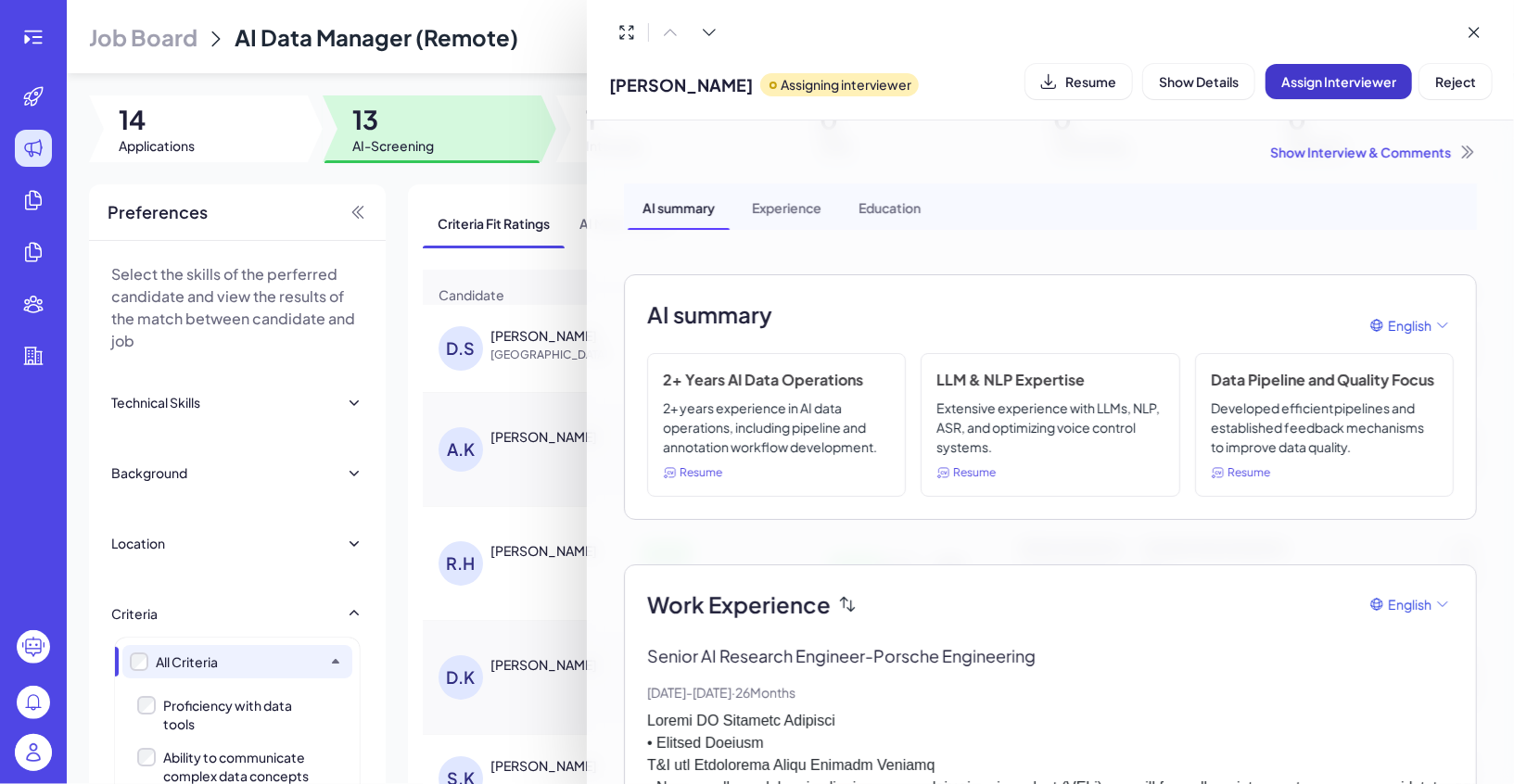
click at [1312, 86] on span "Assign Interviewer" at bounding box center [1337, 82] width 115 height 17
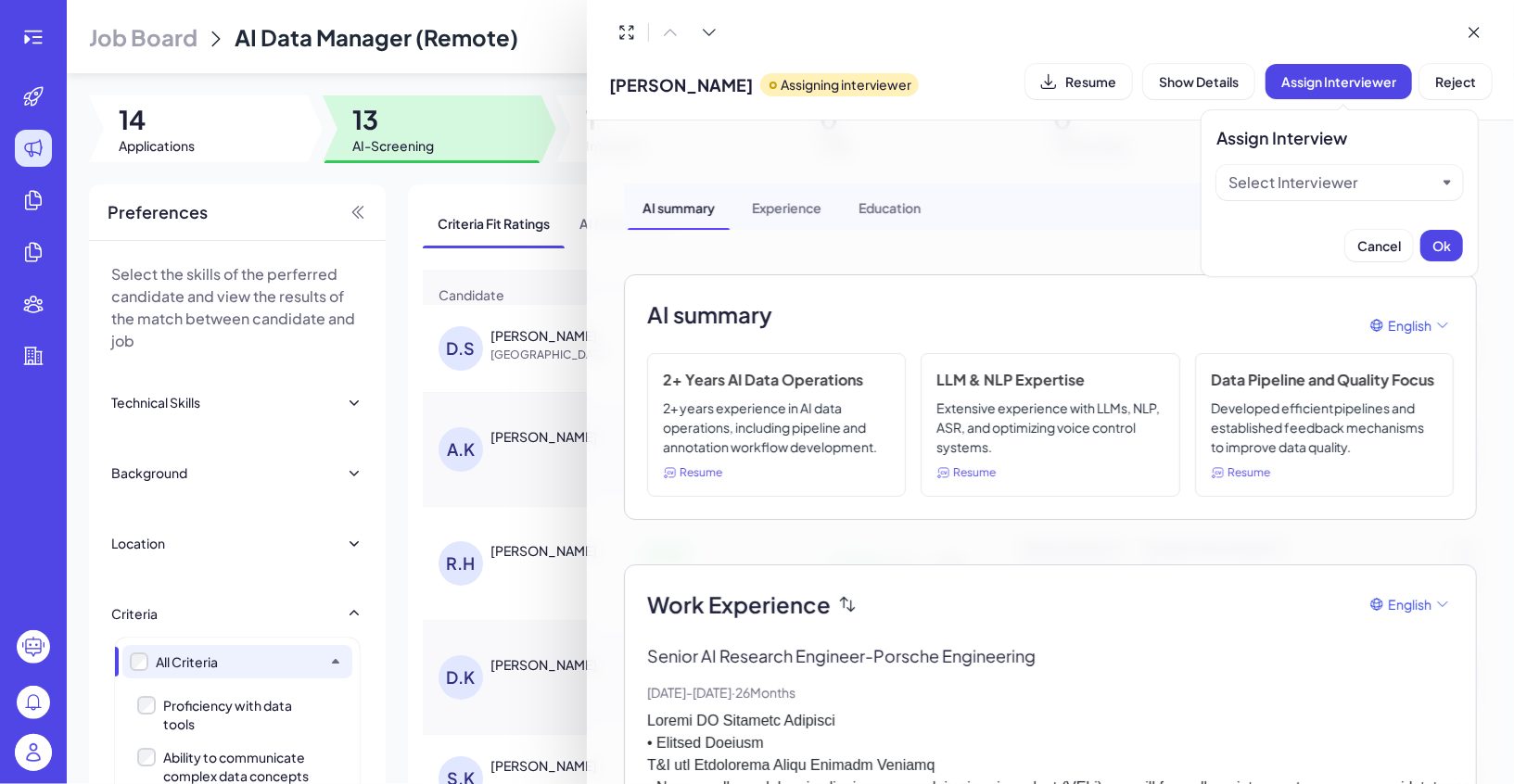
click at [1284, 189] on div "Select Interviewer" at bounding box center [1293, 182] width 130 height 22
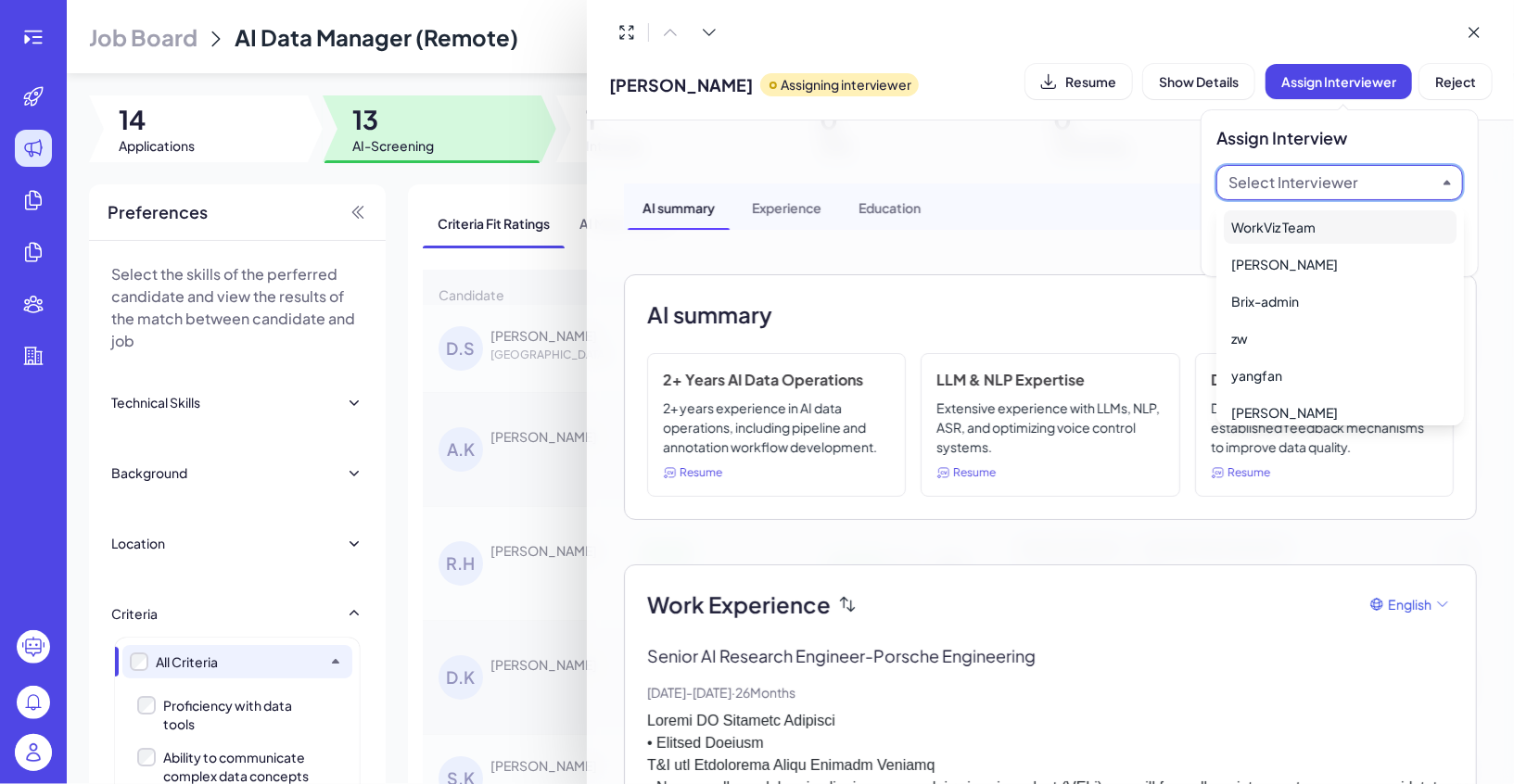
click at [1295, 220] on div "WorkViz Team" at bounding box center [1339, 227] width 233 height 33
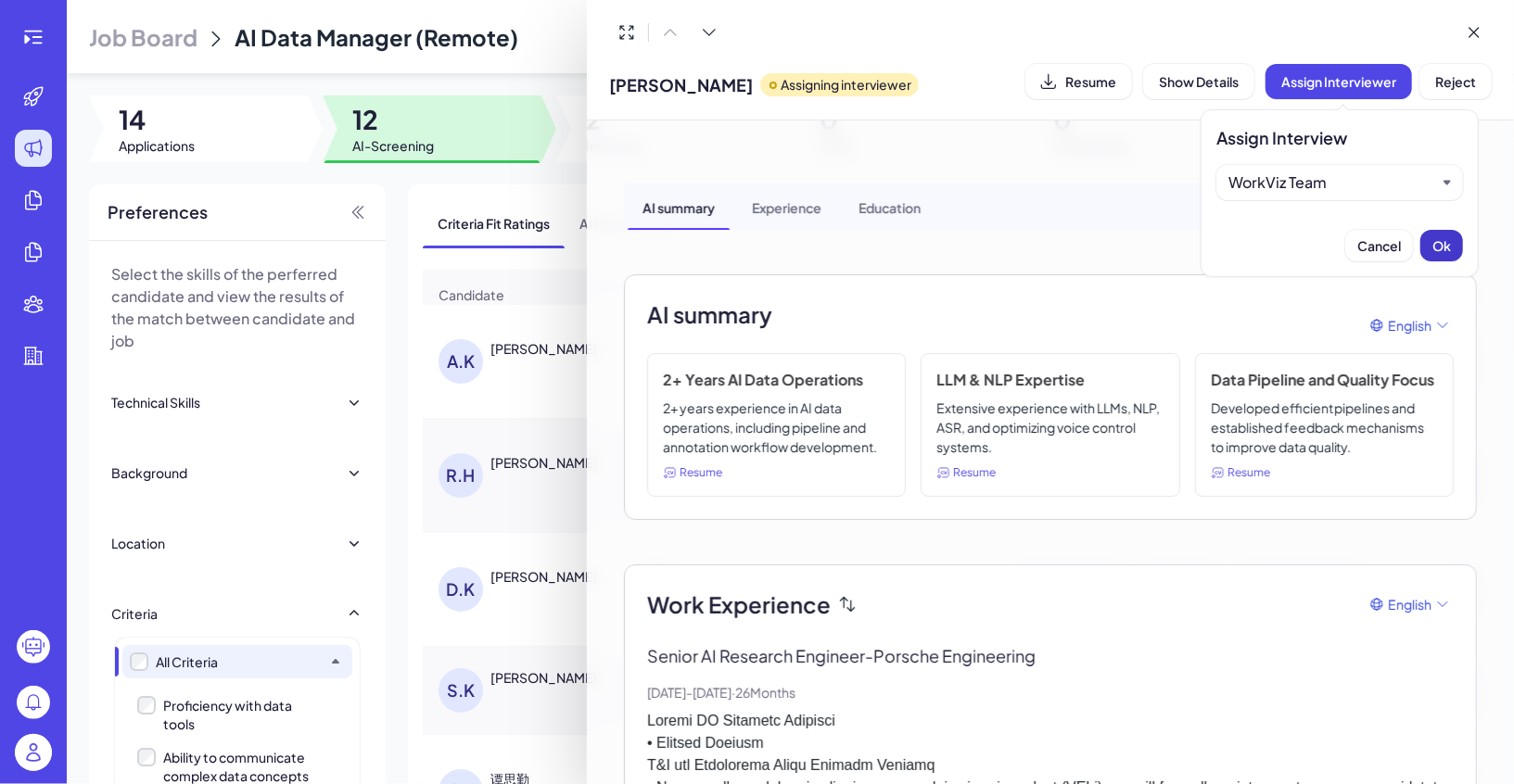
click at [1446, 252] on span "Ok" at bounding box center [1442, 246] width 19 height 17
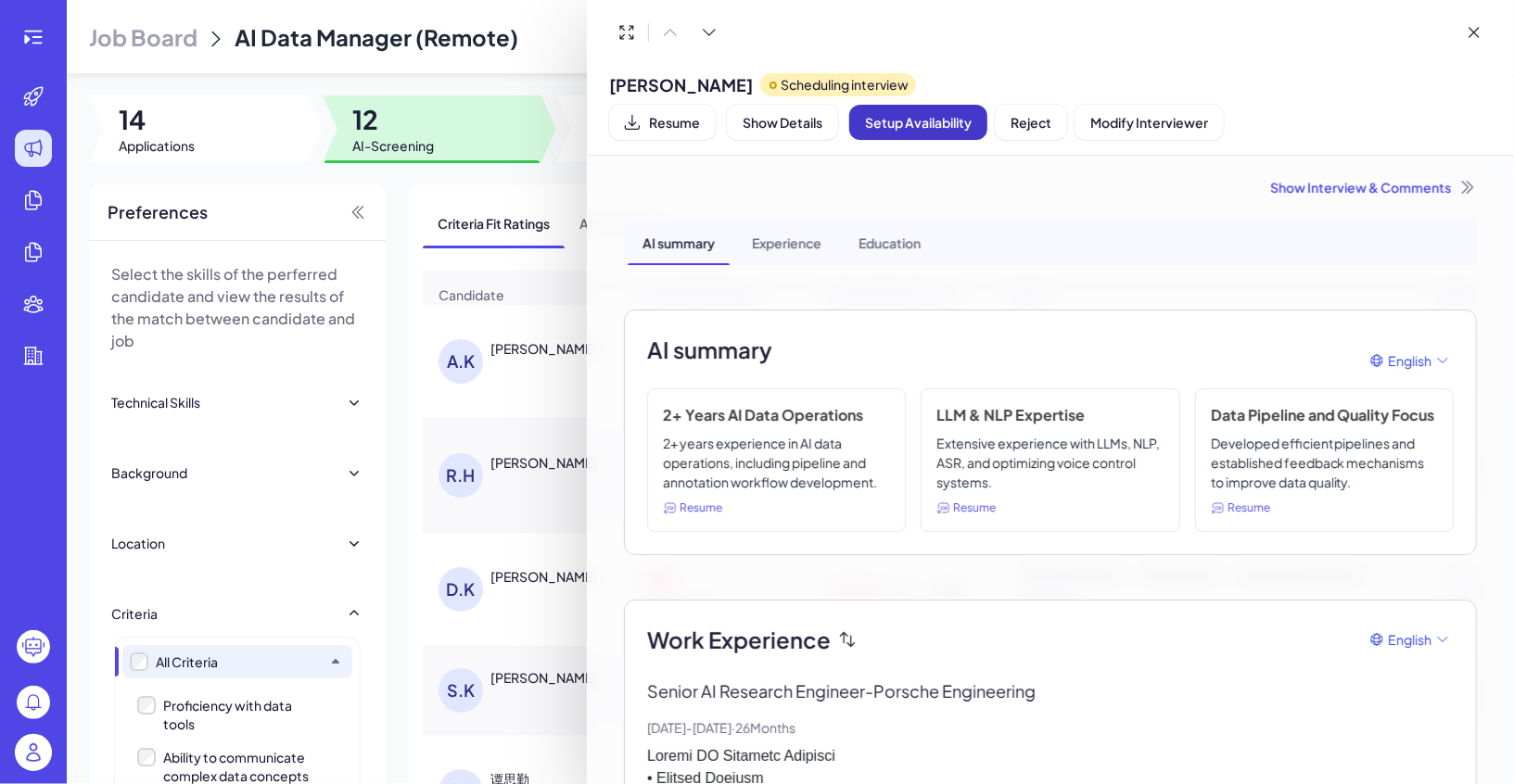
click at [936, 124] on span "Setup Availability" at bounding box center [918, 122] width 106 height 17
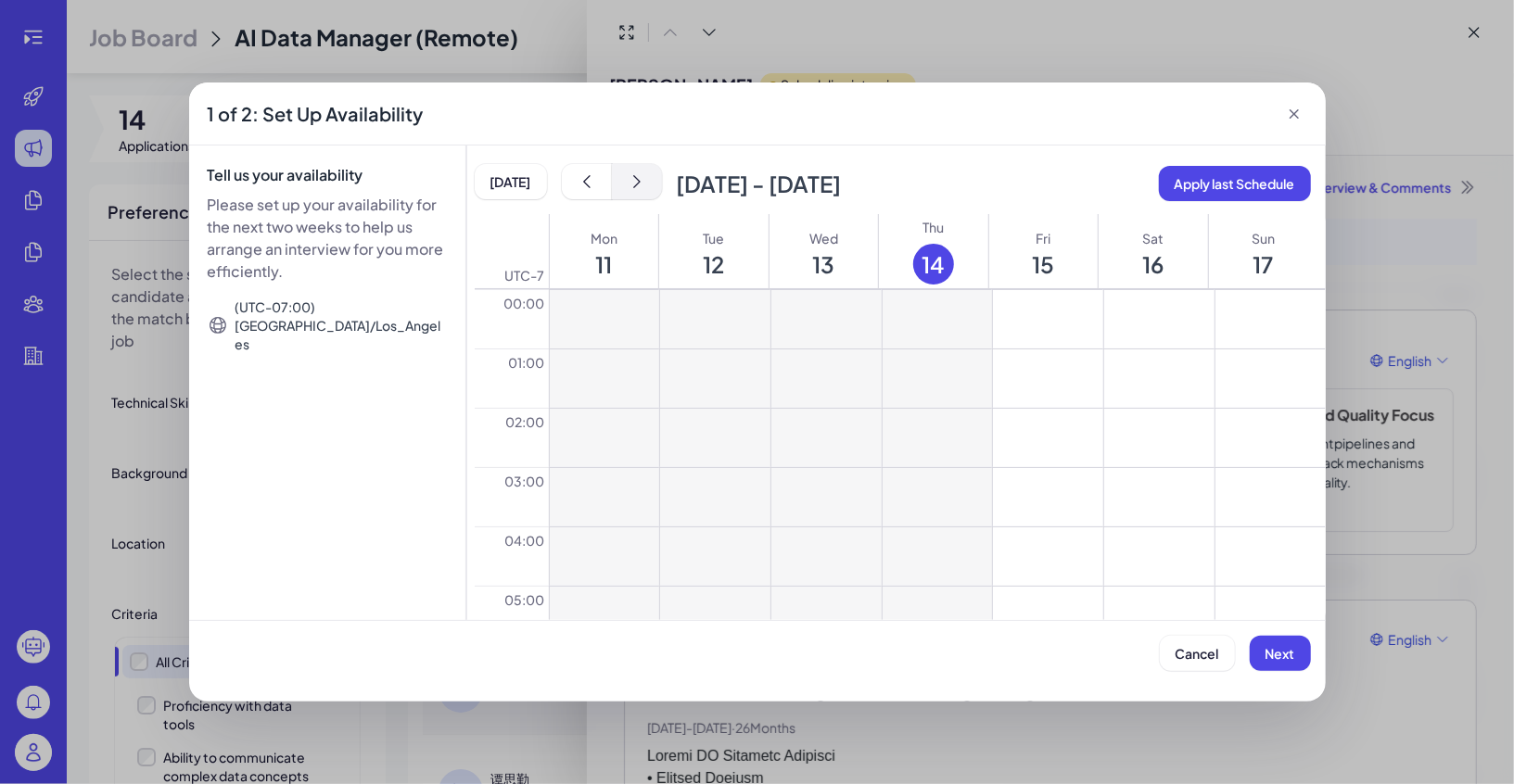
click at [621, 182] on button "show next" at bounding box center [636, 181] width 50 height 35
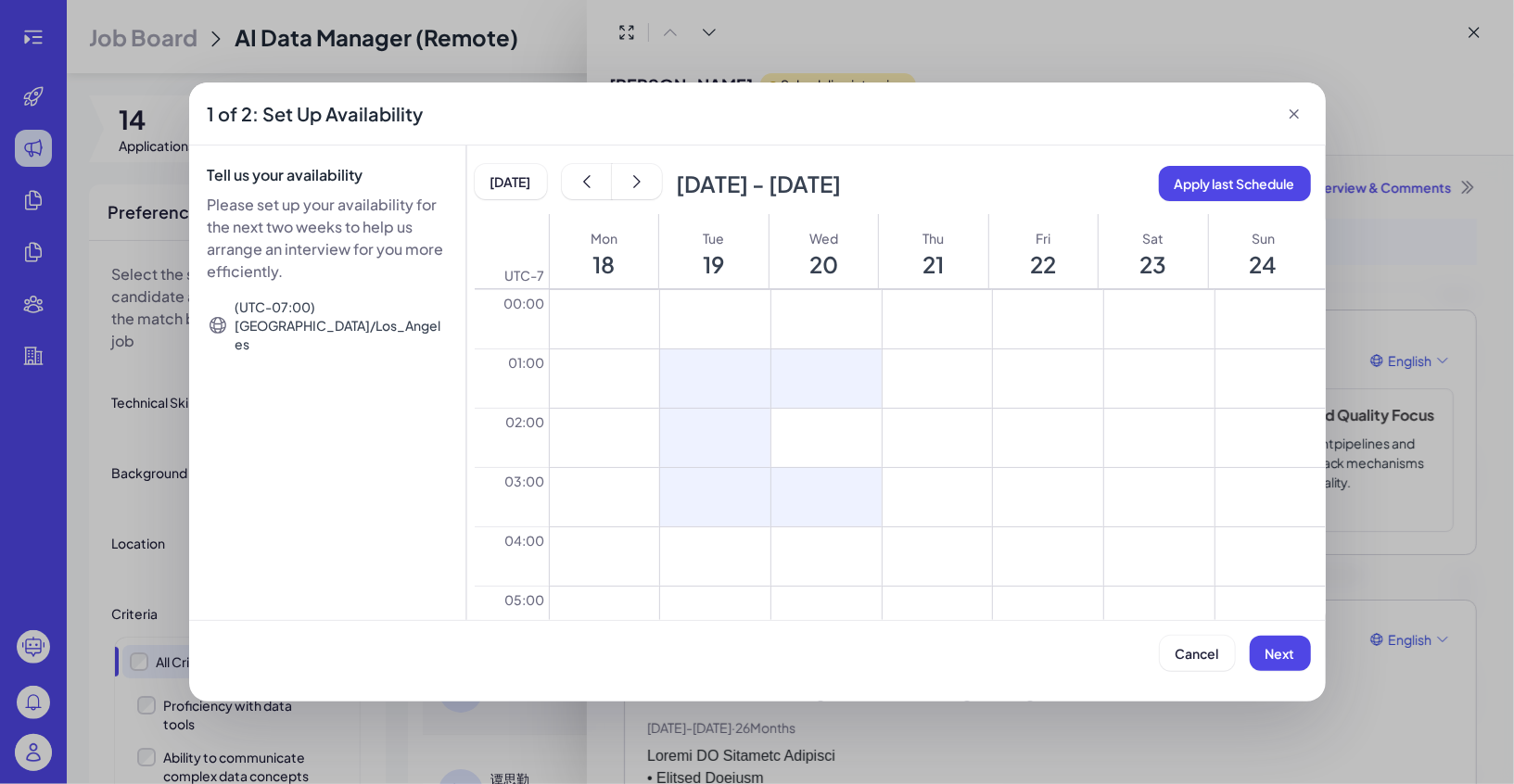
drag, startPoint x: 862, startPoint y: 493, endPoint x: 1162, endPoint y: 572, distance: 310.2
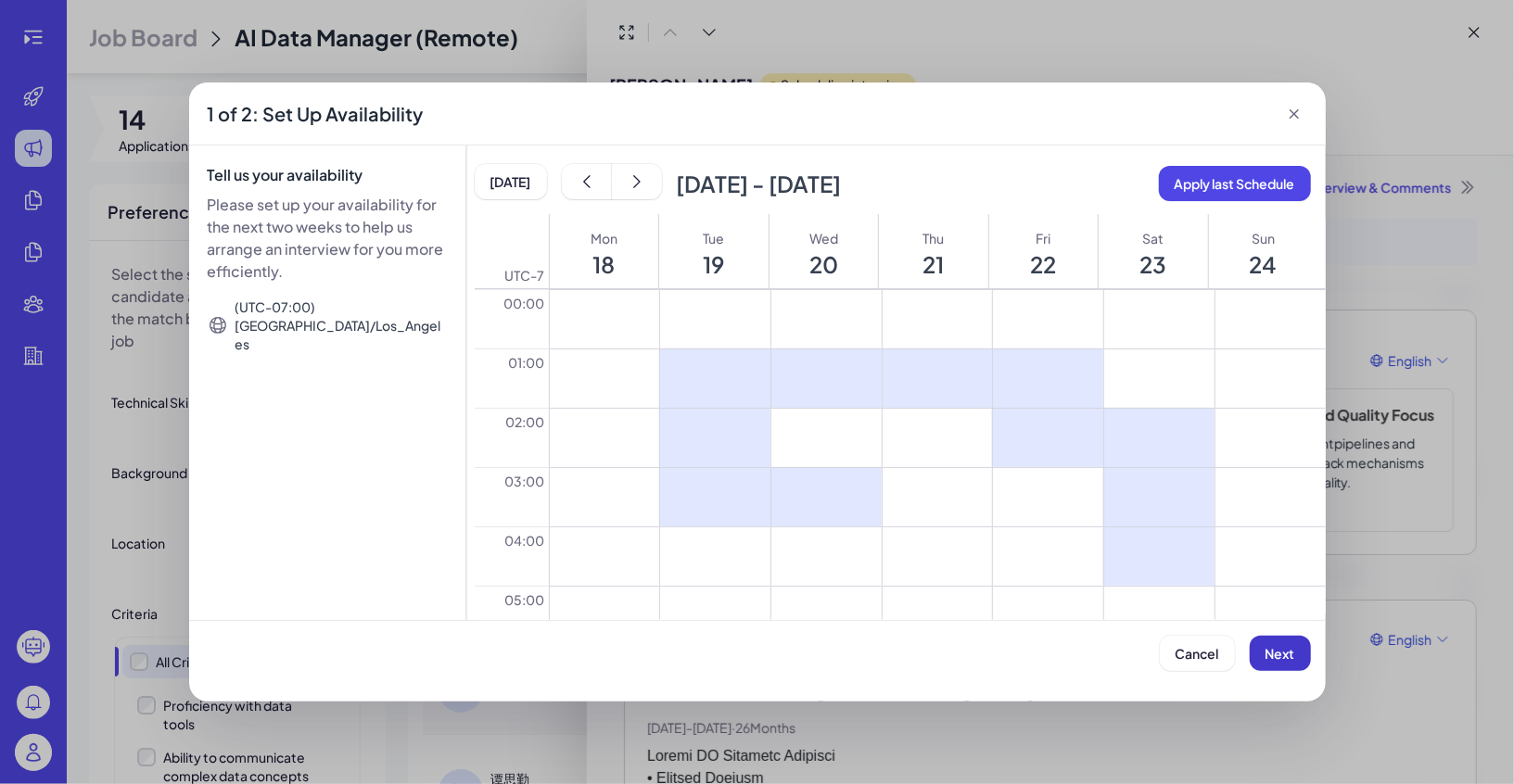
click at [1281, 657] on span "Next" at bounding box center [1280, 654] width 29 height 17
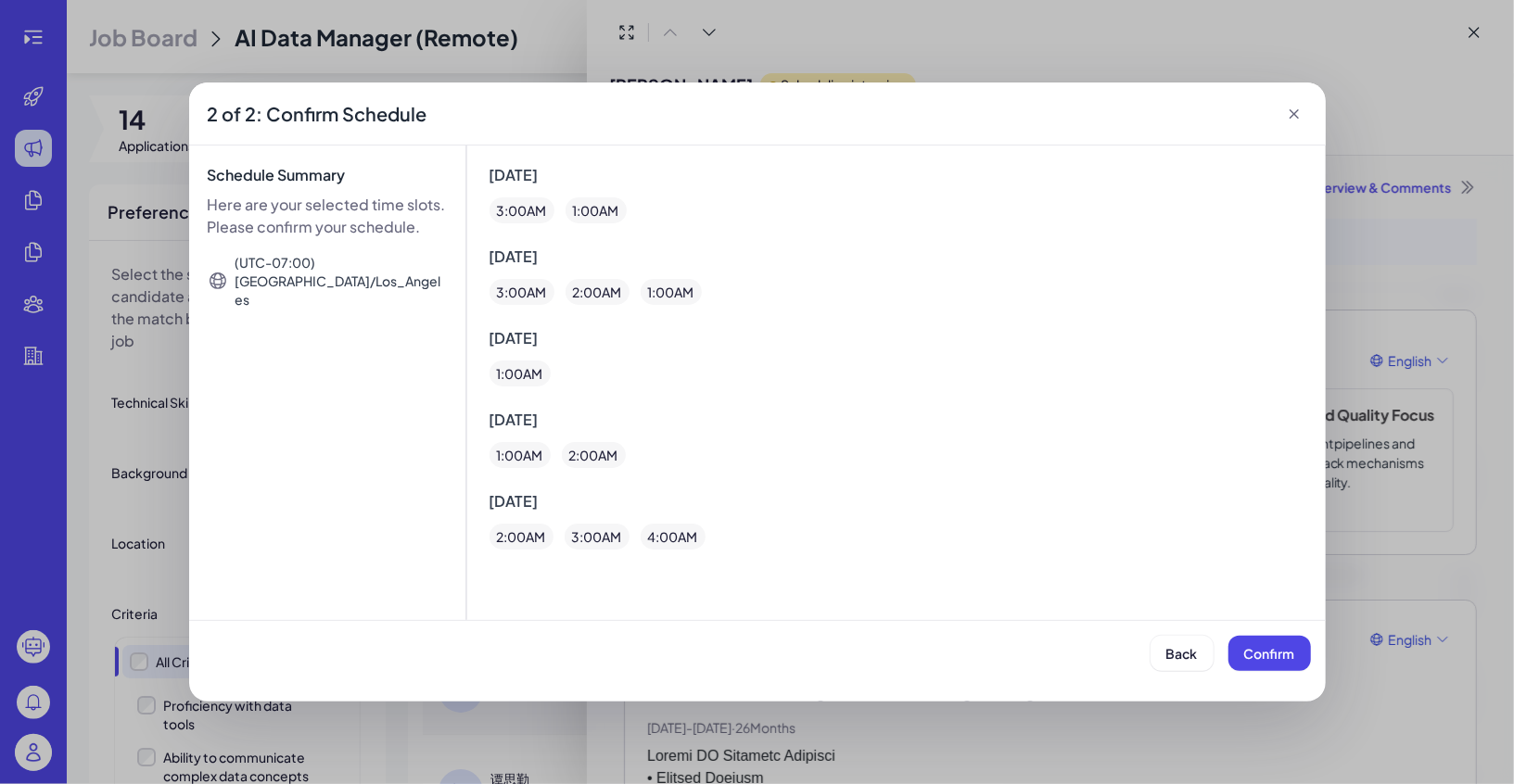
click at [1289, 116] on icon at bounding box center [1294, 114] width 19 height 19
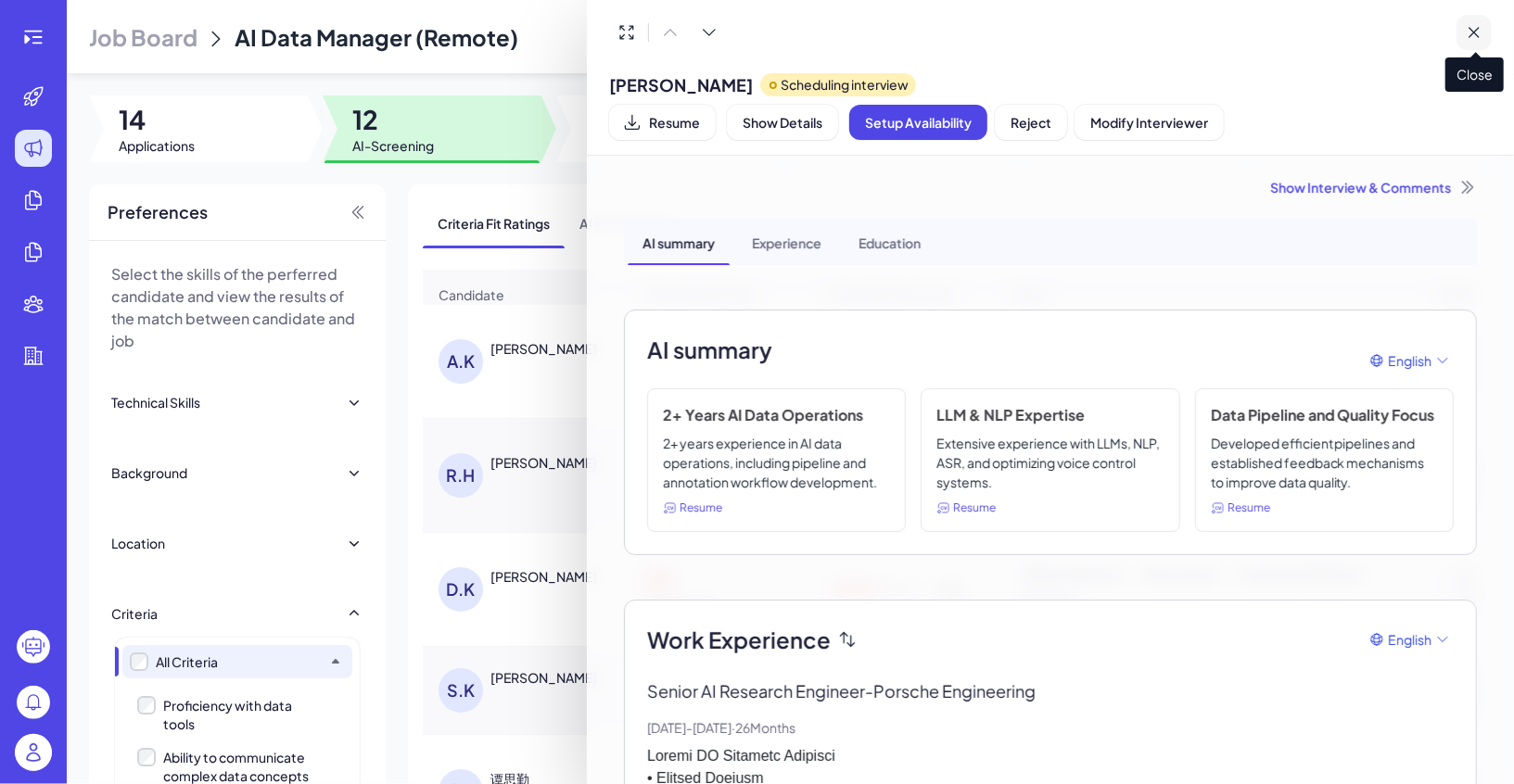
click at [1480, 50] on span "Close" at bounding box center [1474, 71] width 59 height 42
click at [1484, 29] on button at bounding box center [1473, 32] width 35 height 35
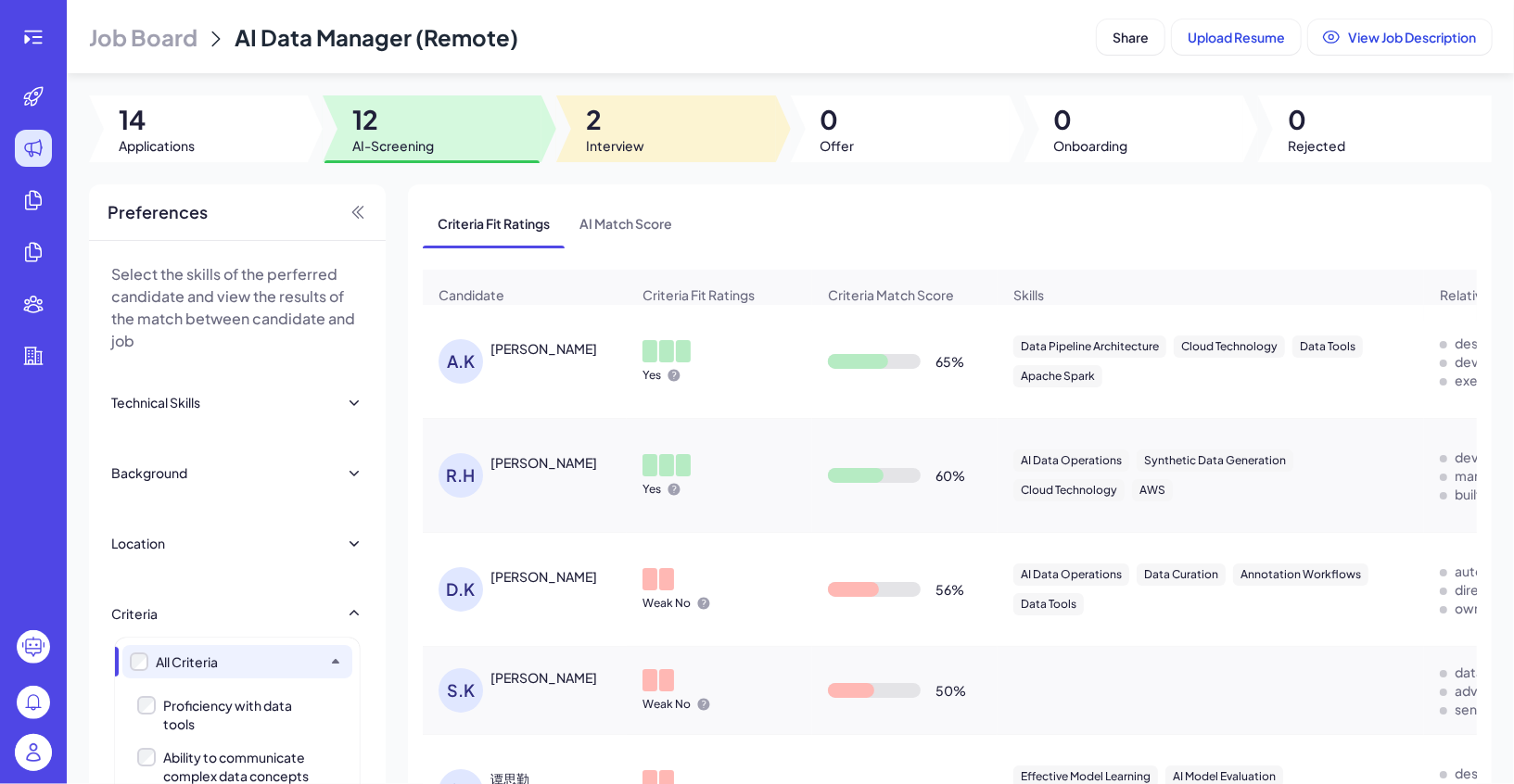
click at [676, 132] on div at bounding box center [665, 129] width 218 height 66
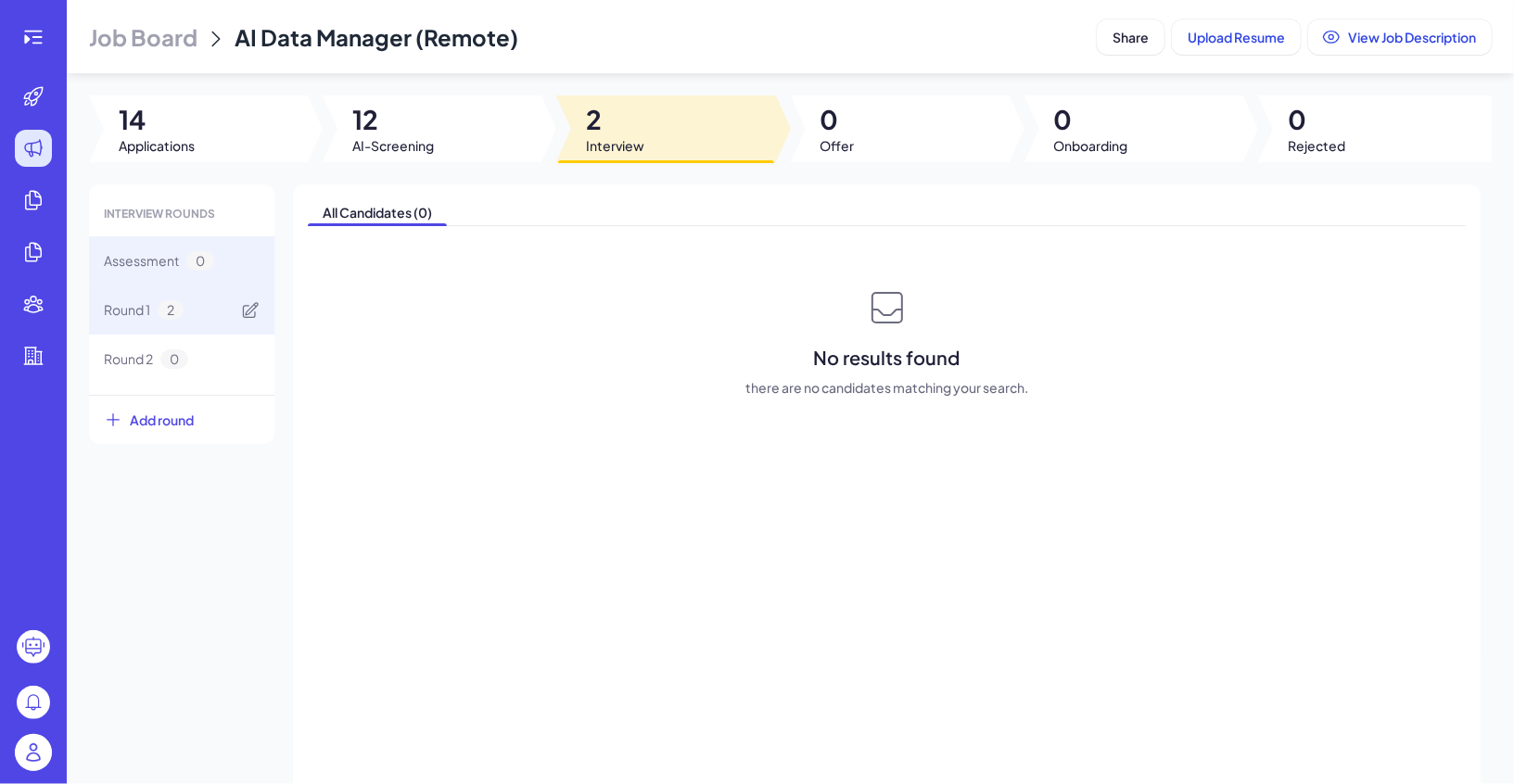
click at [166, 301] on span "2" at bounding box center [170, 309] width 26 height 20
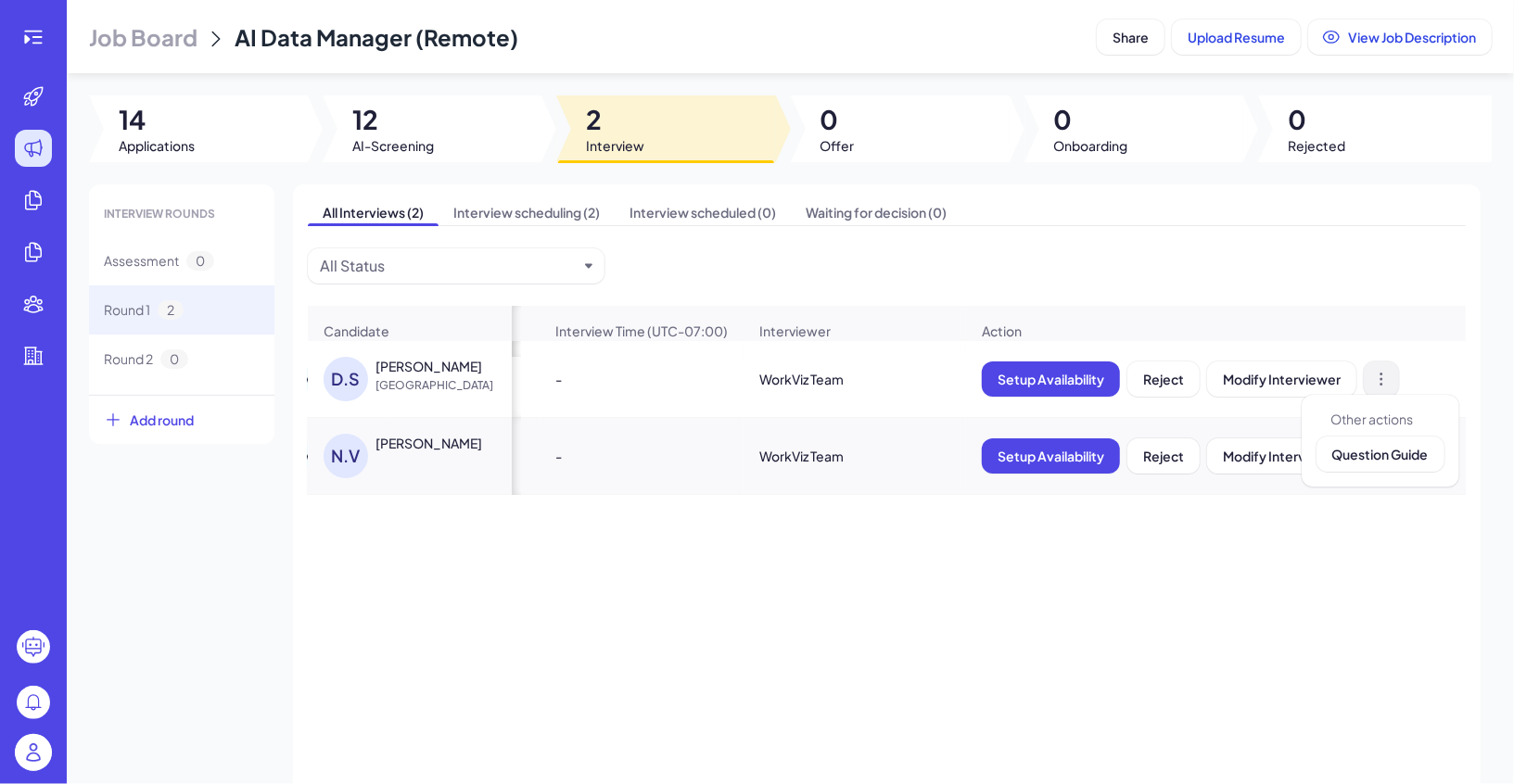
click at [1383, 377] on icon at bounding box center [1381, 380] width 19 height 19
click at [1378, 463] on button "Question Guide" at bounding box center [1380, 454] width 128 height 35
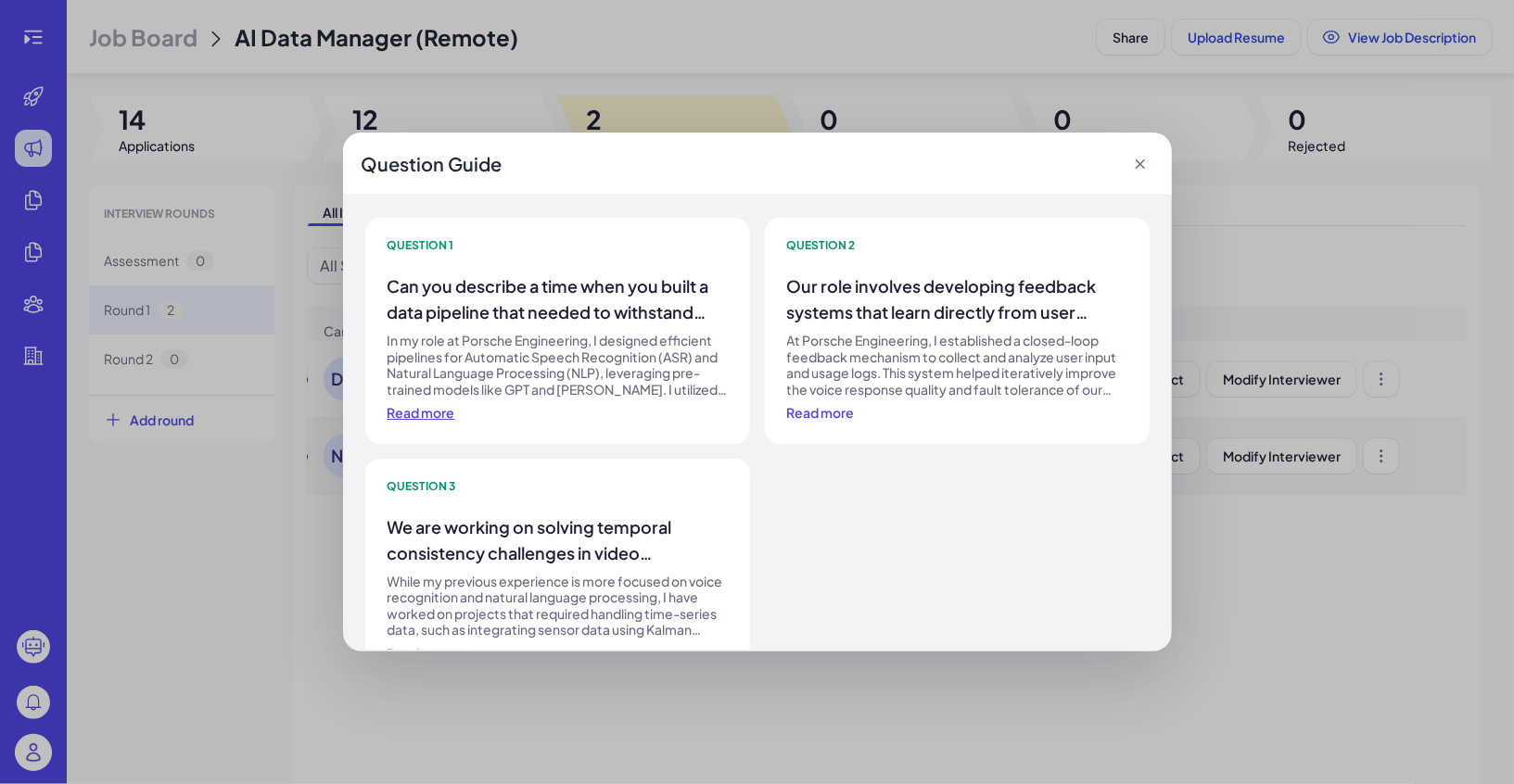
click at [433, 417] on span "Read more" at bounding box center [421, 413] width 67 height 17
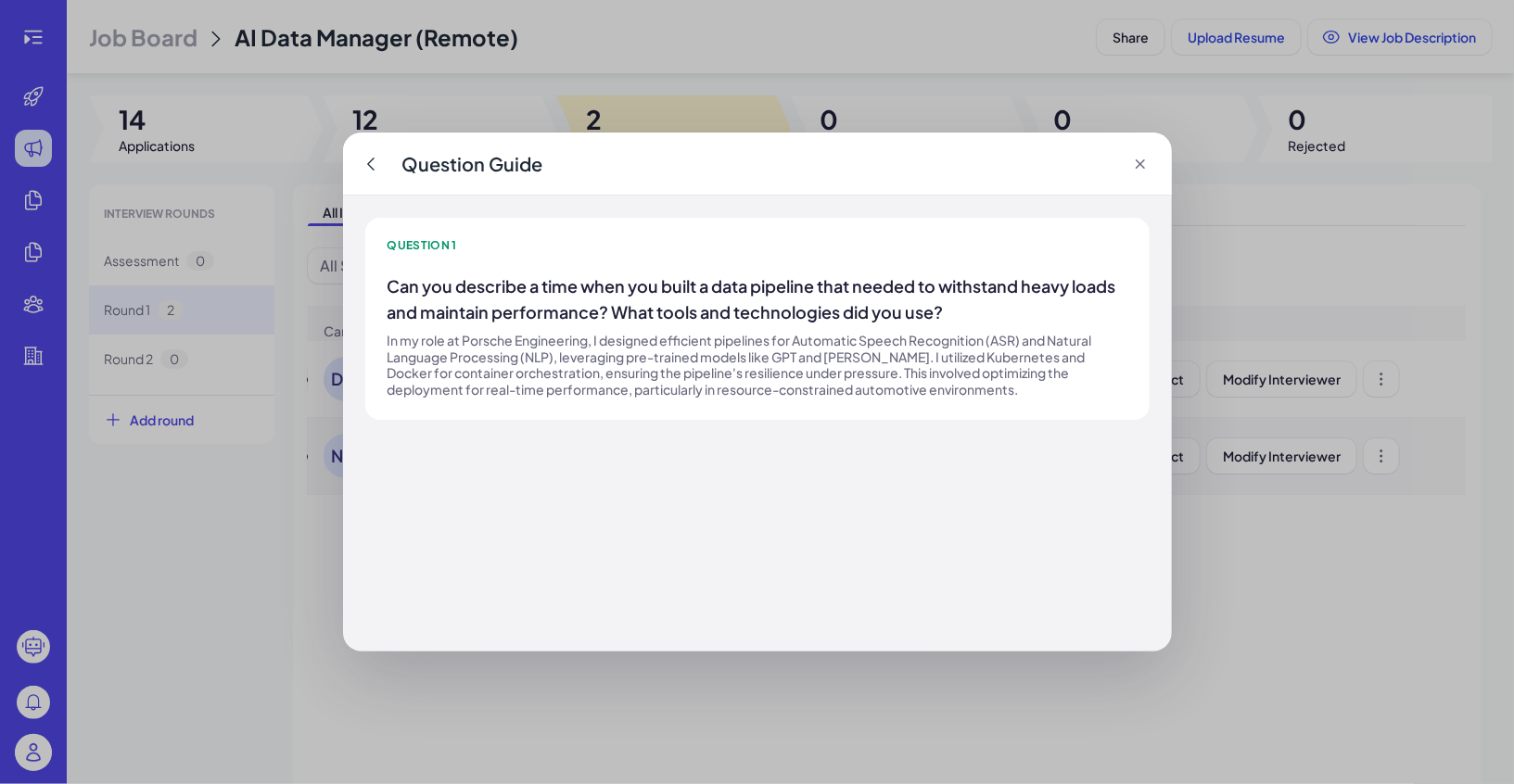
click at [1141, 161] on icon at bounding box center [1139, 164] width 9 height 9
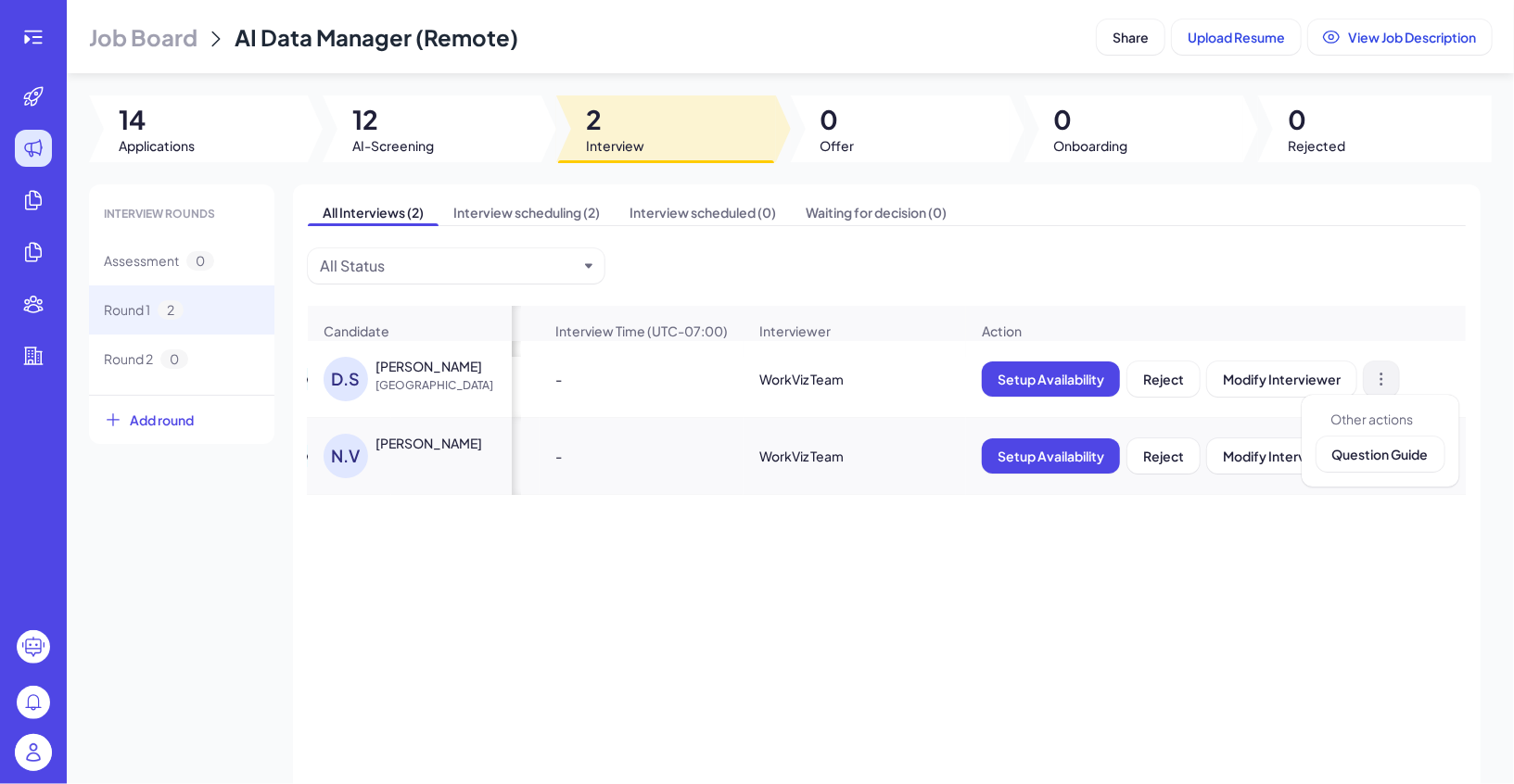
click at [1375, 385] on icon at bounding box center [1381, 380] width 19 height 19
click at [1393, 464] on button "Question Guide" at bounding box center [1380, 454] width 128 height 35
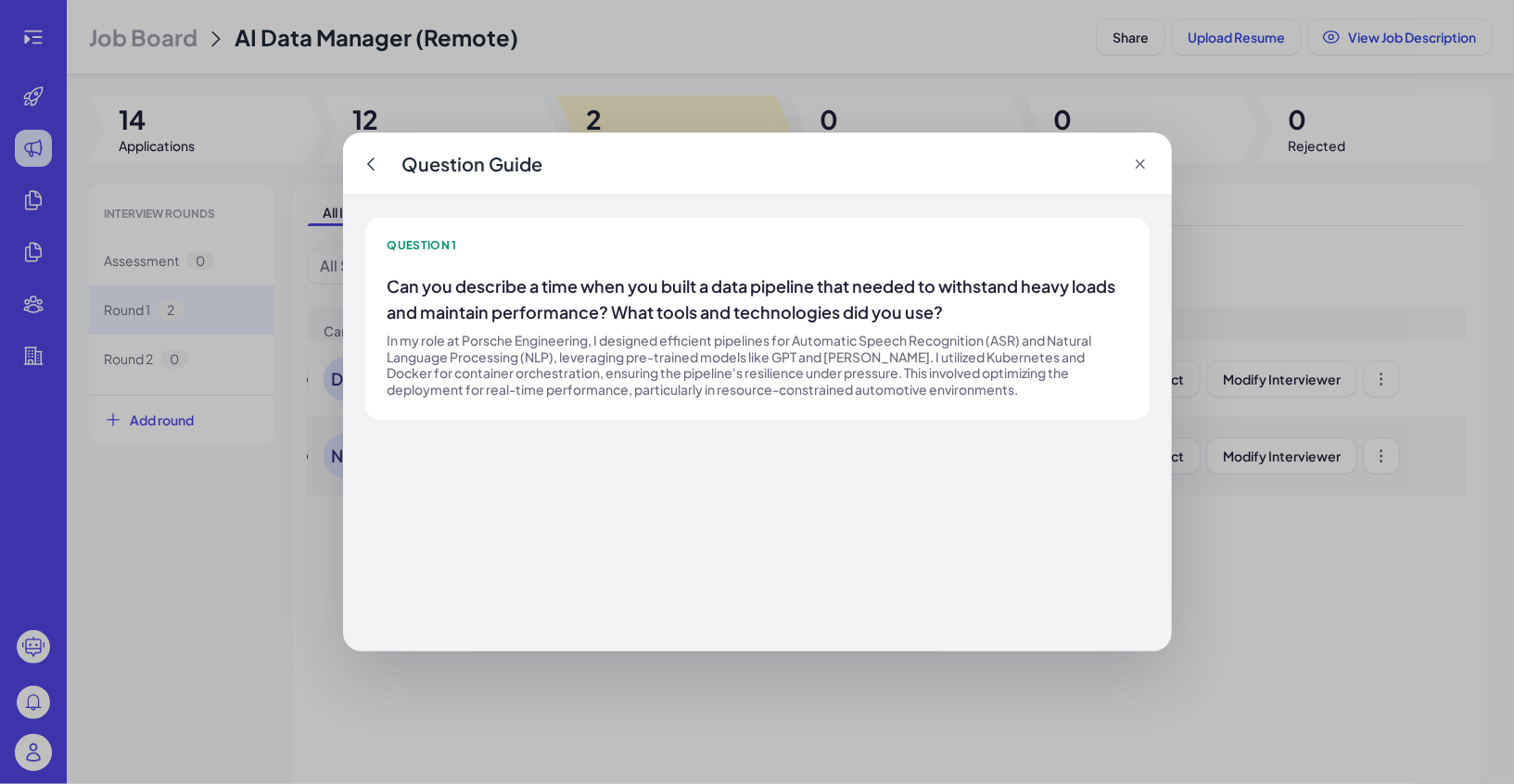
click at [365, 162] on icon at bounding box center [371, 164] width 19 height 19
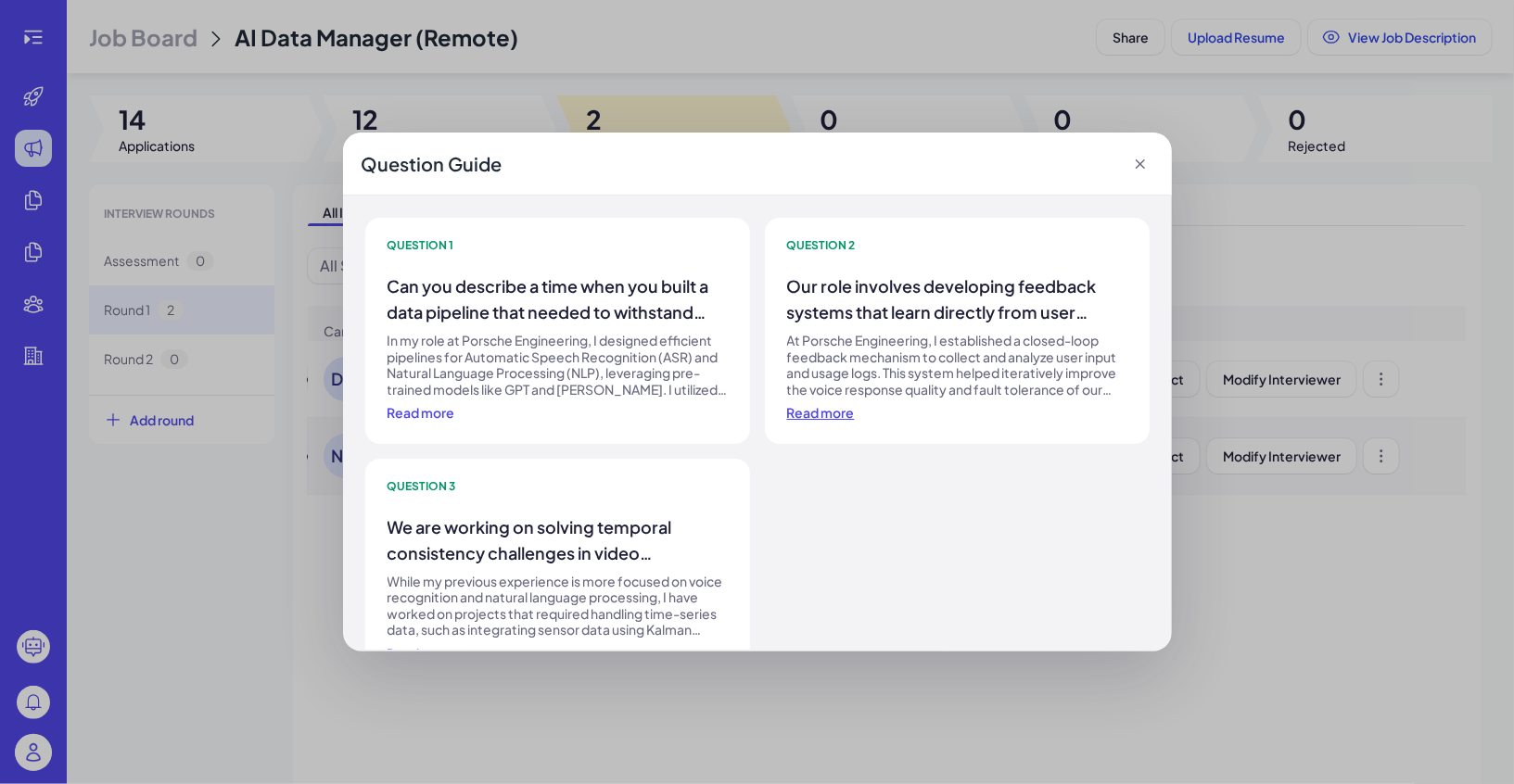
scroll to position [48, 0]
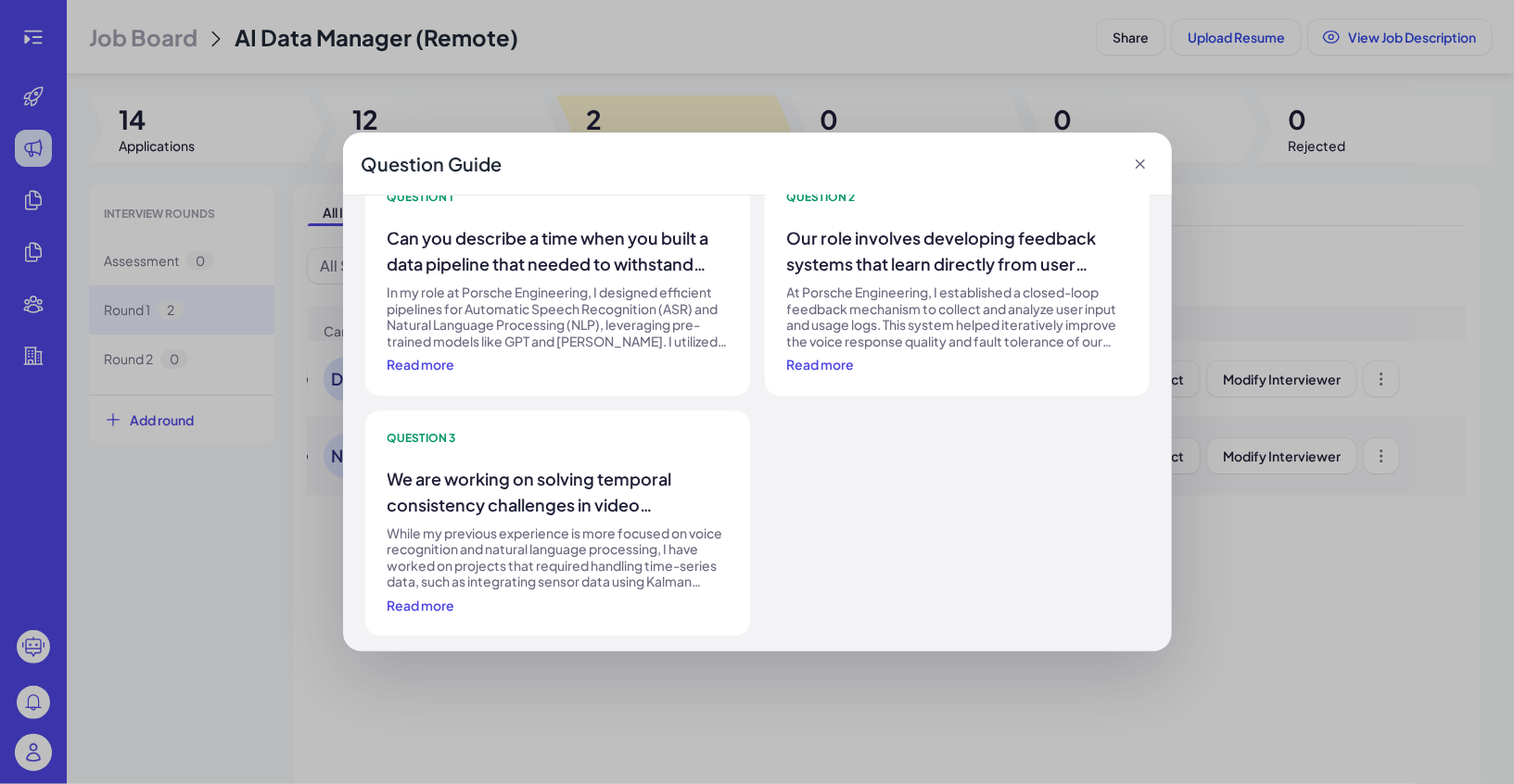
click at [1148, 164] on icon at bounding box center [1140, 164] width 19 height 19
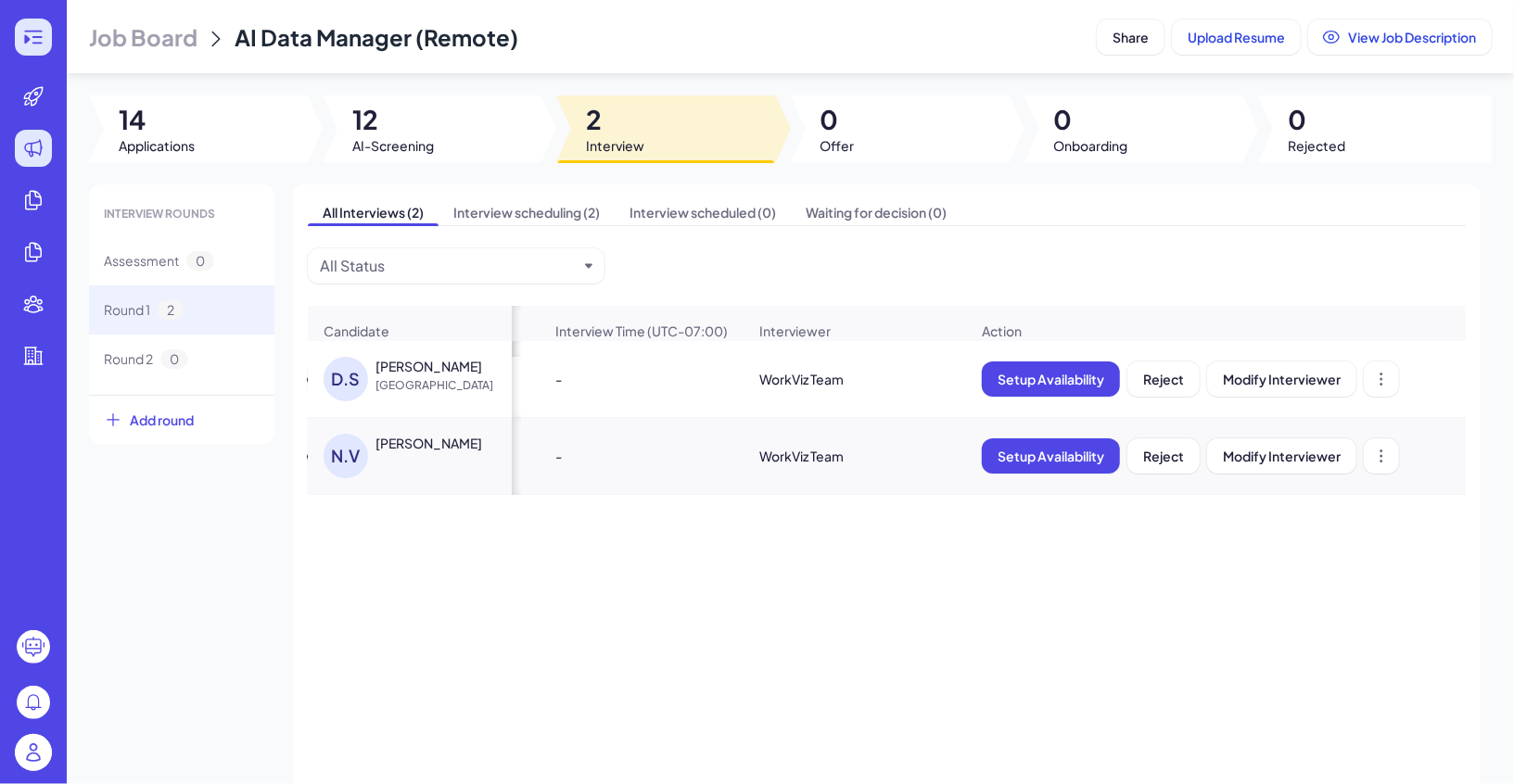
click at [47, 42] on div at bounding box center [33, 37] width 37 height 37
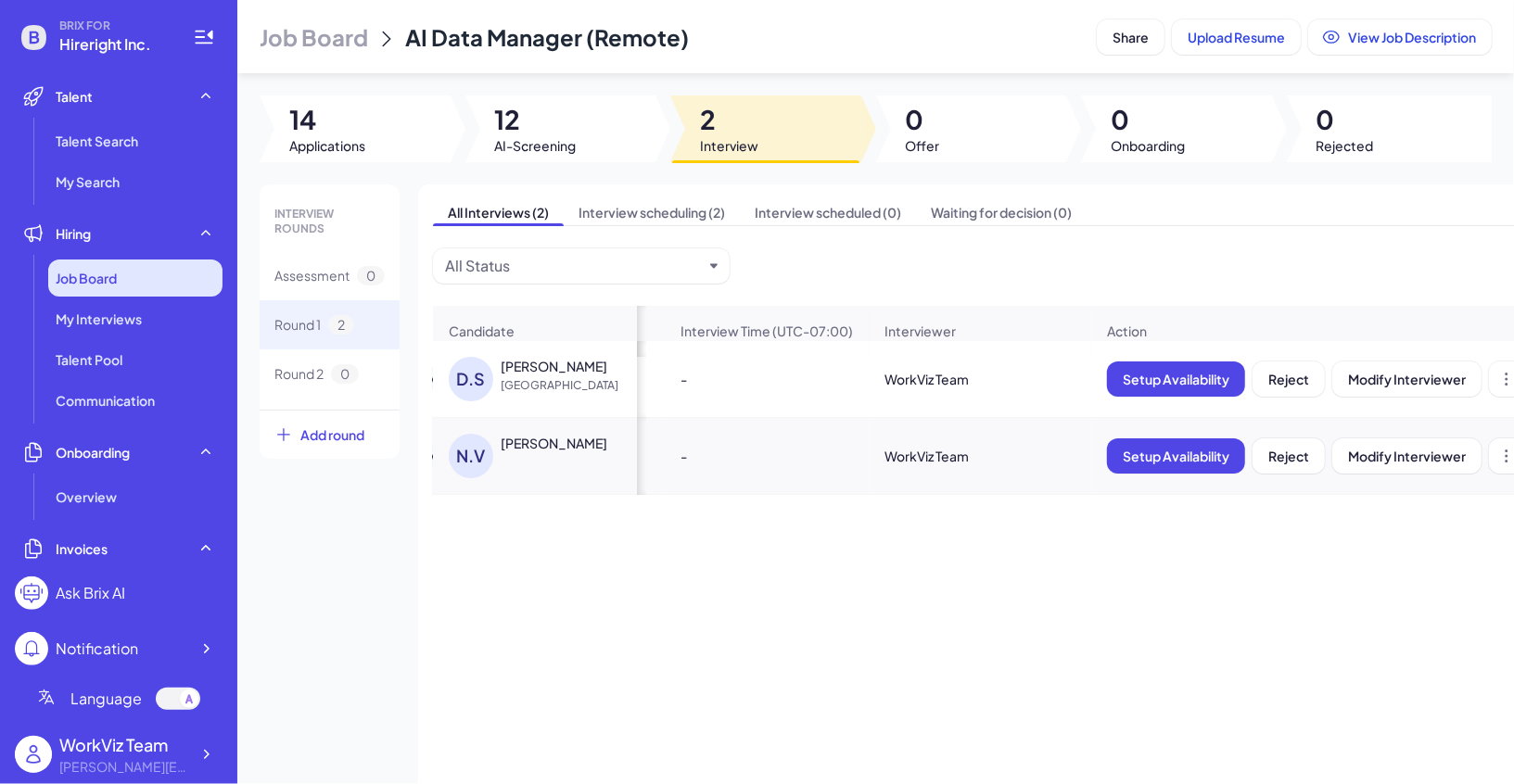
click at [178, 285] on div "Job Board" at bounding box center [136, 277] width 175 height 37
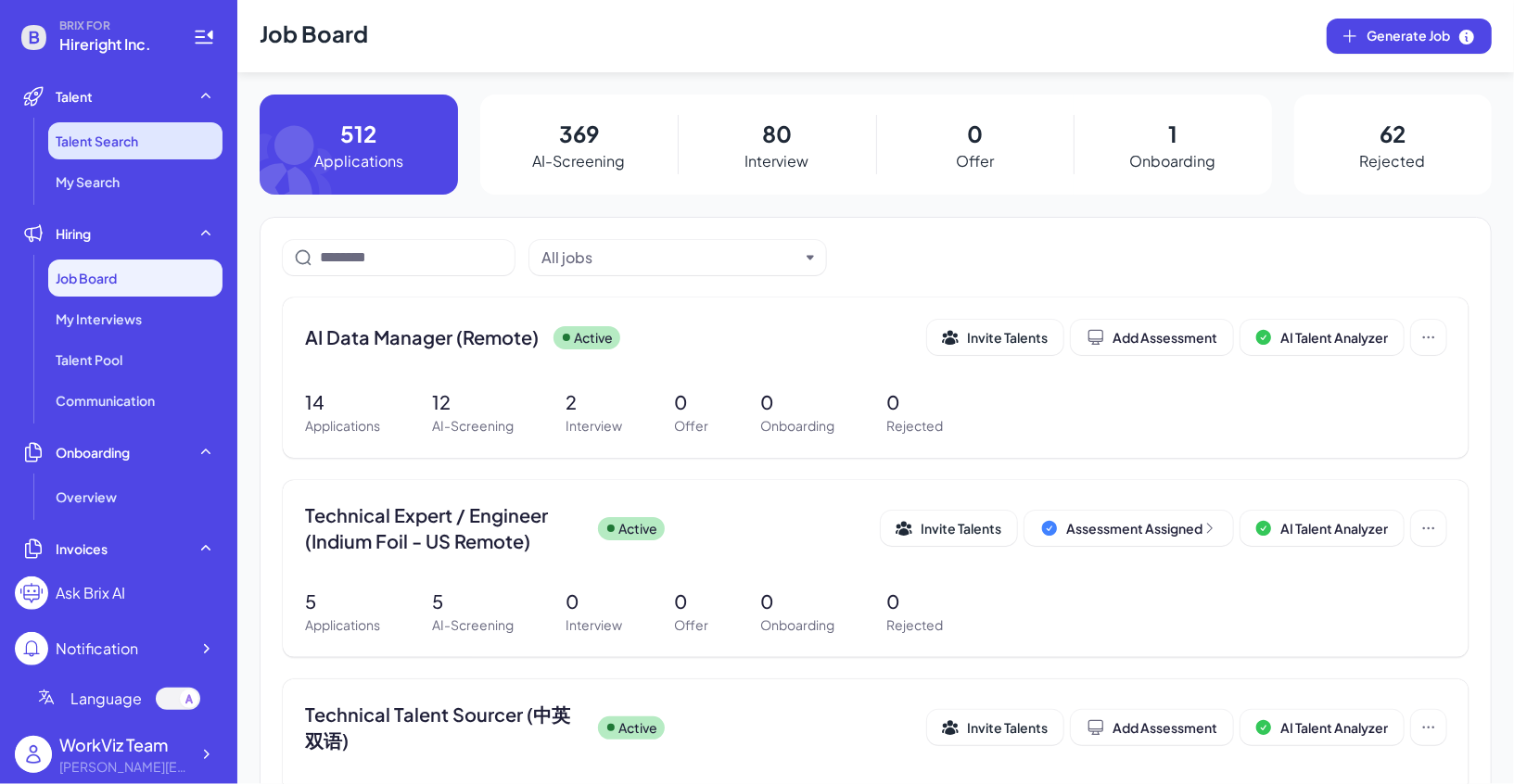
click at [142, 154] on li "Talent Search" at bounding box center [136, 140] width 175 height 37
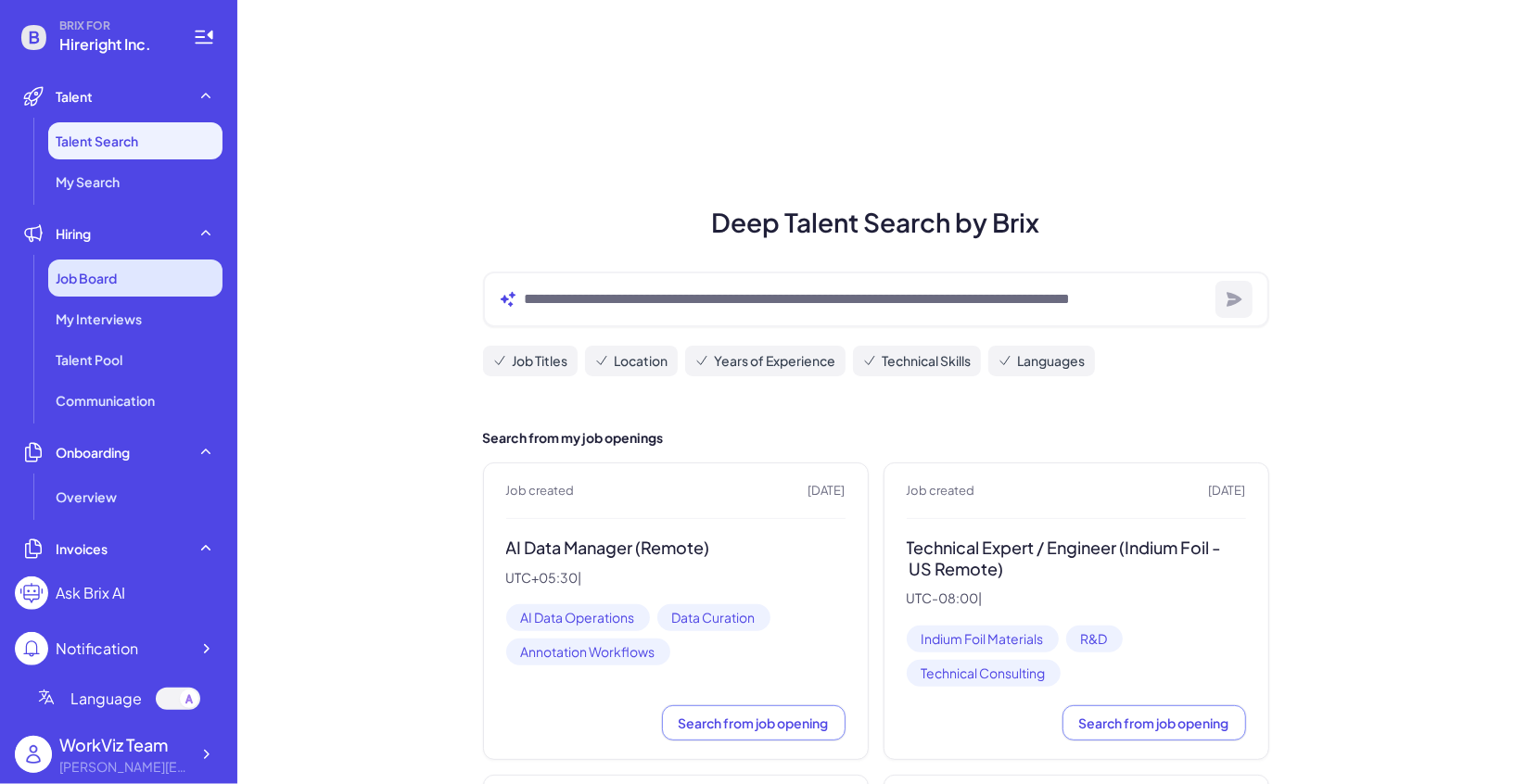
click at [154, 285] on div "Job Board" at bounding box center [136, 277] width 175 height 37
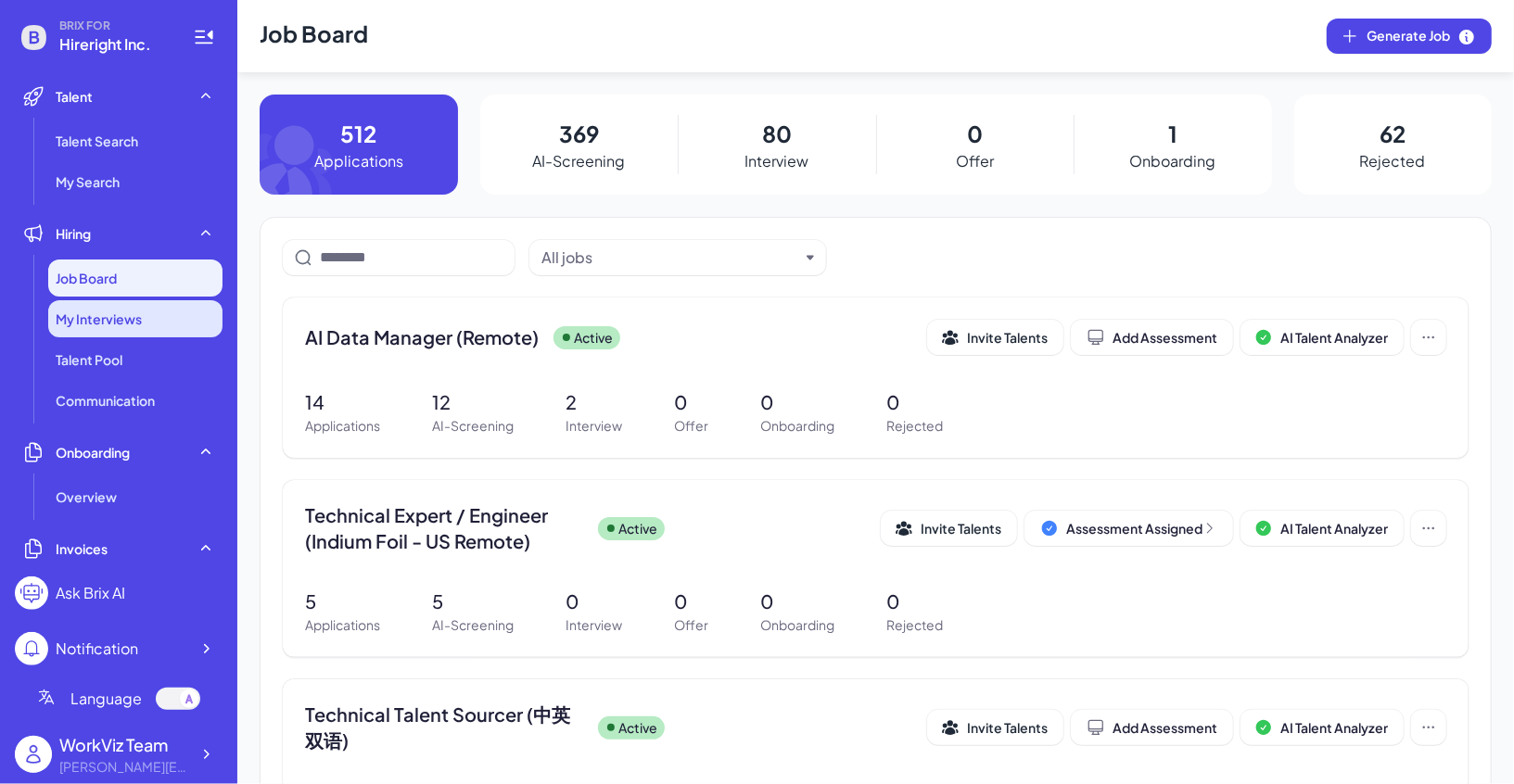
click at [178, 330] on div "My Interviews" at bounding box center [136, 318] width 175 height 37
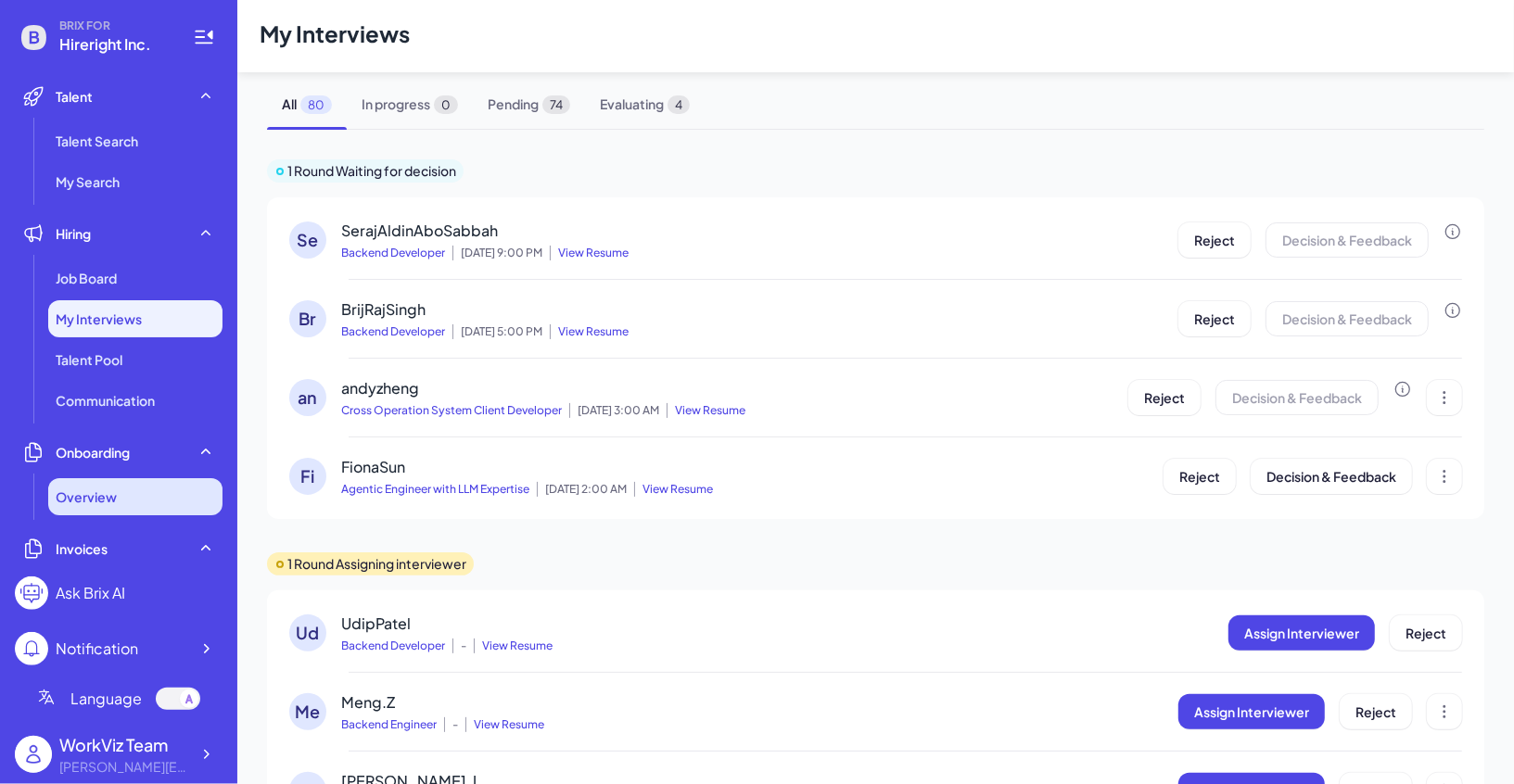
click at [169, 479] on div "Overview" at bounding box center [136, 496] width 175 height 37
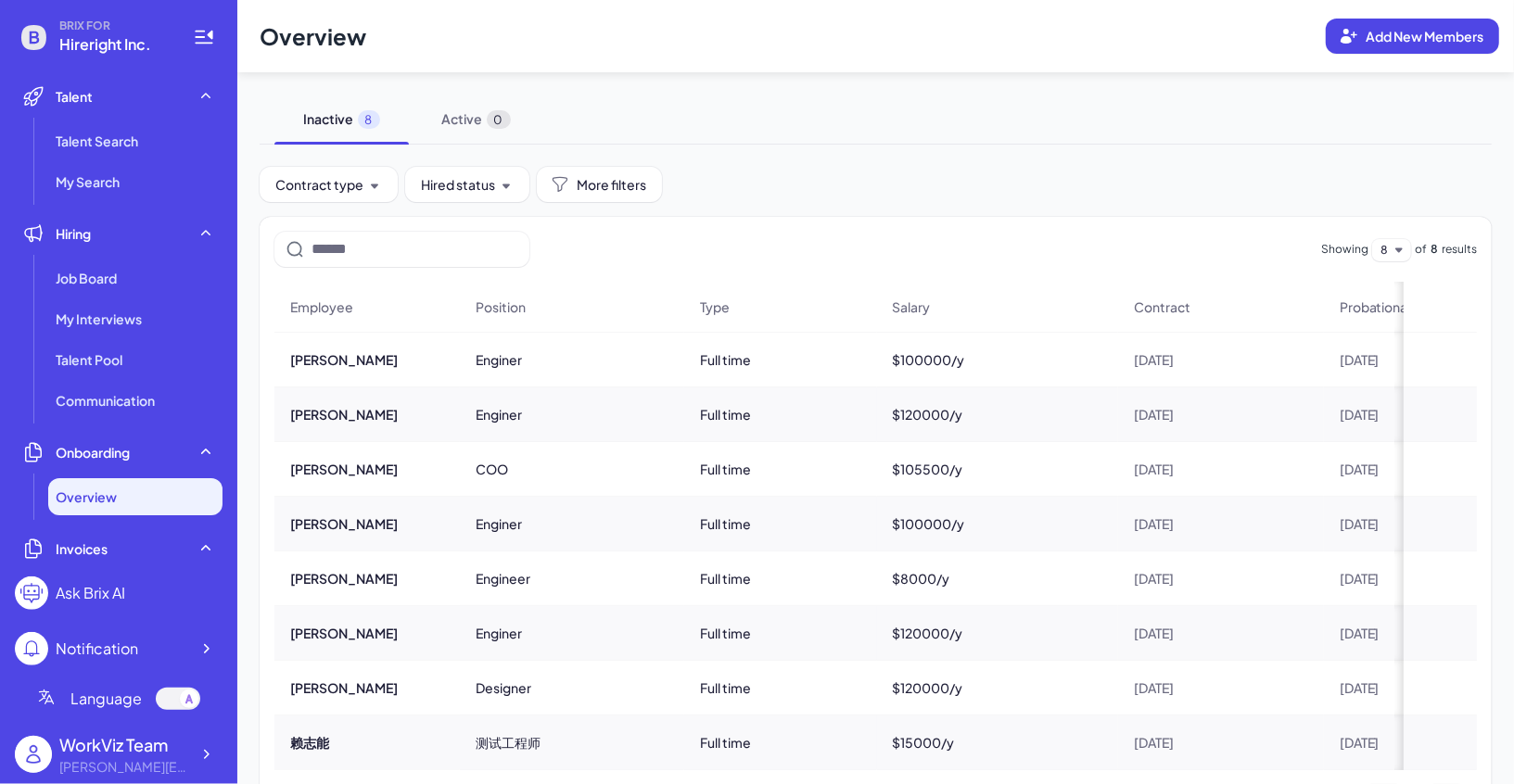
click at [353, 422] on div "[PERSON_NAME]" at bounding box center [366, 414] width 183 height 52
click at [351, 412] on button "[PERSON_NAME]" at bounding box center [344, 415] width 107 height 19
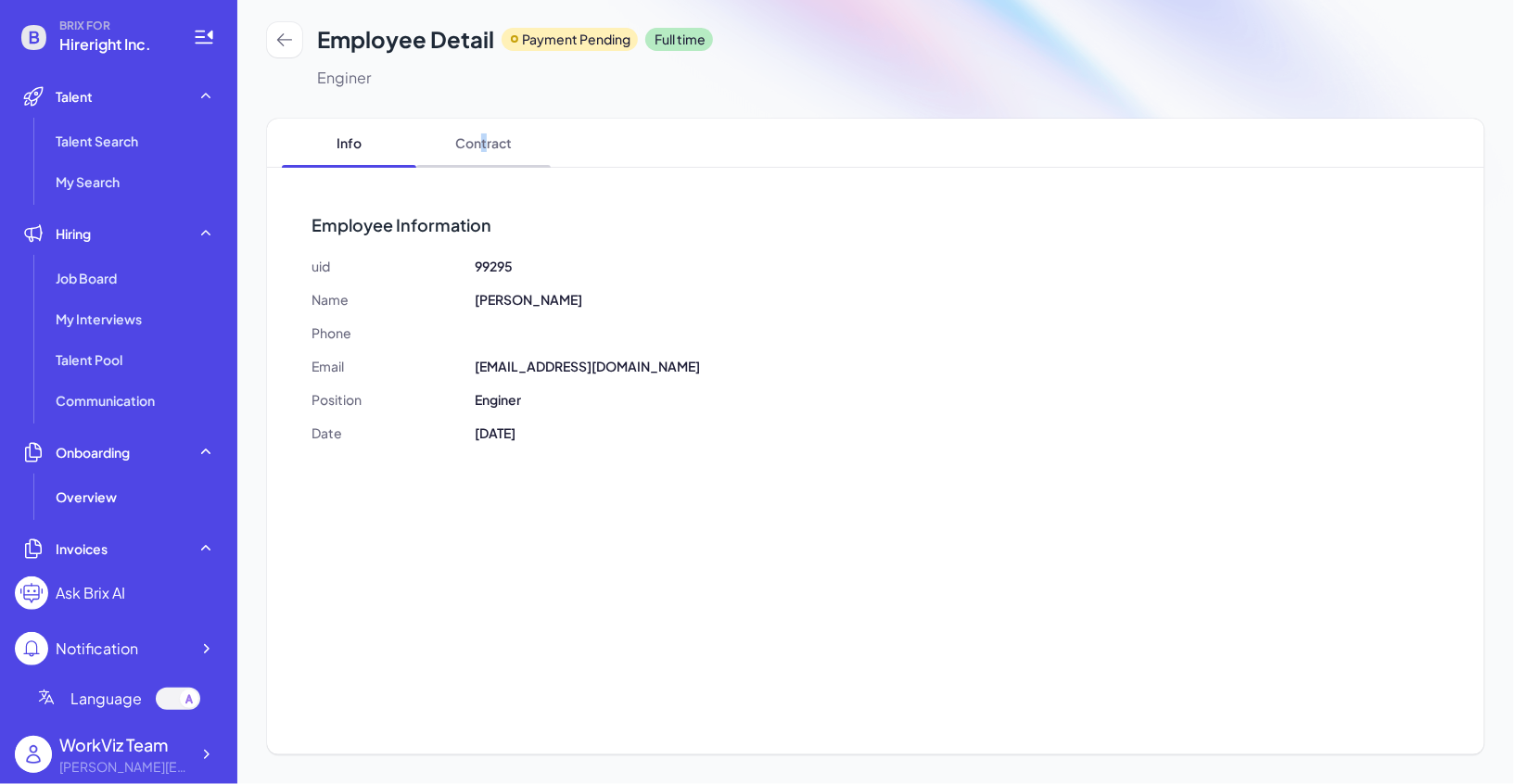
click at [483, 140] on span "Contract" at bounding box center [483, 142] width 135 height 48
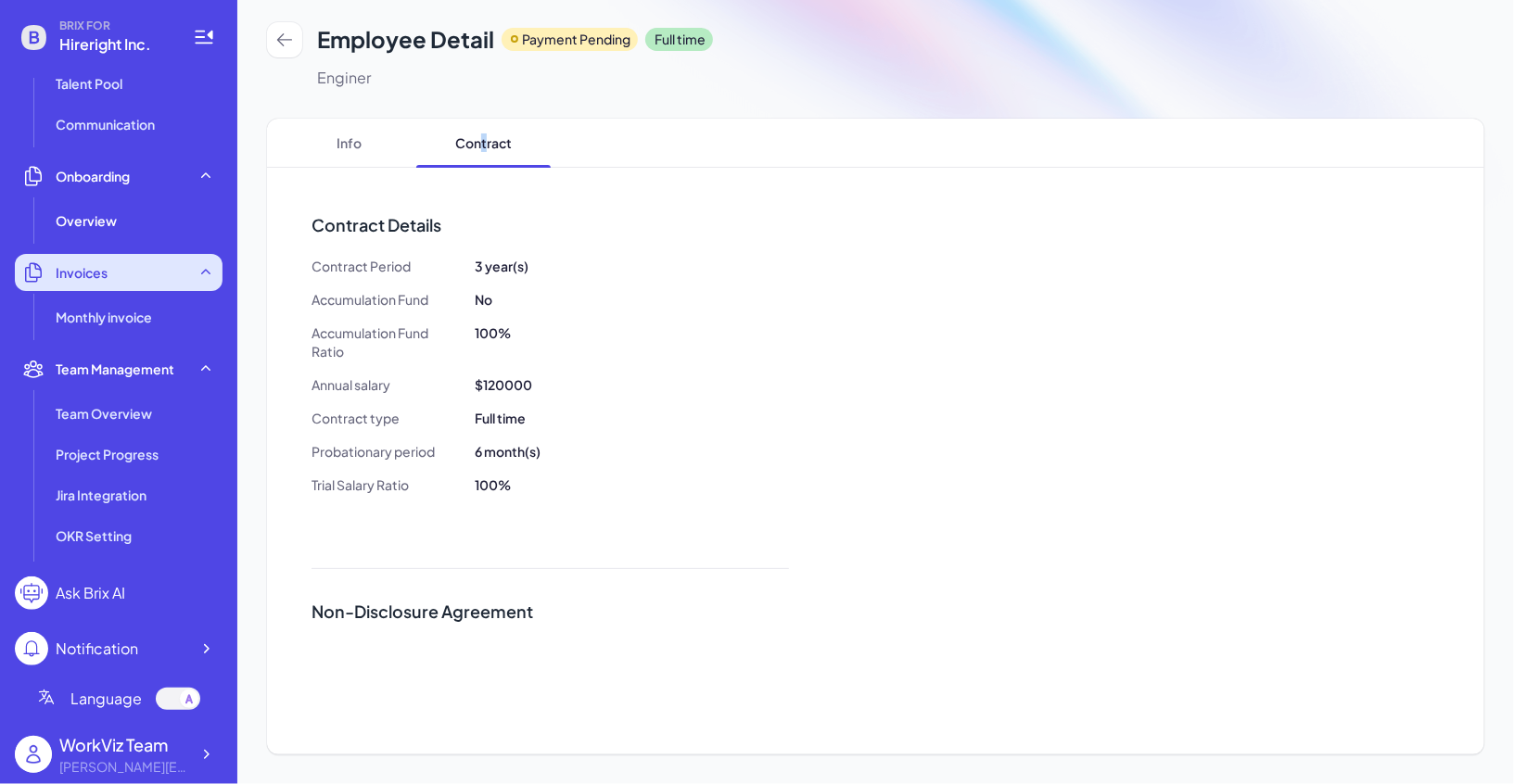
scroll to position [289, 0]
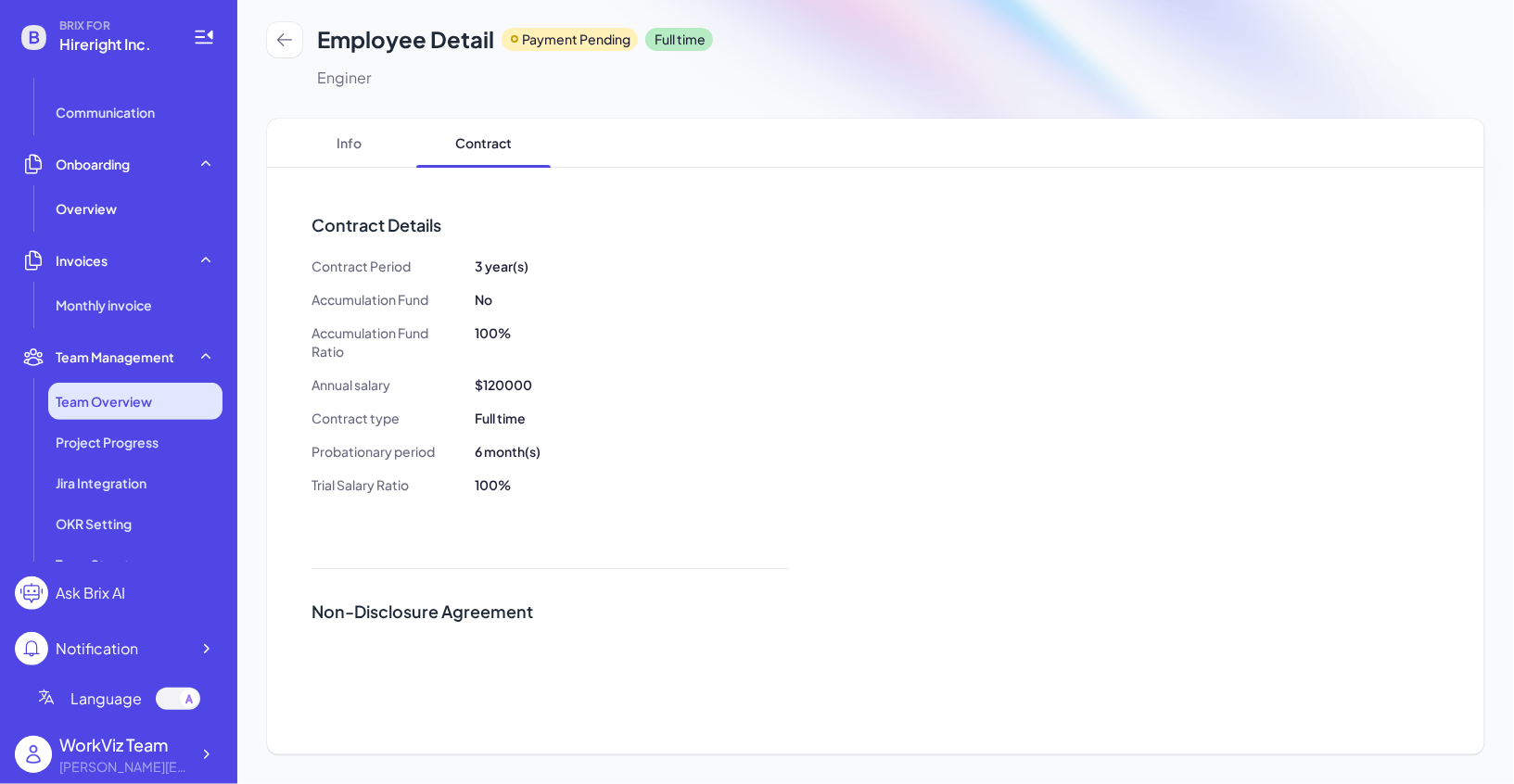
click at [136, 404] on span "Team Overview" at bounding box center [104, 401] width 97 height 19
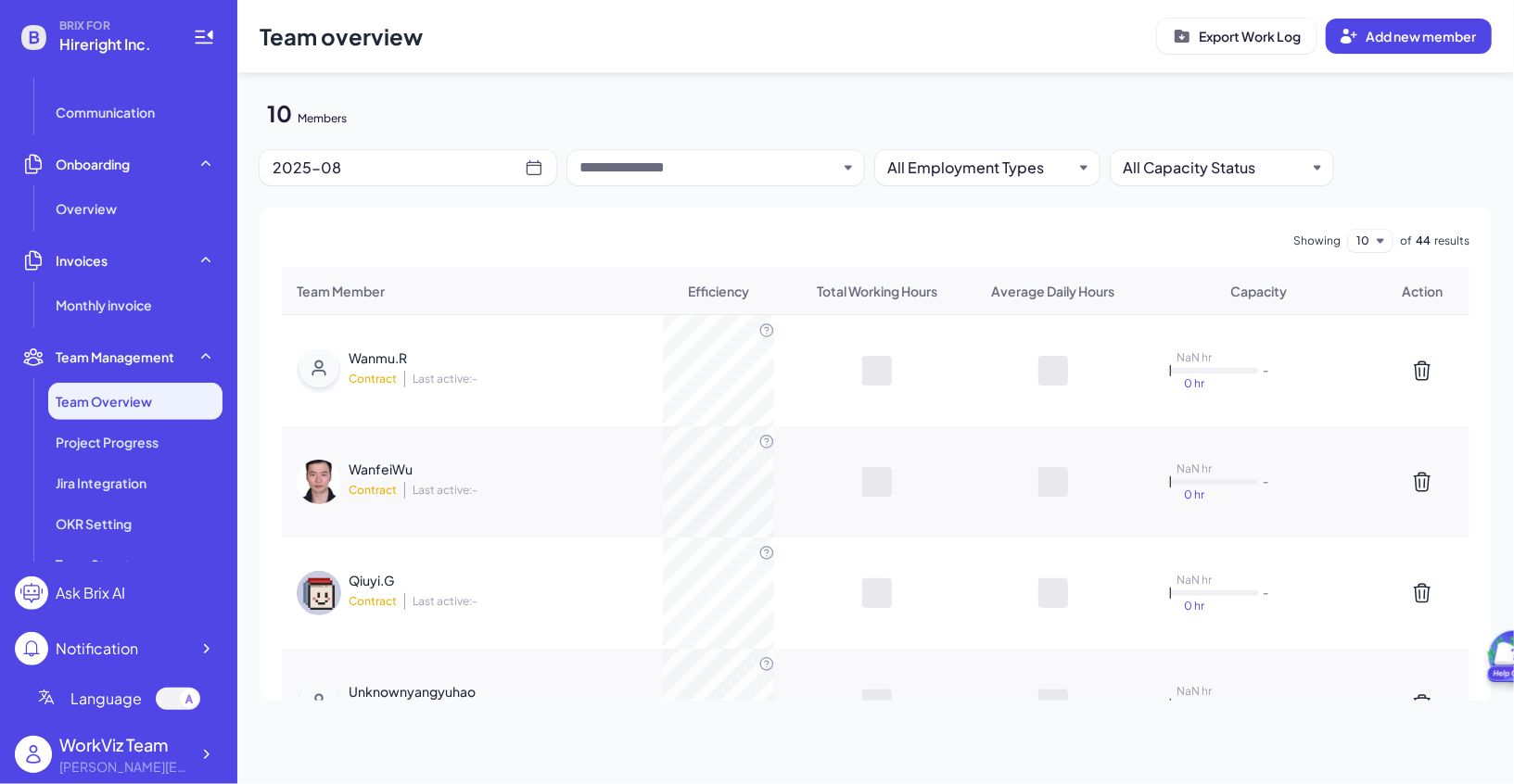
click at [482, 177] on div "2025-08" at bounding box center [399, 167] width 252 height 26
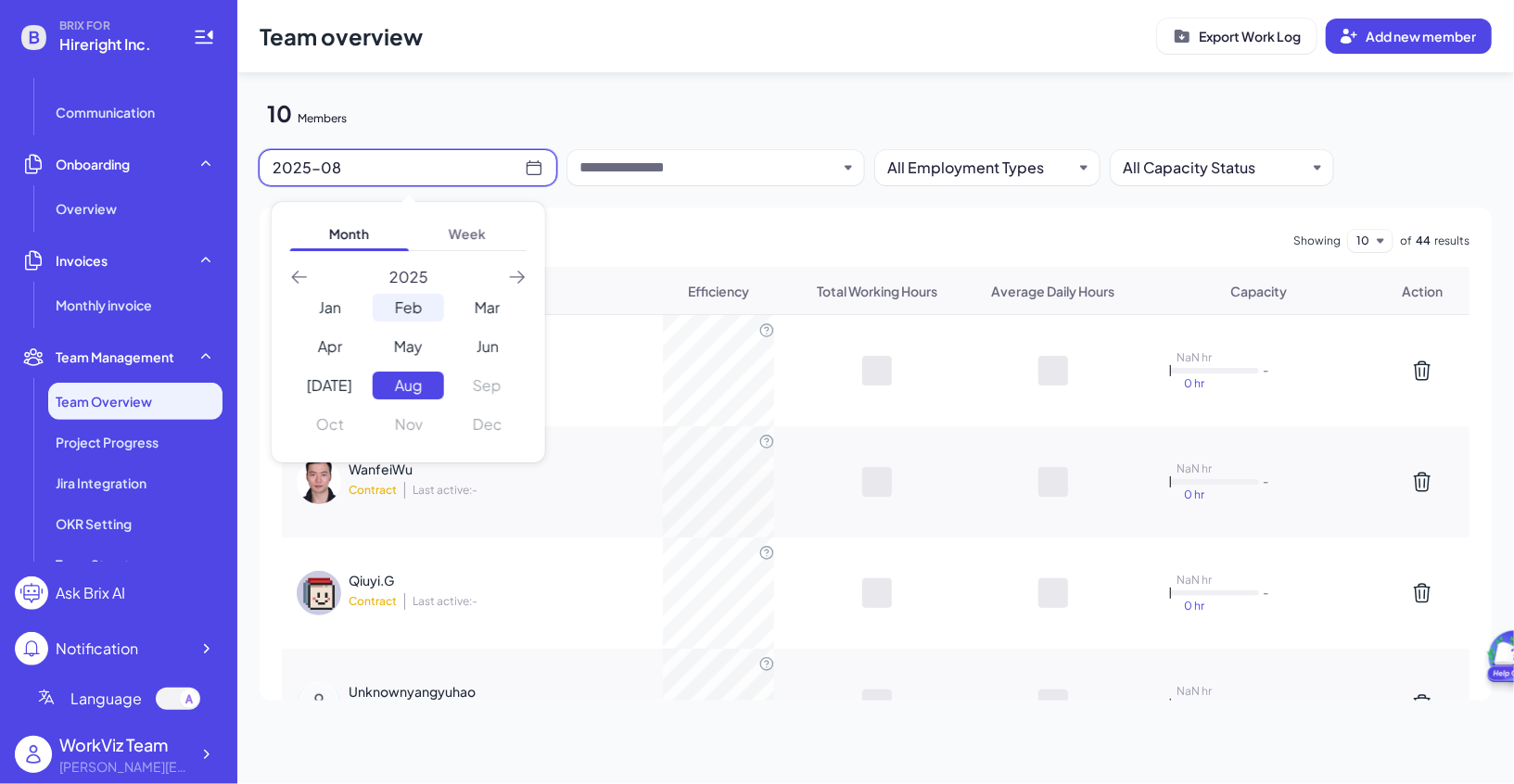
click at [414, 320] on div "Feb" at bounding box center [408, 308] width 71 height 28
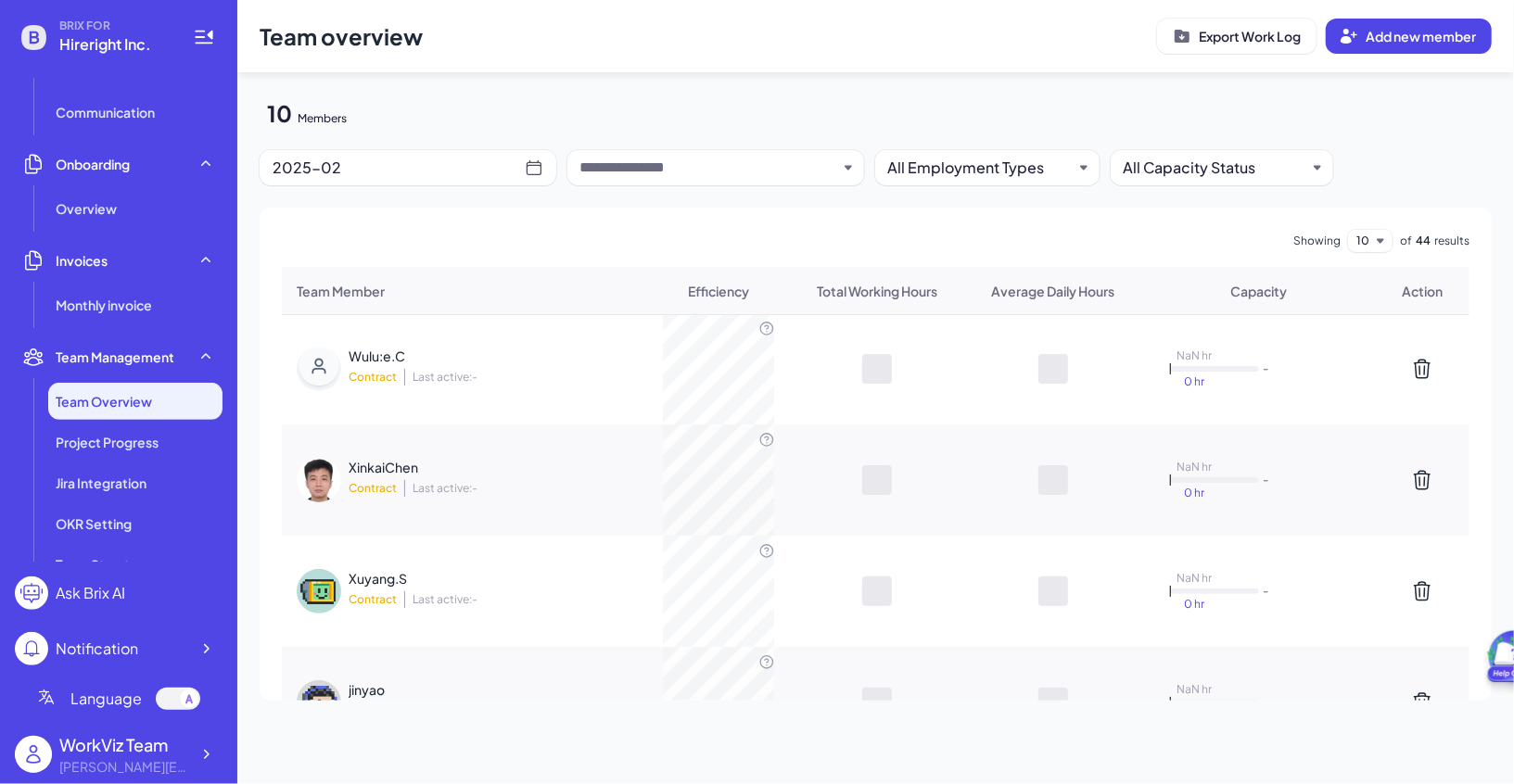
scroll to position [796, 0]
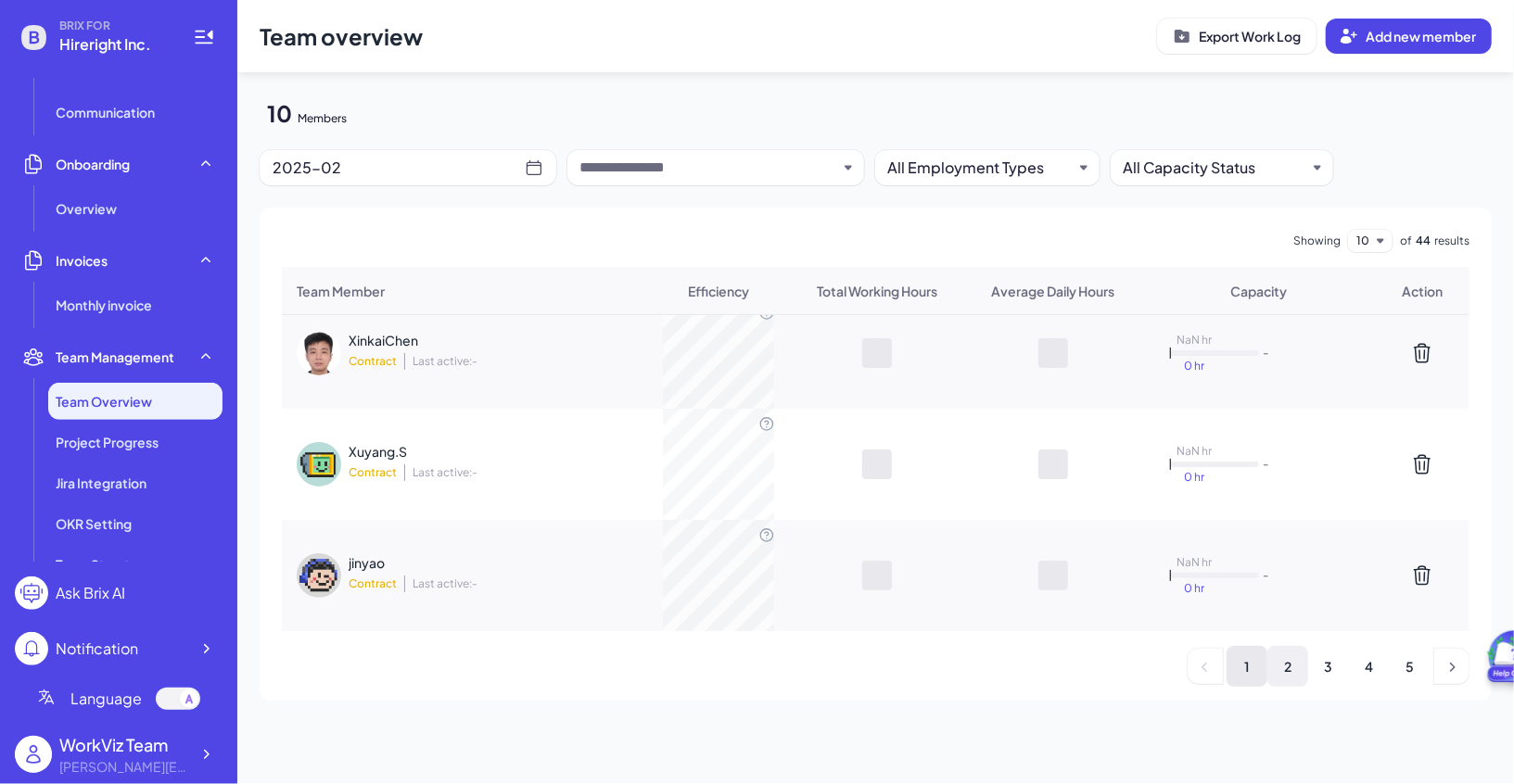
click at [1299, 667] on li "2" at bounding box center [1287, 666] width 41 height 41
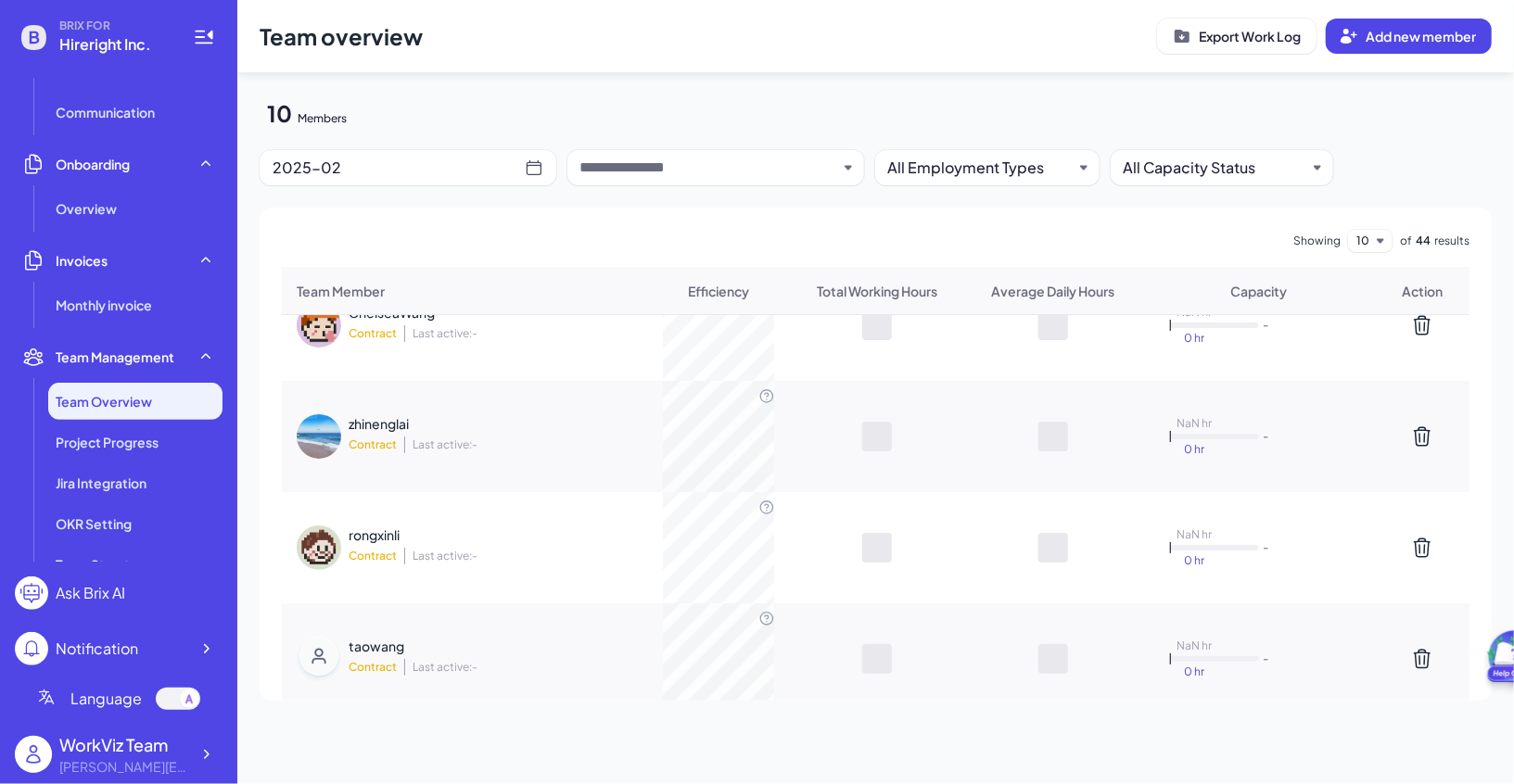
scroll to position [473, 0]
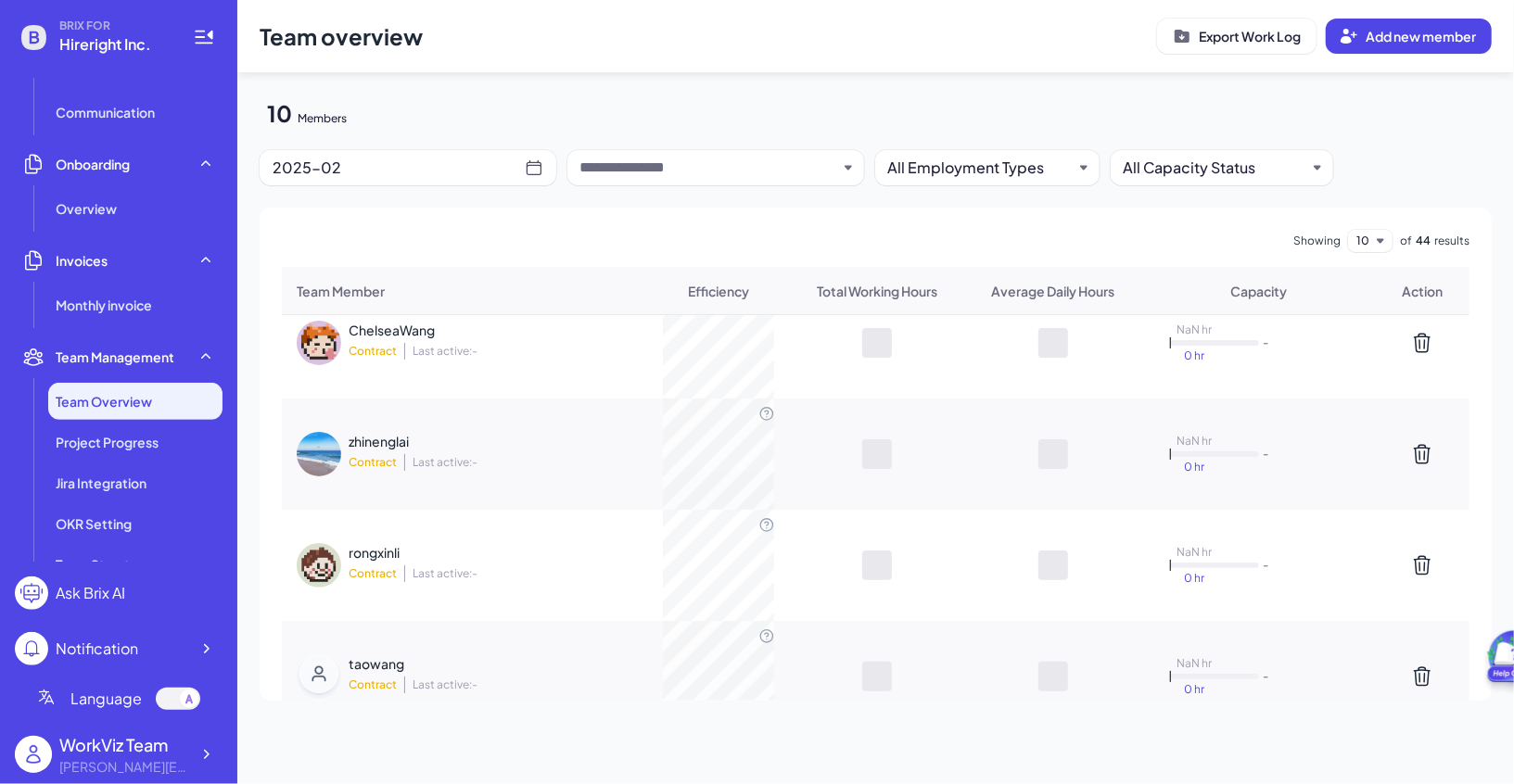
click at [411, 566] on span "Last active: -" at bounding box center [440, 574] width 73 height 17
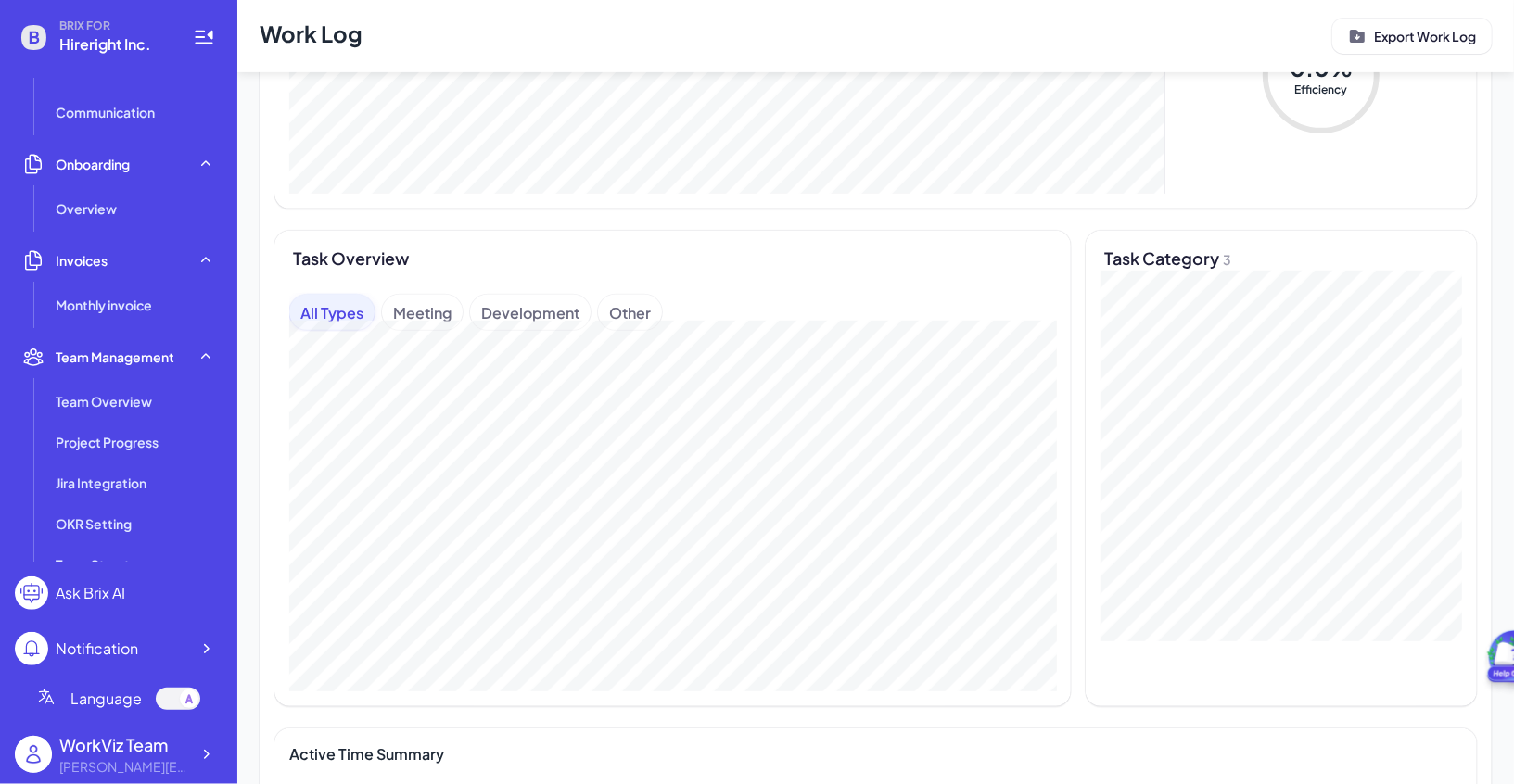
scroll to position [506, 0]
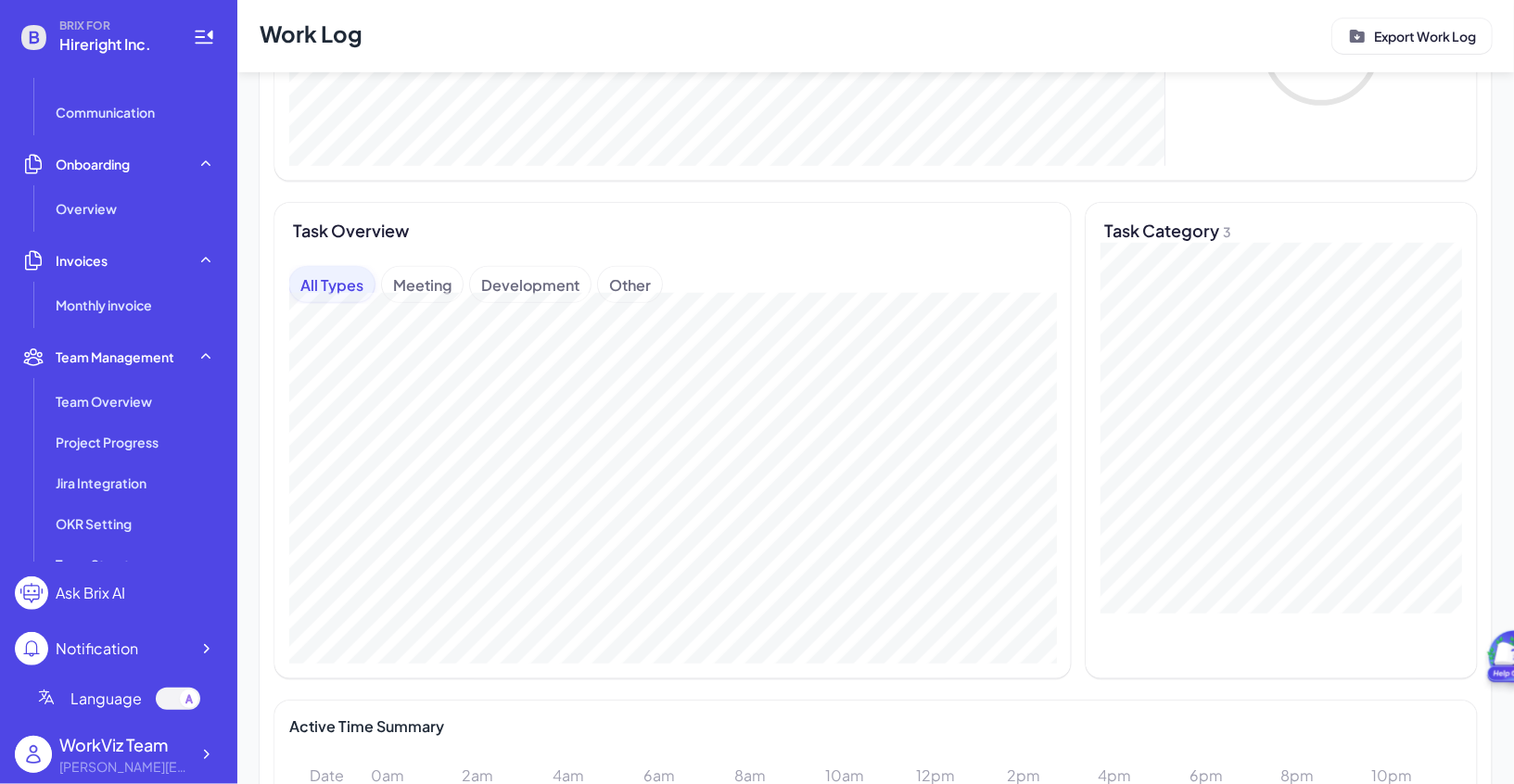
click at [434, 288] on div "Meeting" at bounding box center [421, 284] width 81 height 35
click at [551, 289] on div "Development" at bounding box center [530, 284] width 121 height 35
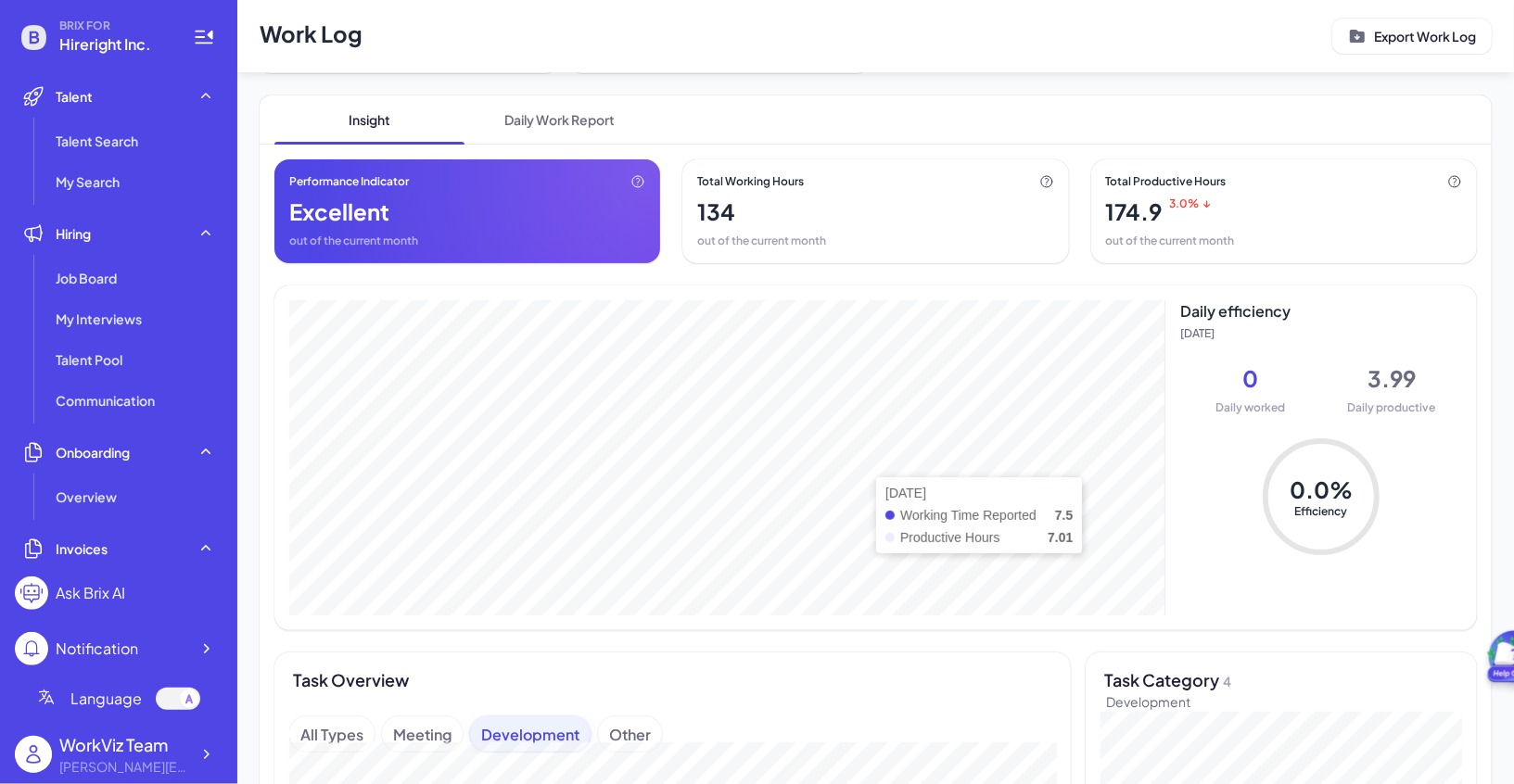
scroll to position [52, 0]
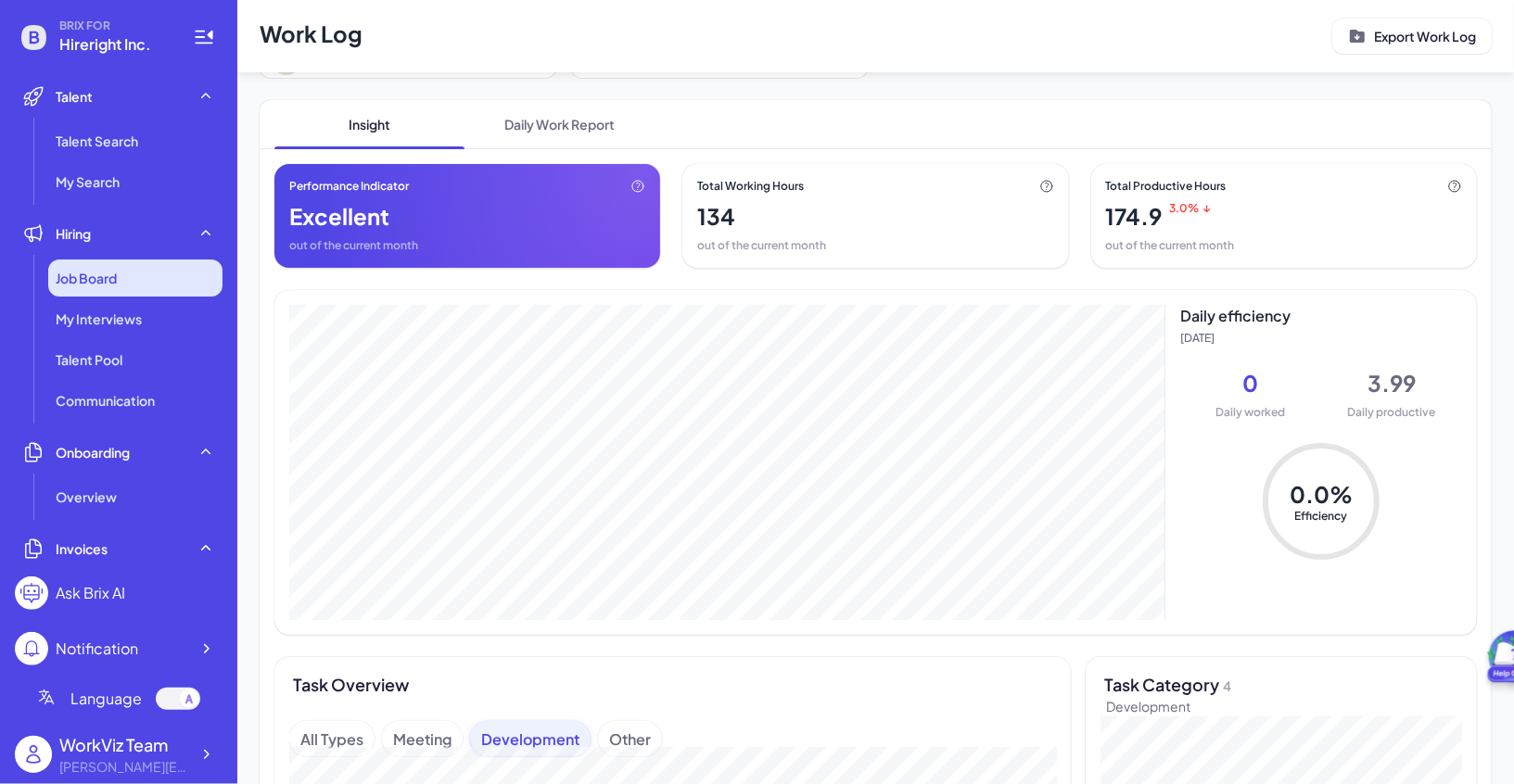
click at [209, 286] on div "Job Board" at bounding box center [136, 277] width 175 height 37
